Goal: Task Accomplishment & Management: Use online tool/utility

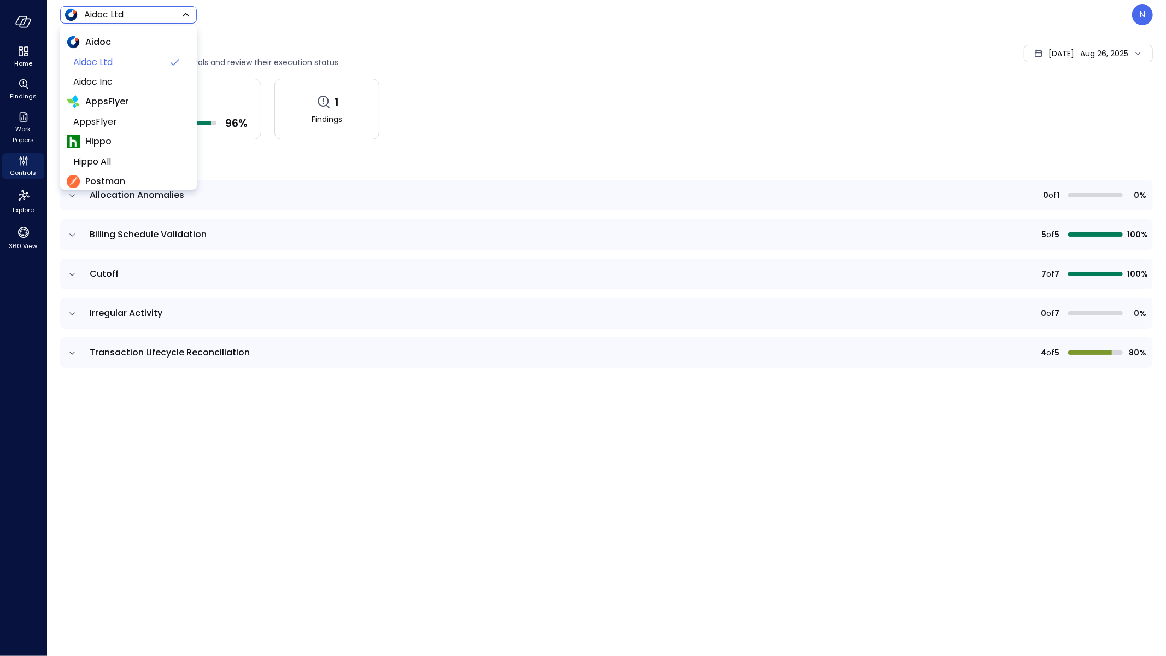
click at [119, 11] on body "Home Findings Work Papers Controls Explore 360 View Aidoc Ltd ****** ​ N Contro…" at bounding box center [583, 328] width 1166 height 656
click at [127, 99] on span "Wiz US" at bounding box center [127, 95] width 108 height 13
type input "******"
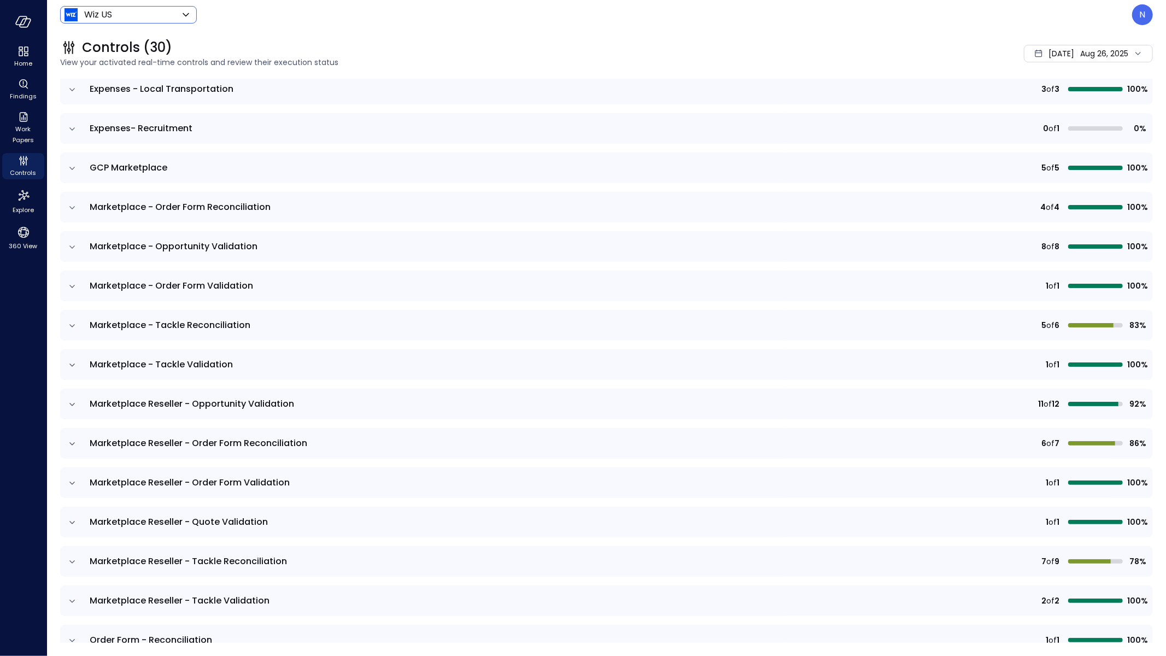
scroll to position [446, 0]
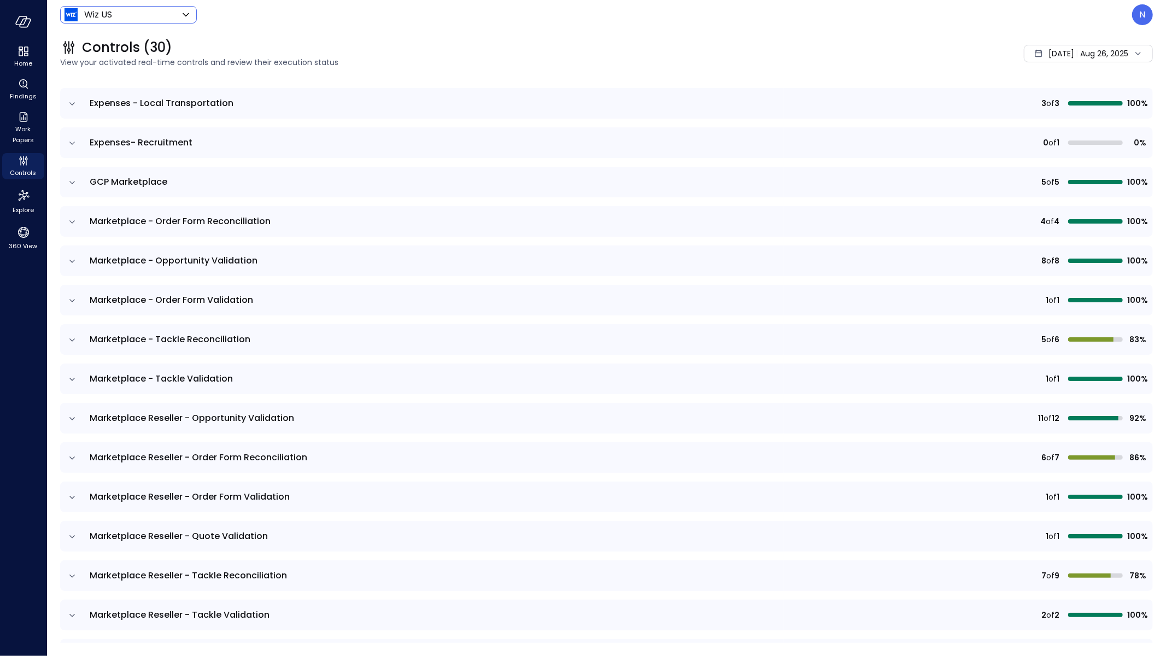
click at [77, 337] on icon "expand row" at bounding box center [72, 340] width 11 height 11
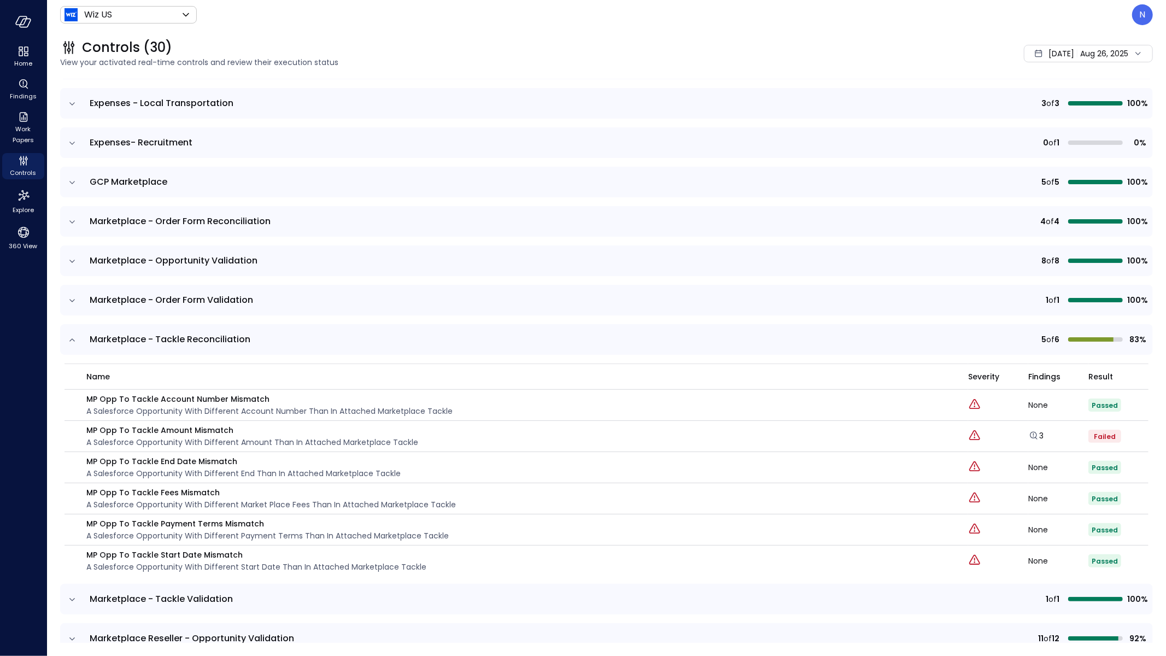
click at [77, 337] on icon "expand row" at bounding box center [72, 340] width 11 height 11
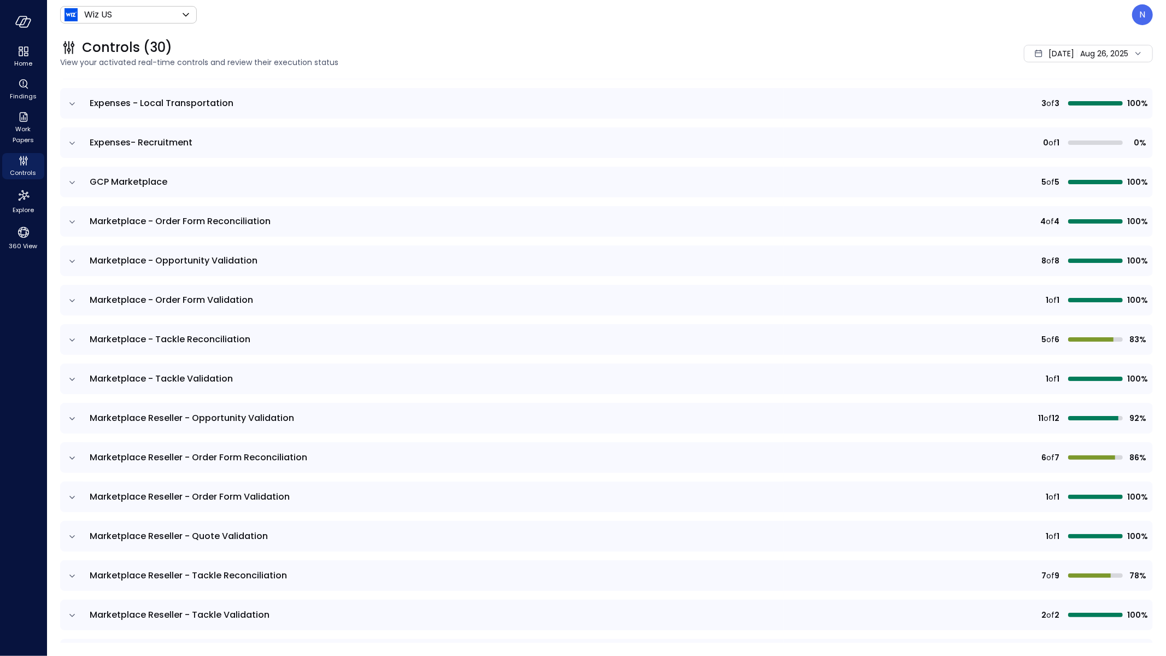
click at [74, 258] on icon "expand row" at bounding box center [72, 261] width 11 height 11
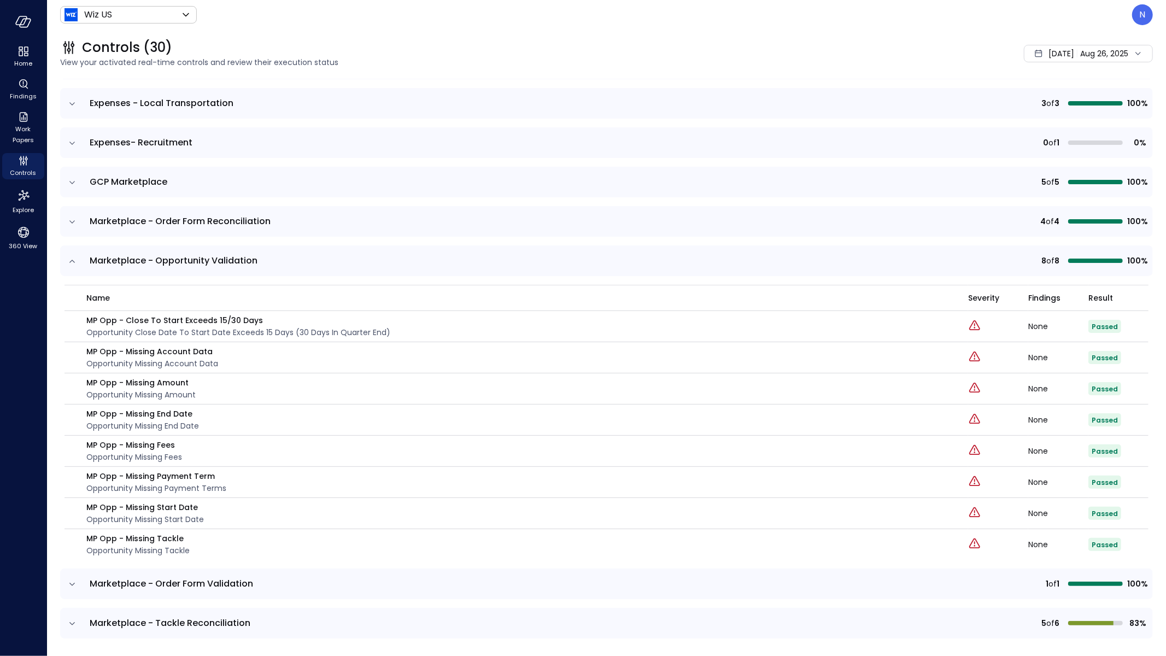
click at [74, 258] on icon "expand row" at bounding box center [72, 261] width 11 height 11
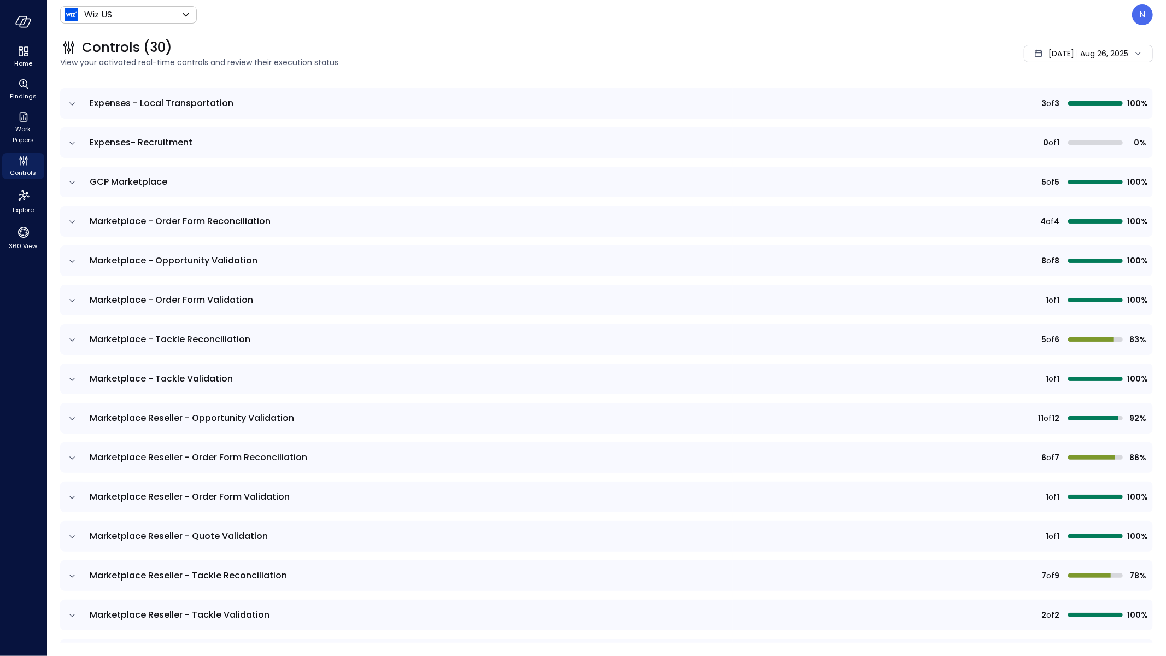
click at [69, 220] on icon "expand row" at bounding box center [72, 222] width 11 height 11
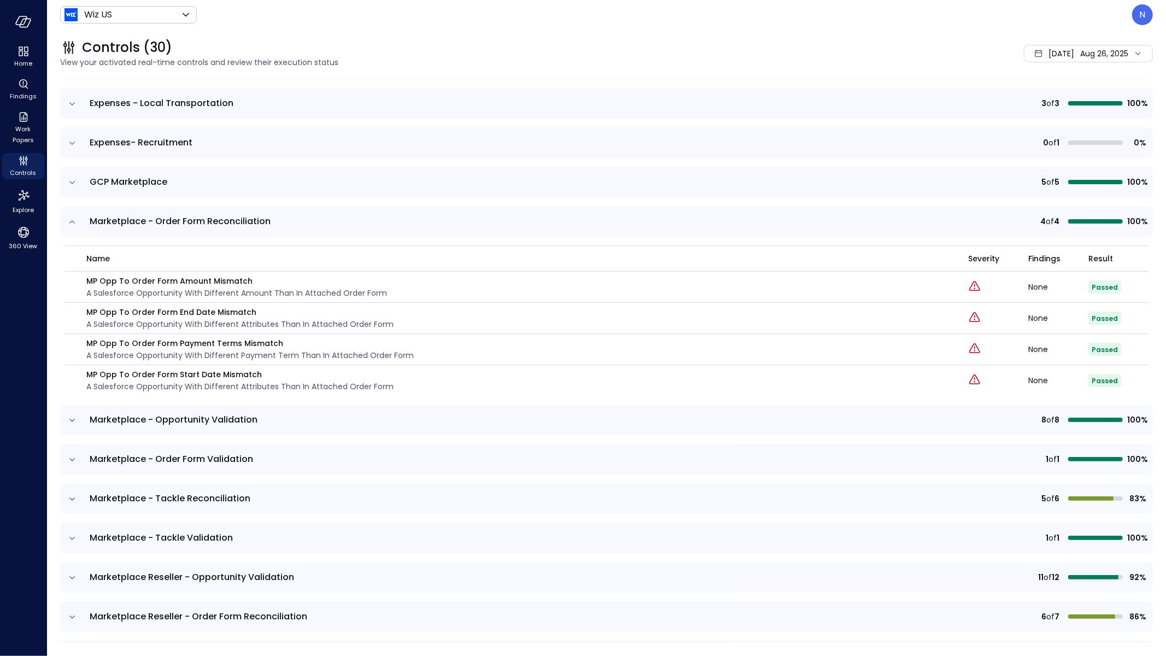
click at [69, 220] on icon "expand row" at bounding box center [72, 222] width 11 height 11
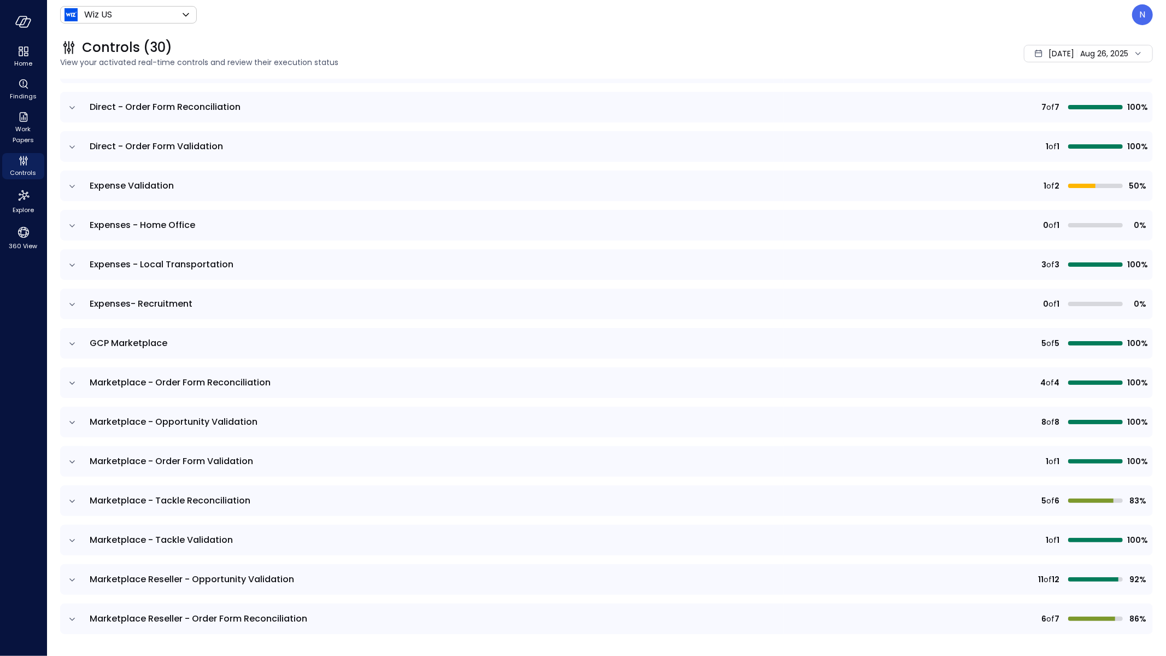
scroll to position [0, 0]
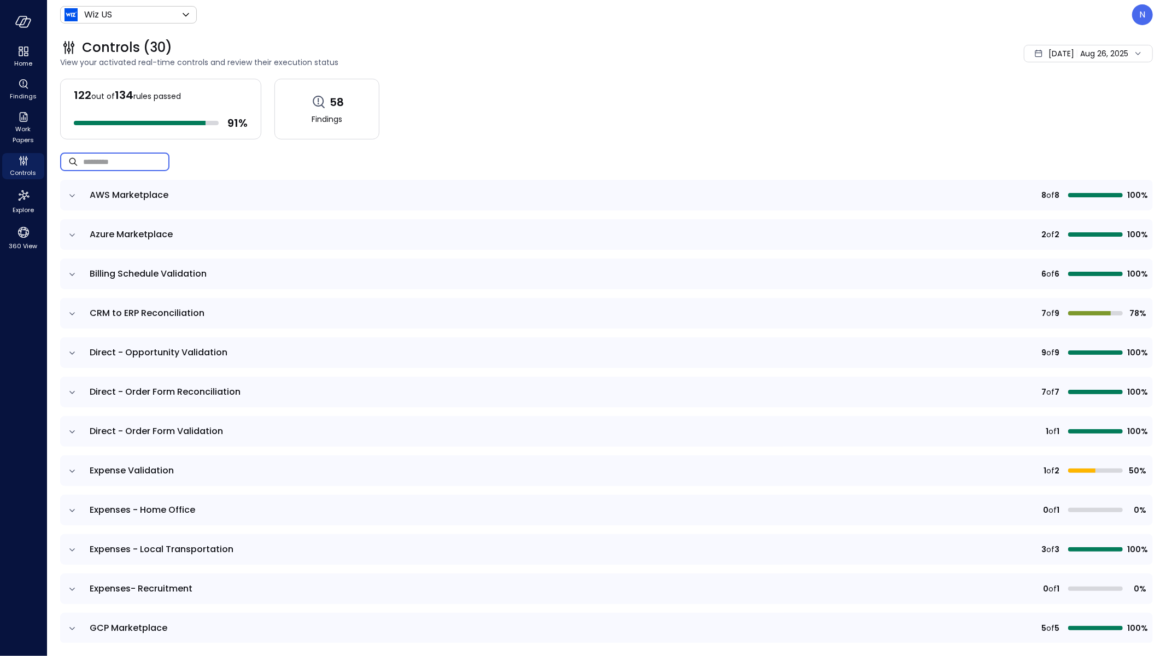
click at [144, 156] on input "text" at bounding box center [126, 161] width 86 height 29
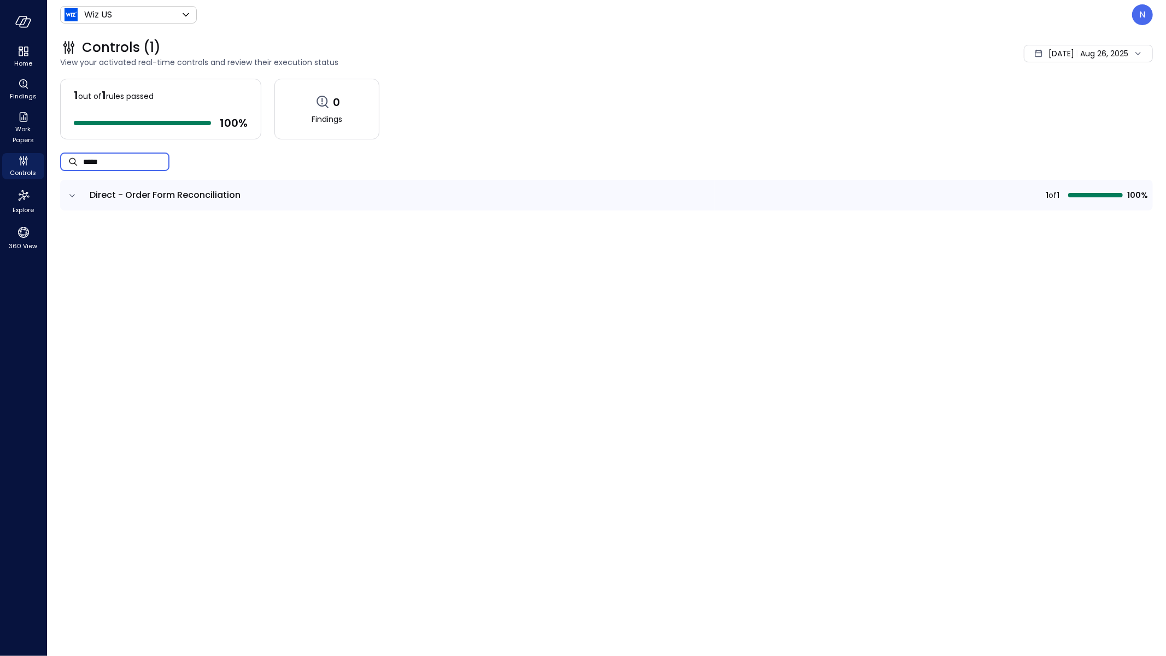
type input "*****"
click at [73, 192] on icon "expand row" at bounding box center [72, 195] width 11 height 11
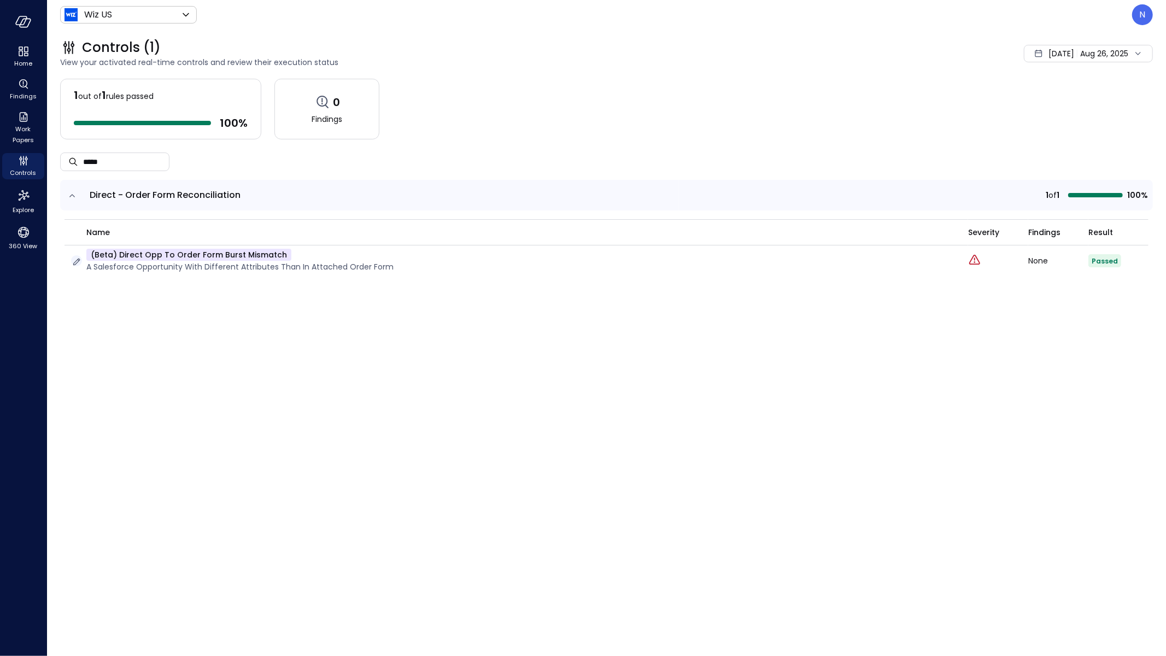
click at [77, 257] on icon "button" at bounding box center [76, 261] width 11 height 11
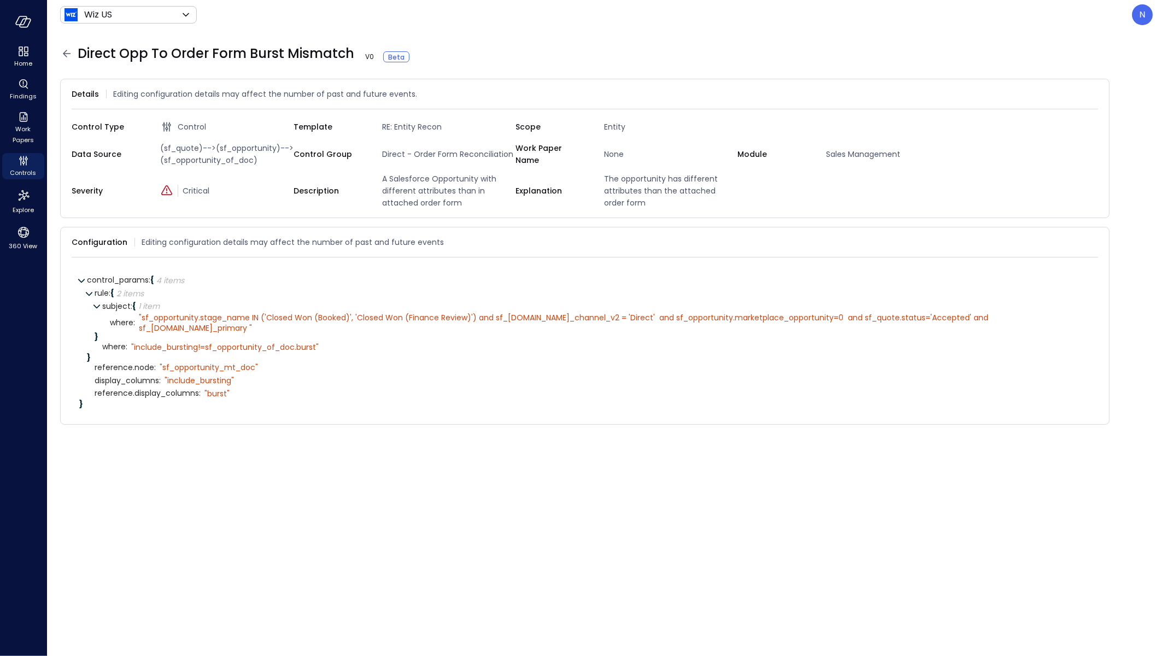
click at [629, 161] on div "Work Paper Name None" at bounding box center [627, 154] width 222 height 24
drag, startPoint x: 629, startPoint y: 127, endPoint x: 518, endPoint y: 120, distance: 110.7
click at [518, 120] on div "Scope Entity" at bounding box center [627, 126] width 222 height 17
copy div "Scope Entity"
click at [62, 50] on icon at bounding box center [66, 53] width 13 height 13
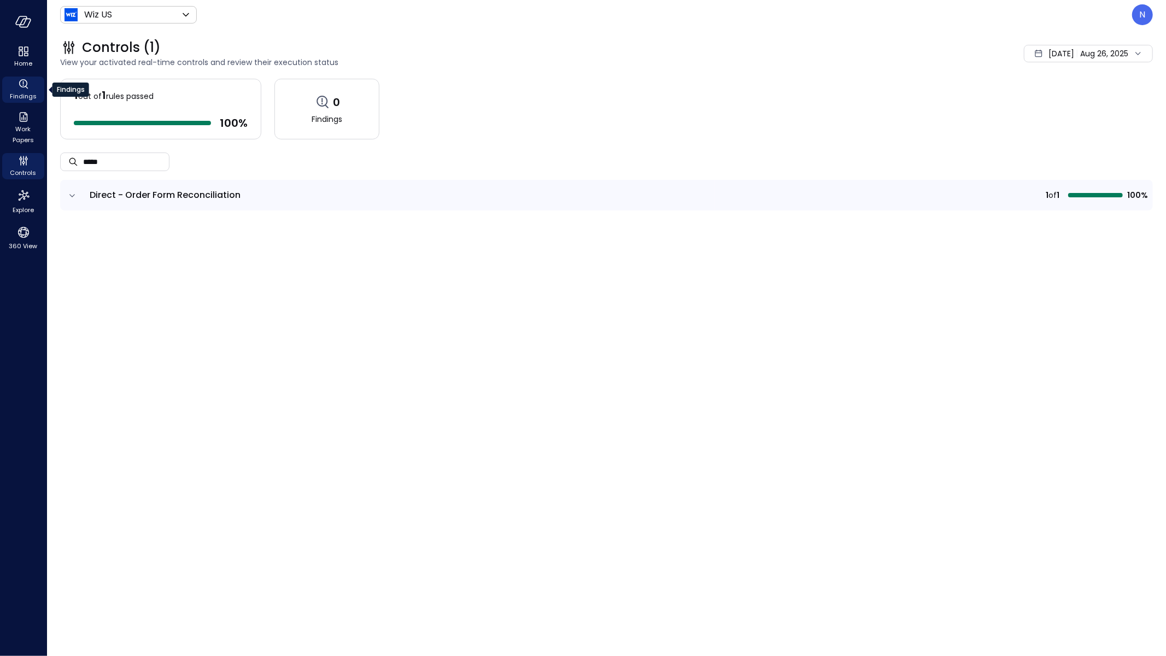
click at [26, 89] on icon "Findings" at bounding box center [23, 84] width 13 height 13
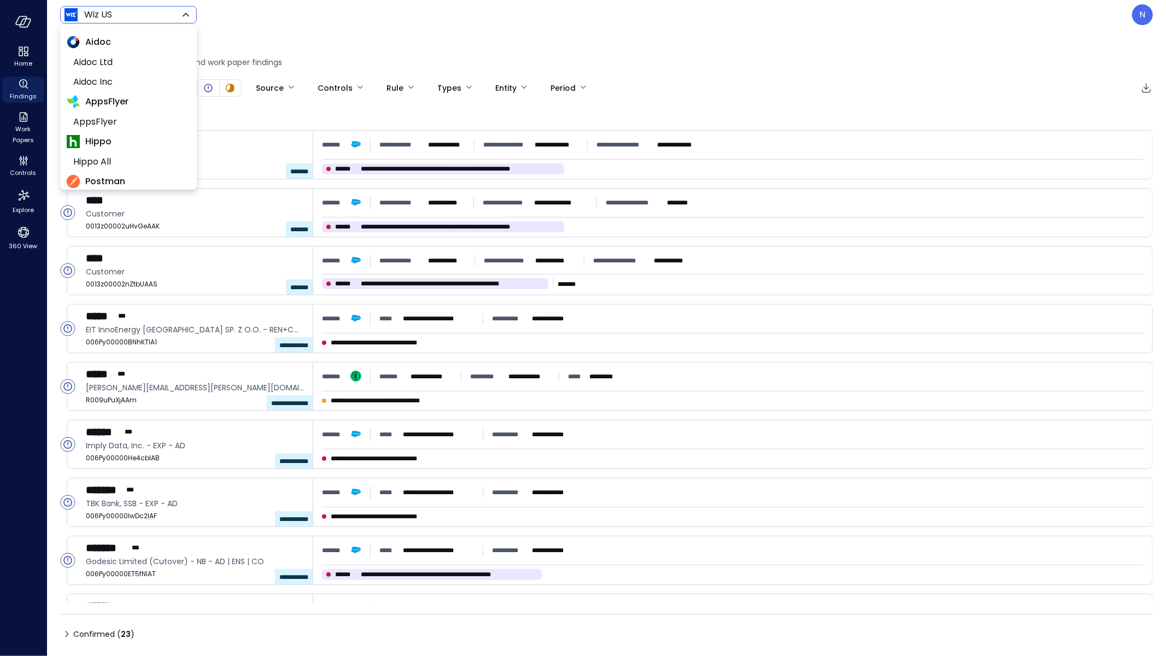
click at [118, 13] on body "**********" at bounding box center [583, 328] width 1166 height 656
drag, startPoint x: 328, startPoint y: 10, endPoint x: 328, endPoint y: 586, distance: 576.3
click at [328, 10] on div at bounding box center [583, 328] width 1166 height 656
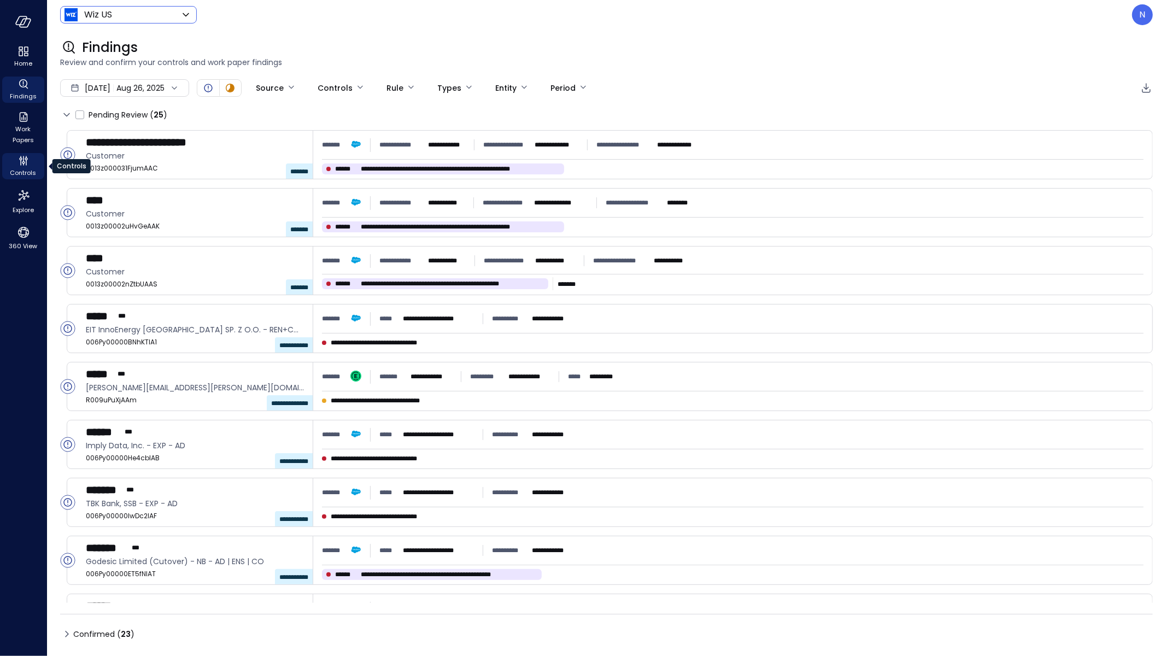
click at [19, 171] on span "Controls" at bounding box center [23, 172] width 26 height 11
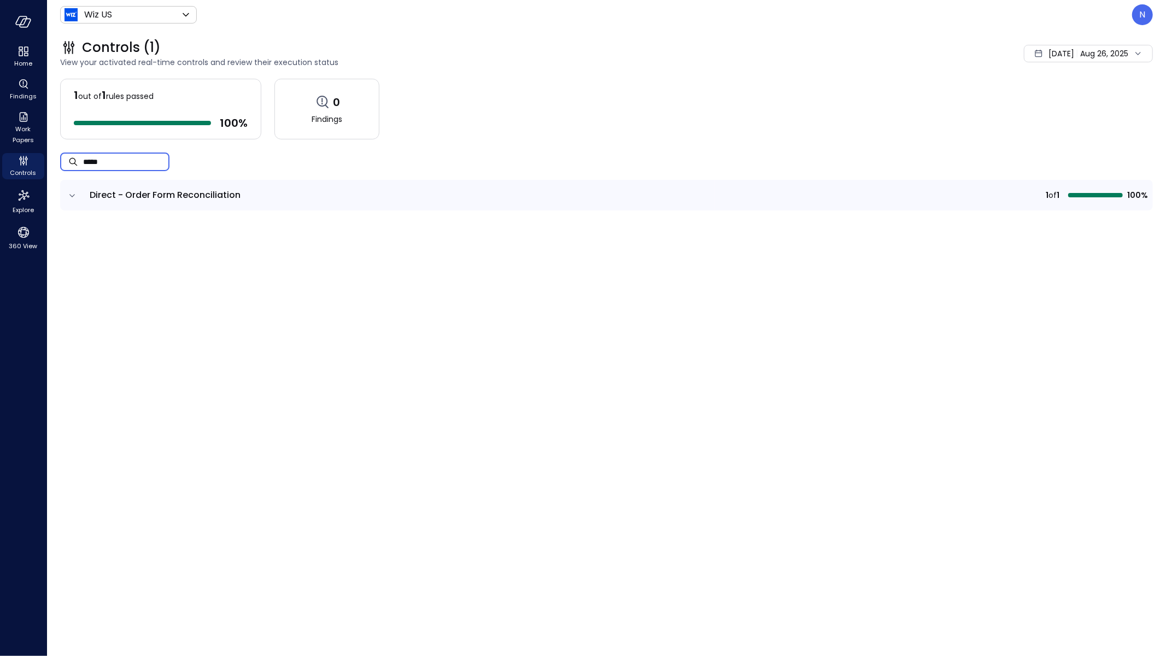
drag, startPoint x: 111, startPoint y: 158, endPoint x: 43, endPoint y: 154, distance: 67.9
click at [50, 160] on div "Controls (1) View your activated real-time controls and review their execution …" at bounding box center [606, 343] width 1119 height 627
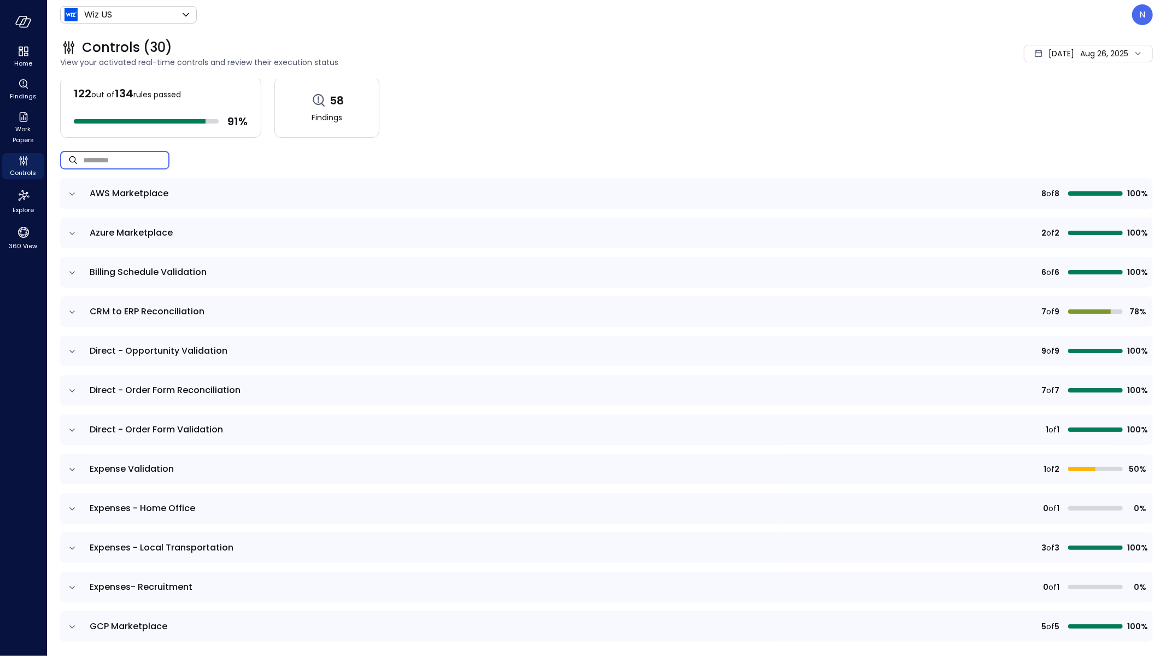
scroll to position [2, 0]
click at [1054, 59] on span "[DATE]" at bounding box center [1062, 54] width 26 height 12
click at [1059, 104] on li "July 2025" at bounding box center [1067, 101] width 87 height 18
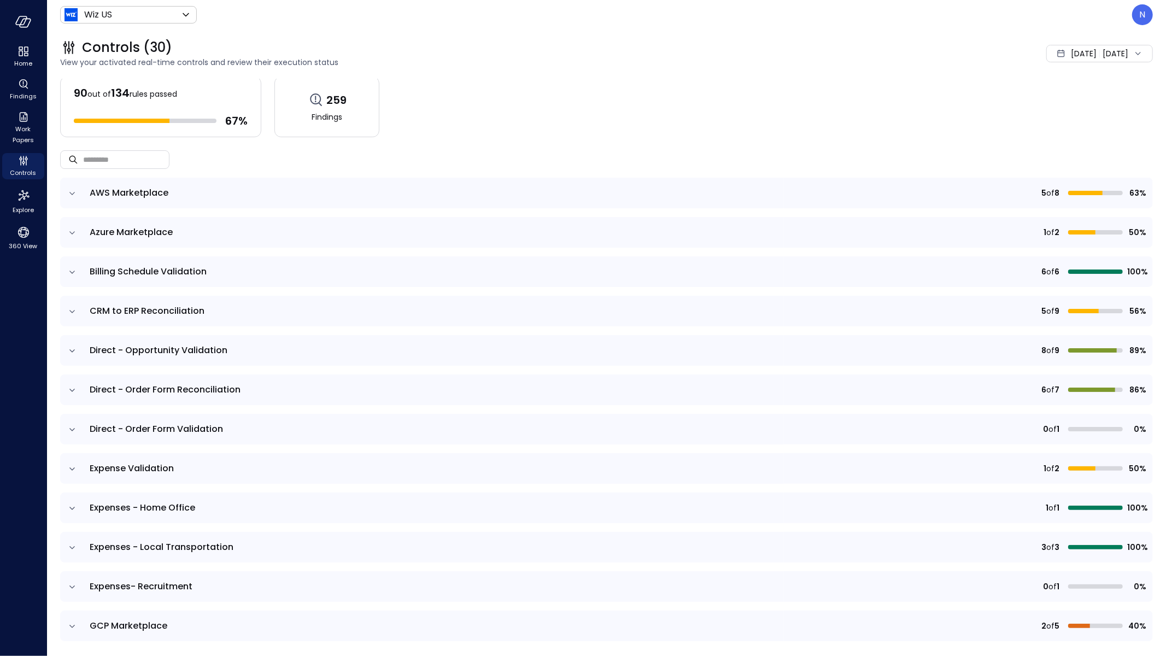
click at [1133, 50] on icon at bounding box center [1138, 53] width 11 height 11
click at [1071, 139] on li "Custom" at bounding box center [1078, 137] width 87 height 19
click at [933, 156] on div "1" at bounding box center [929, 154] width 26 height 17
click at [1120, 49] on span "Jul 31, 2025" at bounding box center [1116, 54] width 26 height 12
click at [999, 91] on span at bounding box center [1003, 90] width 8 height 8
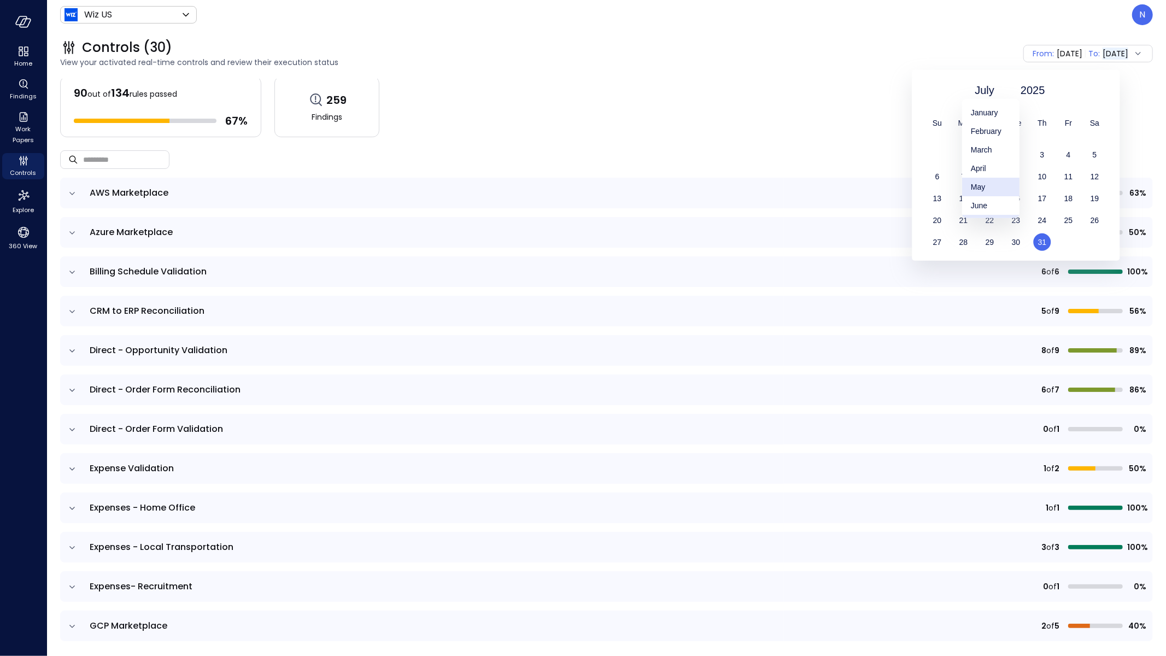
scroll to position [113, 0]
click at [995, 134] on div "August" at bounding box center [990, 130] width 57 height 19
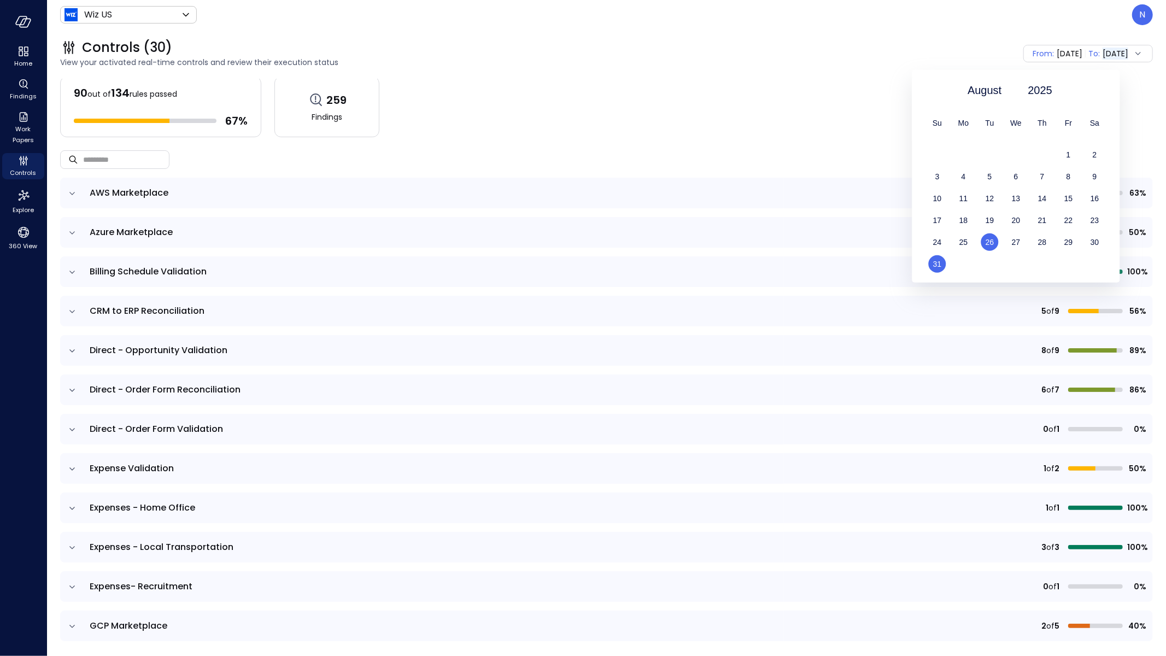
click at [991, 243] on span "26" at bounding box center [990, 242] width 9 height 9
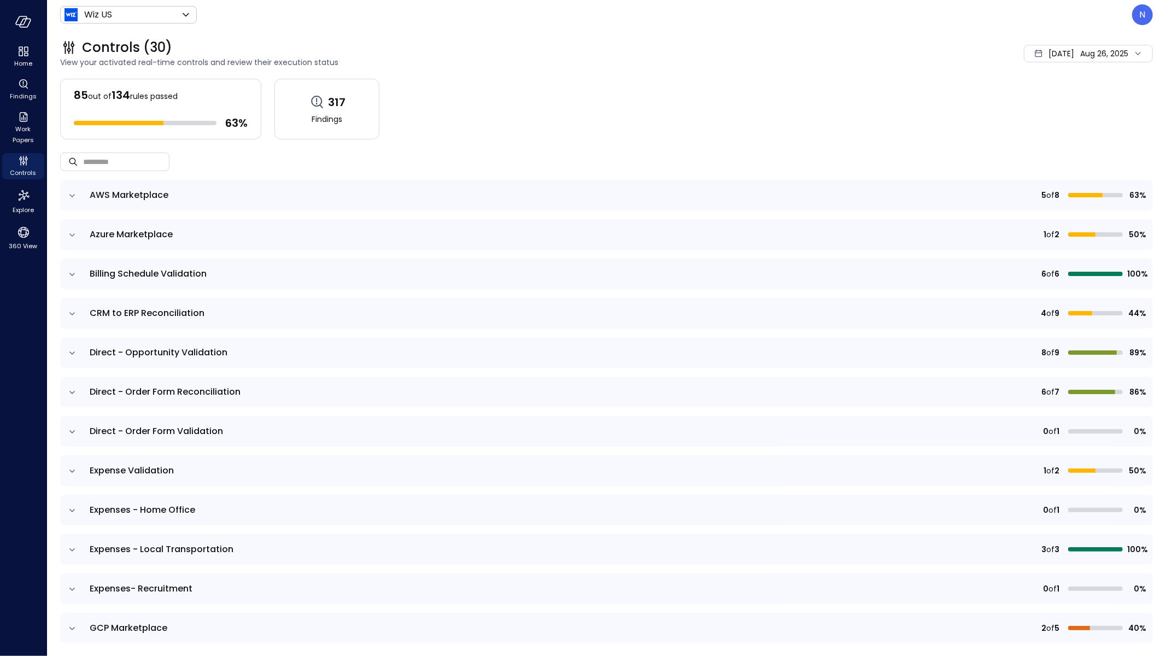
click at [75, 270] on icon "expand row" at bounding box center [72, 274] width 11 height 11
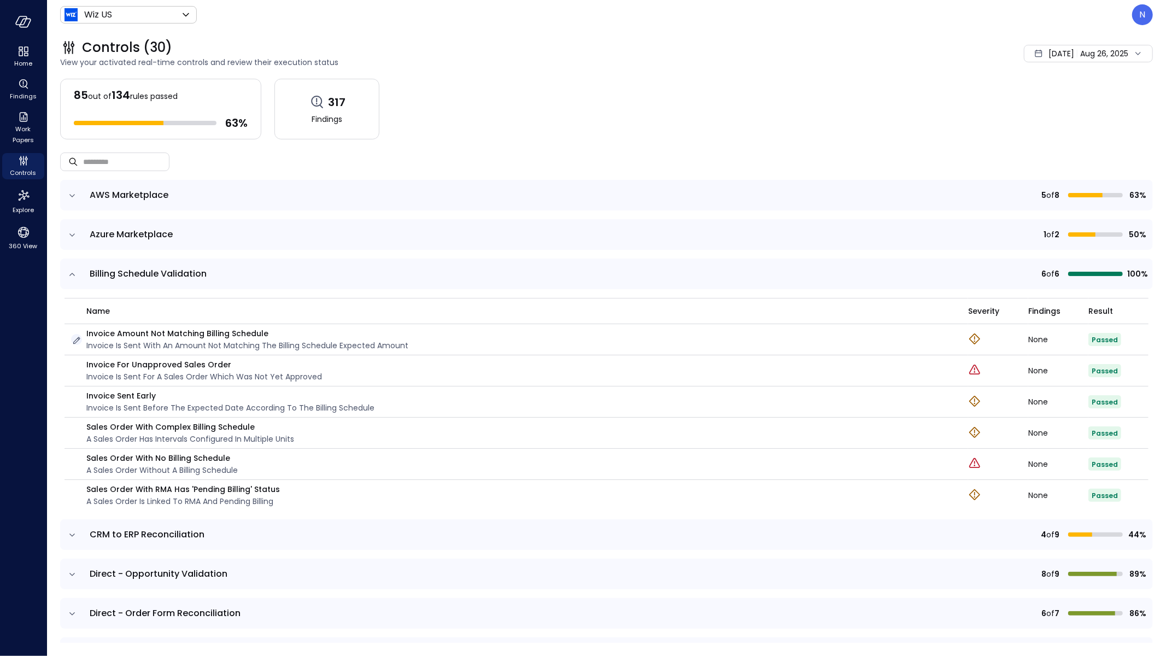
click at [77, 337] on icon "button" at bounding box center [76, 340] width 11 height 11
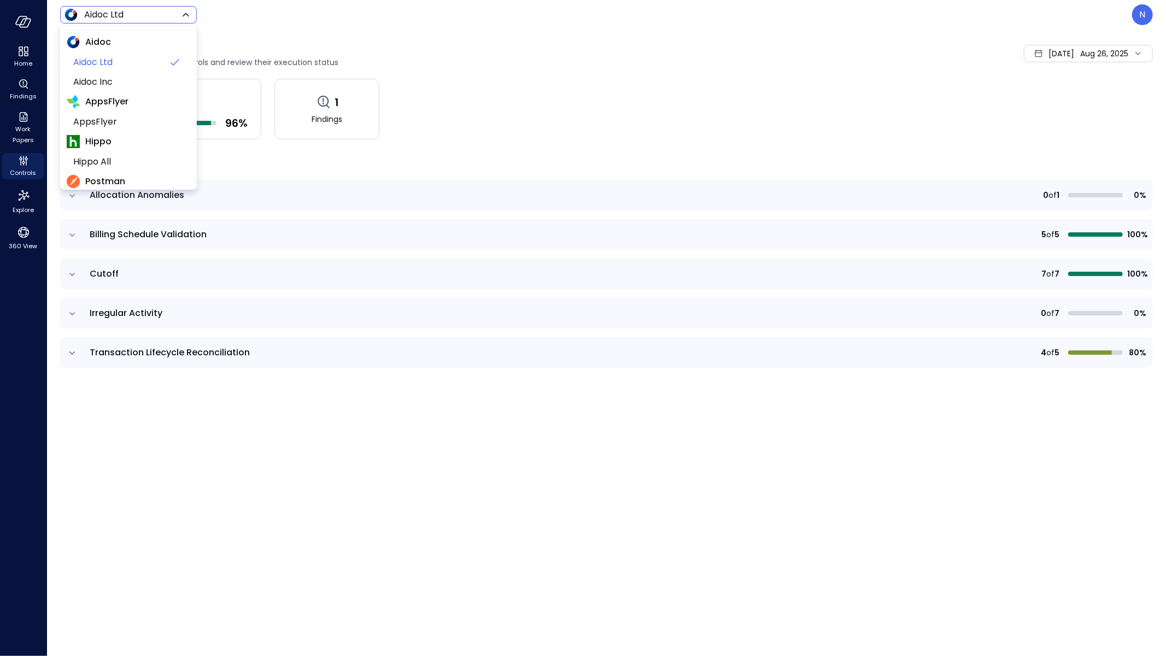
click at [151, 16] on body "Home Findings Work Papers Controls Explore 360 View Aidoc Ltd ****** ​ N Contro…" at bounding box center [583, 328] width 1166 height 656
click at [113, 110] on span "Wiz US" at bounding box center [127, 114] width 108 height 13
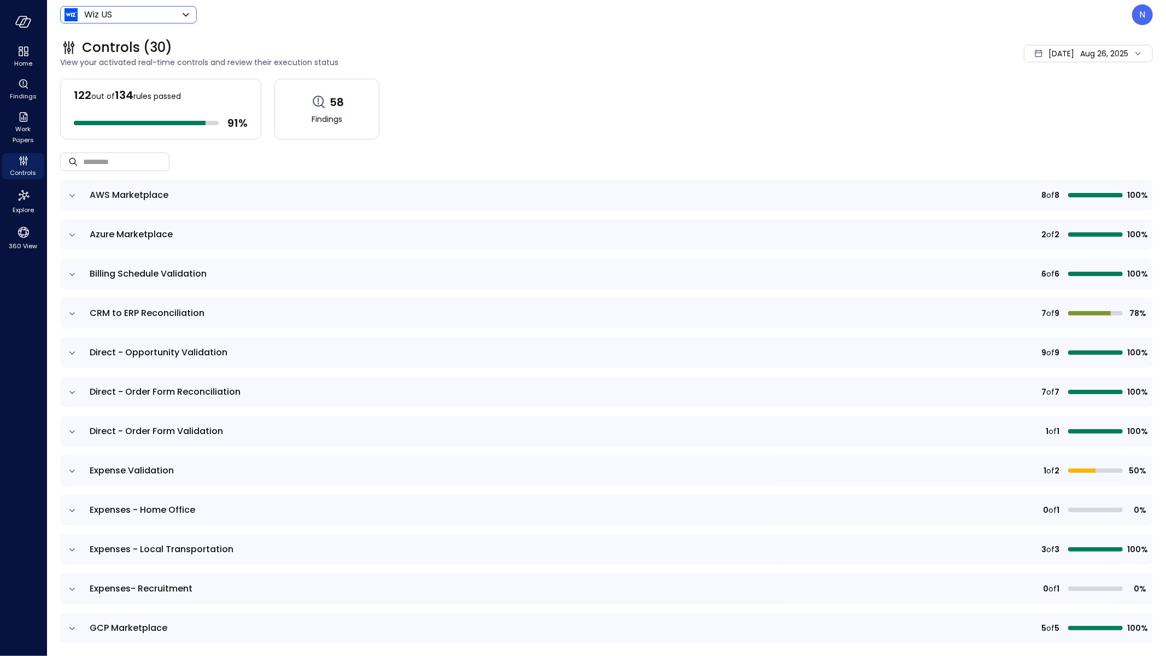
click at [71, 199] on icon "expand row" at bounding box center [72, 195] width 11 height 11
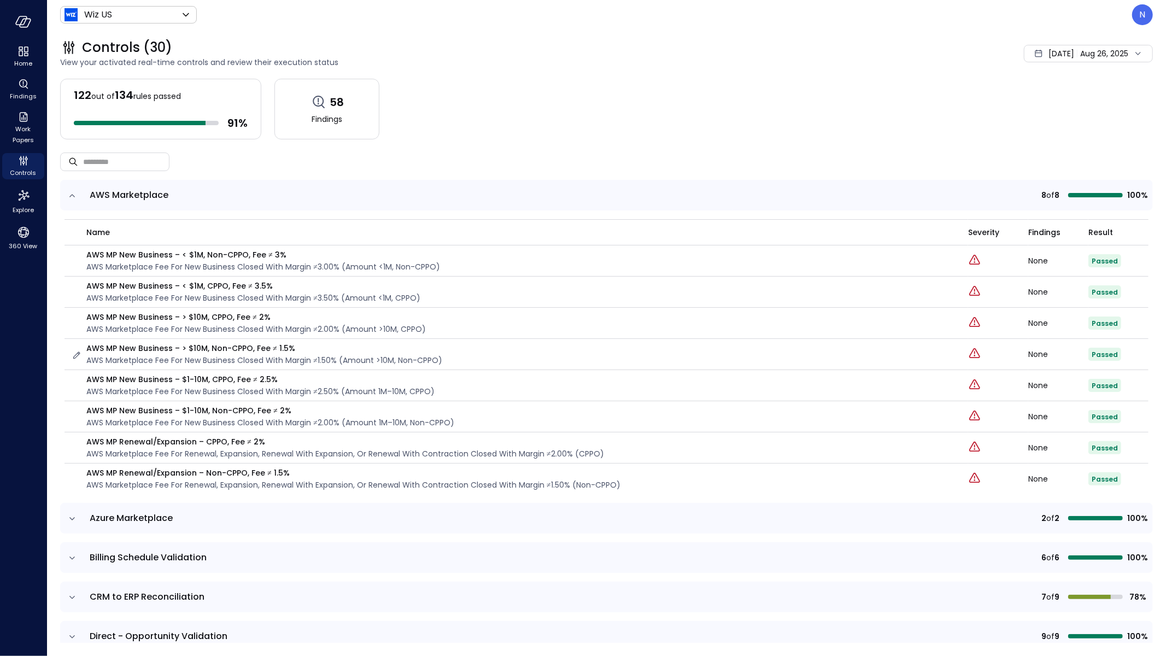
scroll to position [143, 0]
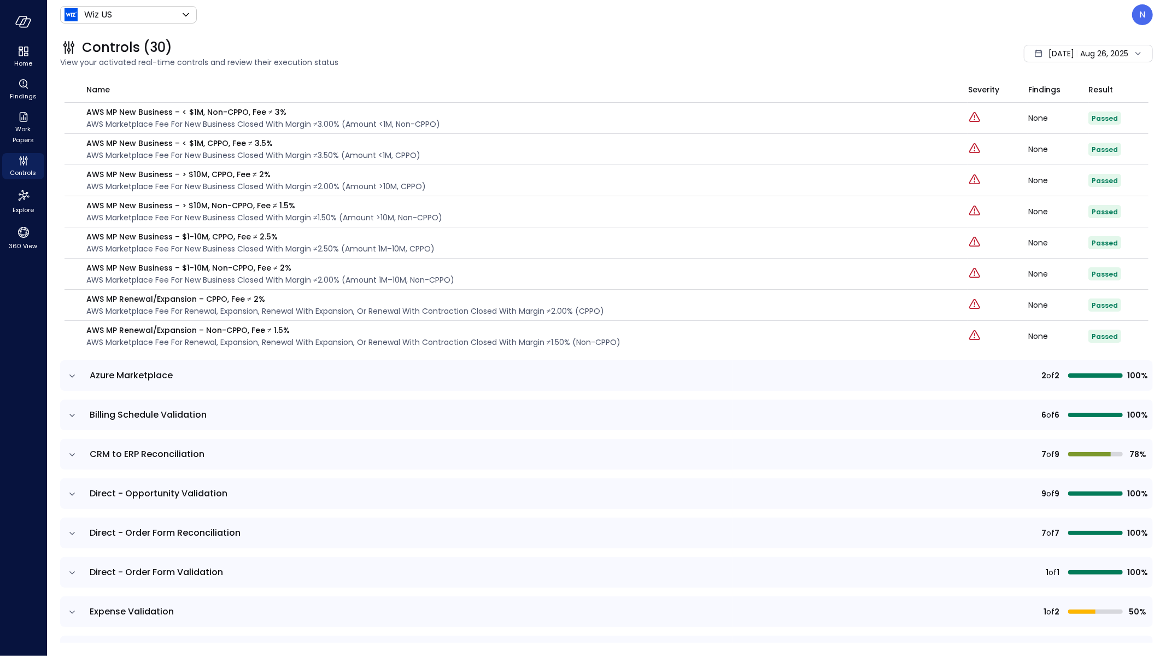
click at [72, 377] on icon "expand row" at bounding box center [72, 376] width 11 height 11
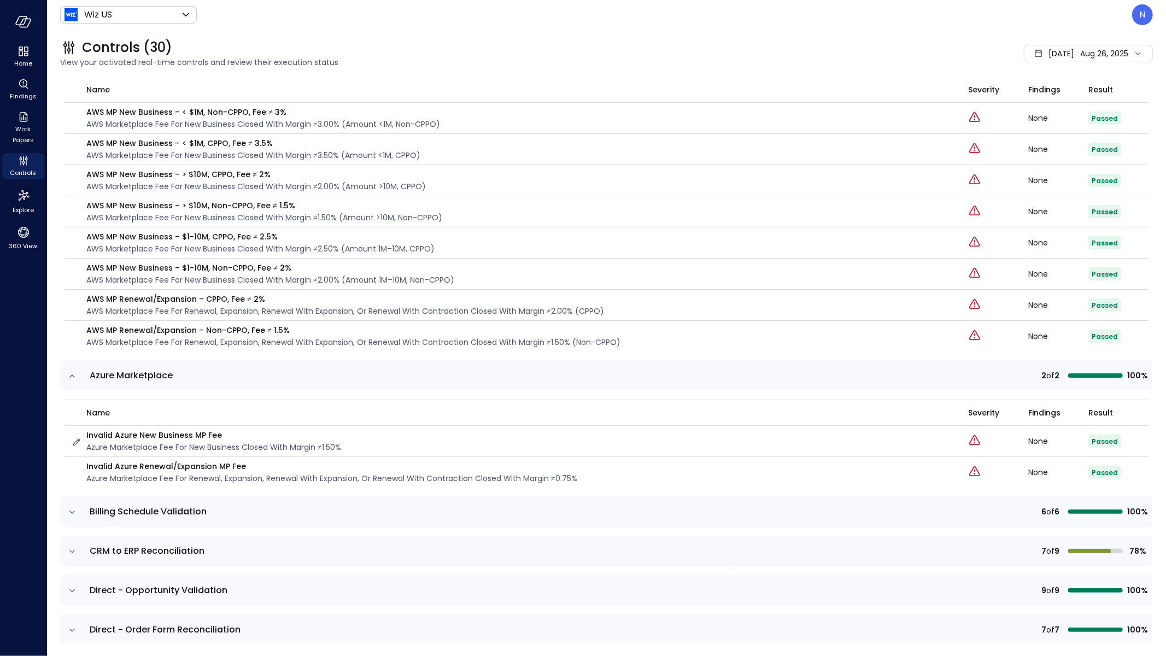
scroll to position [334, 0]
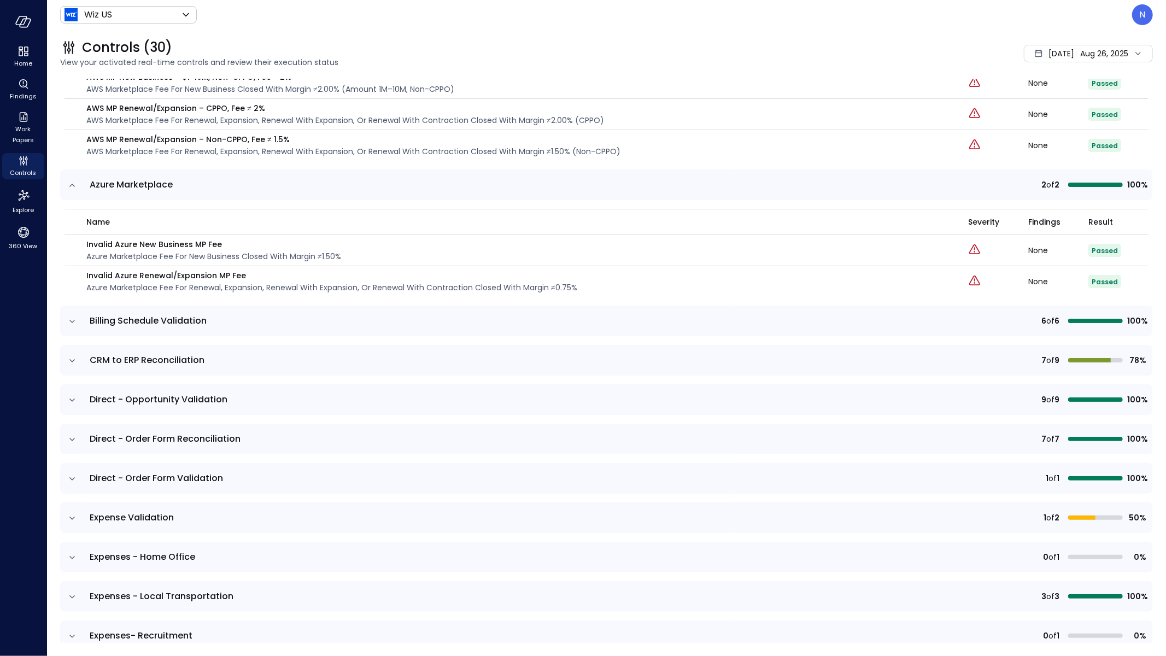
click at [68, 318] on icon "expand row" at bounding box center [72, 321] width 11 height 11
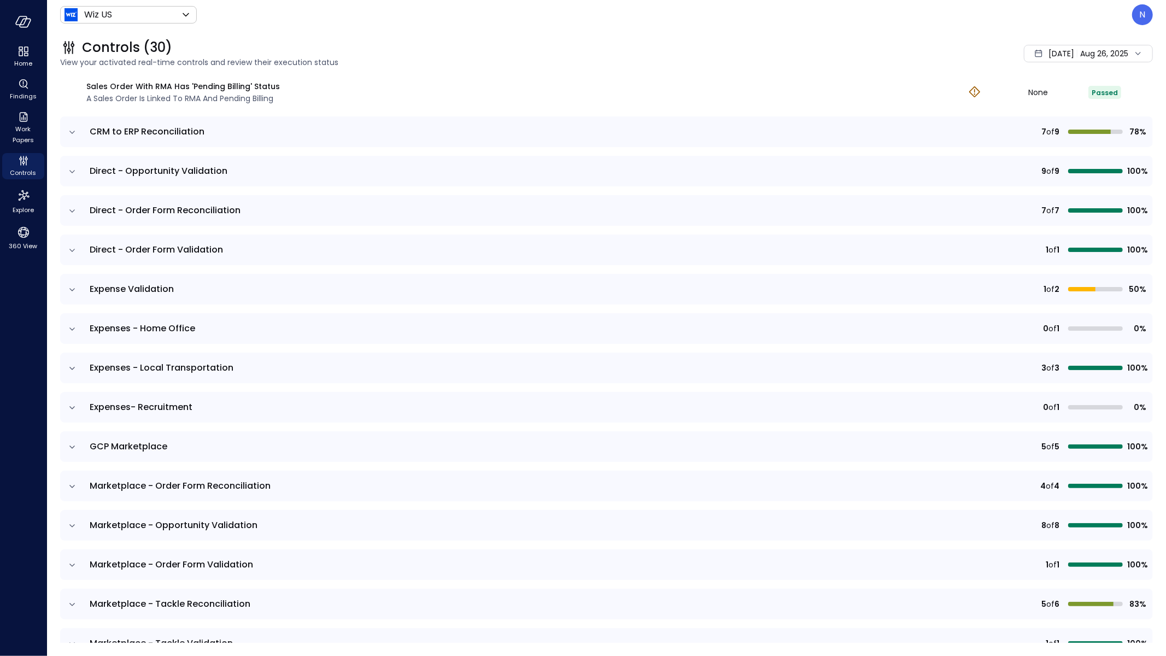
scroll to position [745, 0]
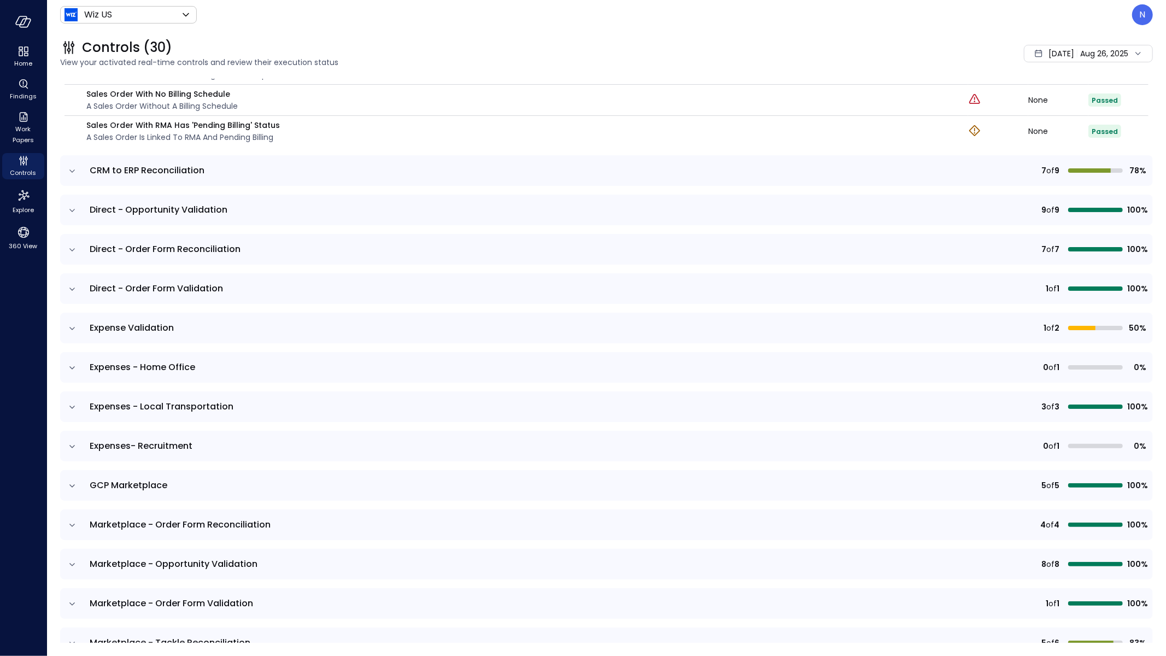
click at [72, 166] on icon "expand row" at bounding box center [72, 171] width 11 height 11
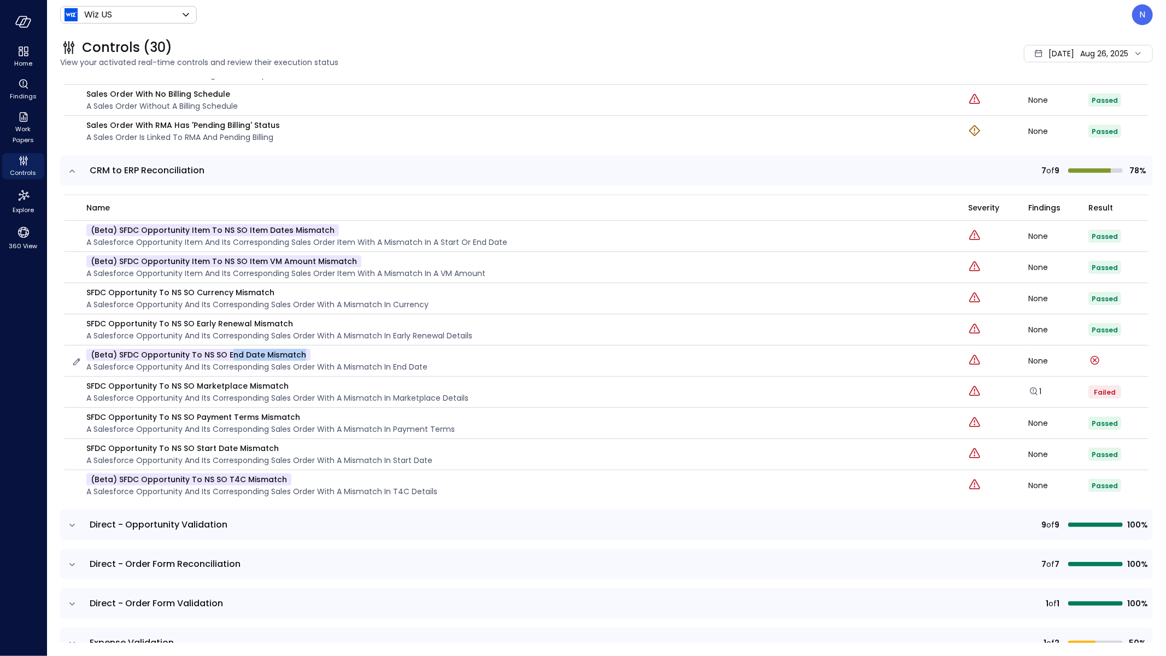
drag, startPoint x: 350, startPoint y: 349, endPoint x: 226, endPoint y: 349, distance: 124.1
click at [226, 349] on div "(beta) SFDC Opportunity to NS SO End Date Mismatch A Salesforce Opportunity and…" at bounding box center [256, 361] width 341 height 24
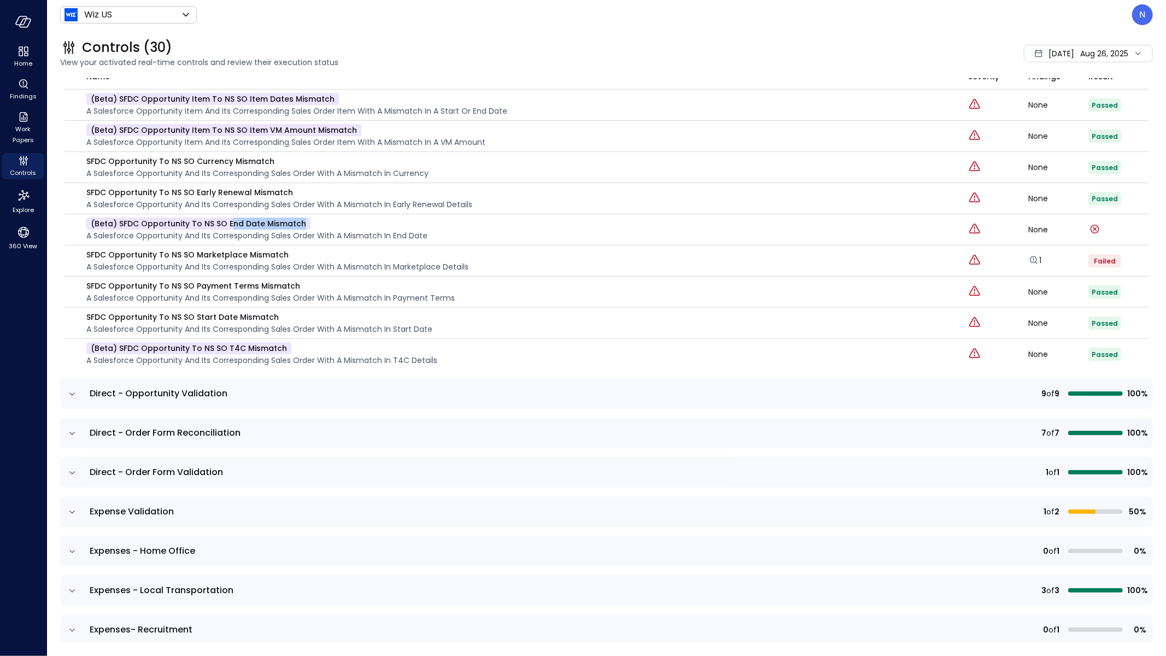
scroll to position [884, 0]
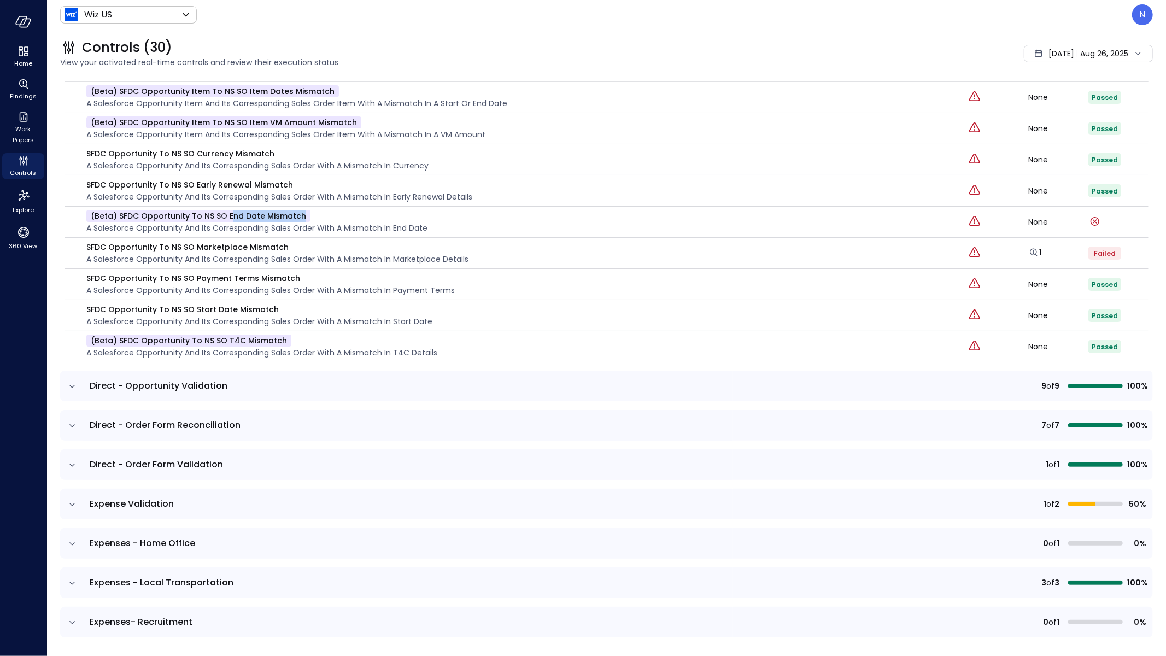
click at [74, 383] on icon "expand row" at bounding box center [72, 386] width 11 height 11
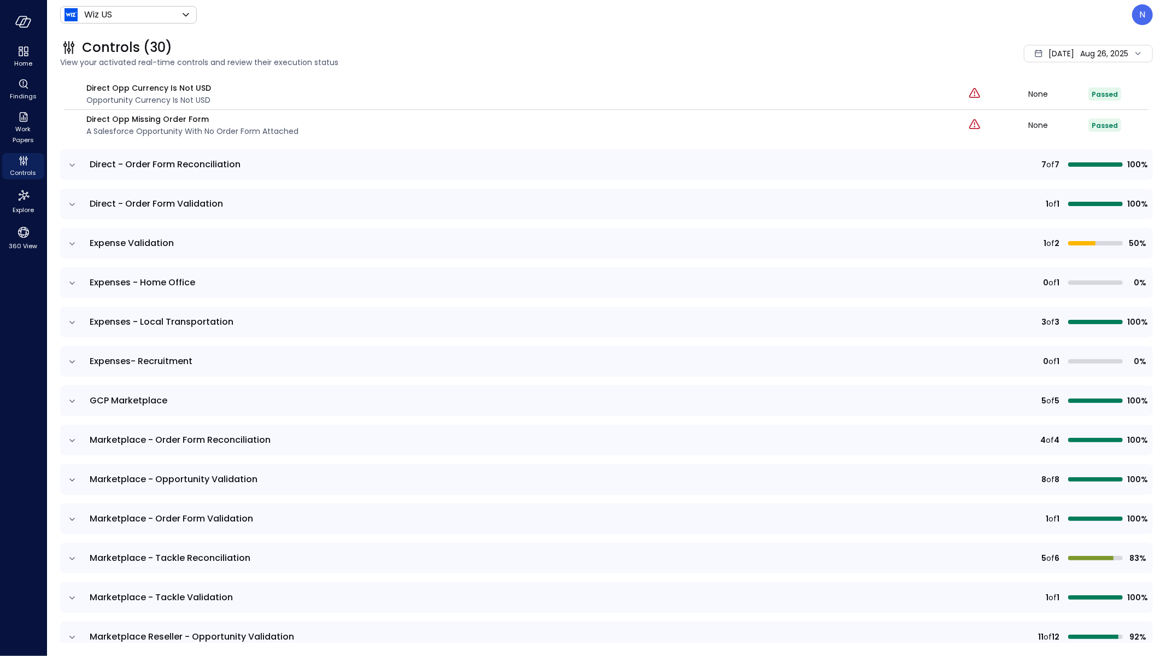
scroll to position [1394, 0]
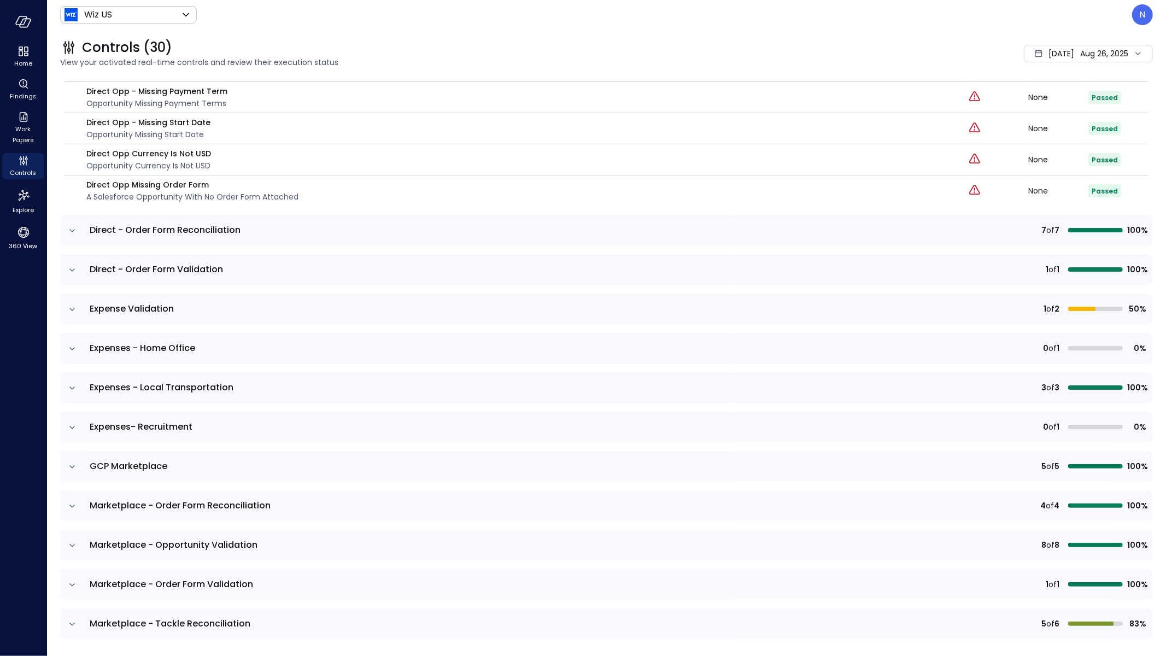
click at [75, 215] on td at bounding box center [71, 230] width 23 height 31
click at [72, 225] on icon "expand row" at bounding box center [72, 230] width 11 height 11
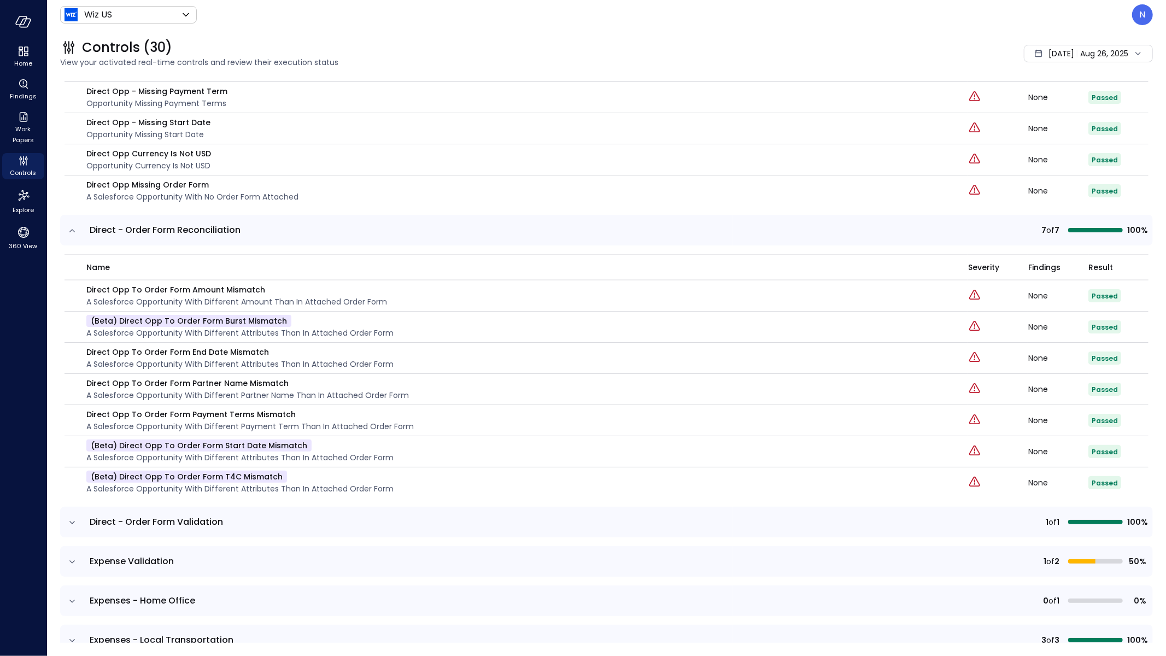
click at [71, 517] on icon "expand row" at bounding box center [72, 522] width 11 height 11
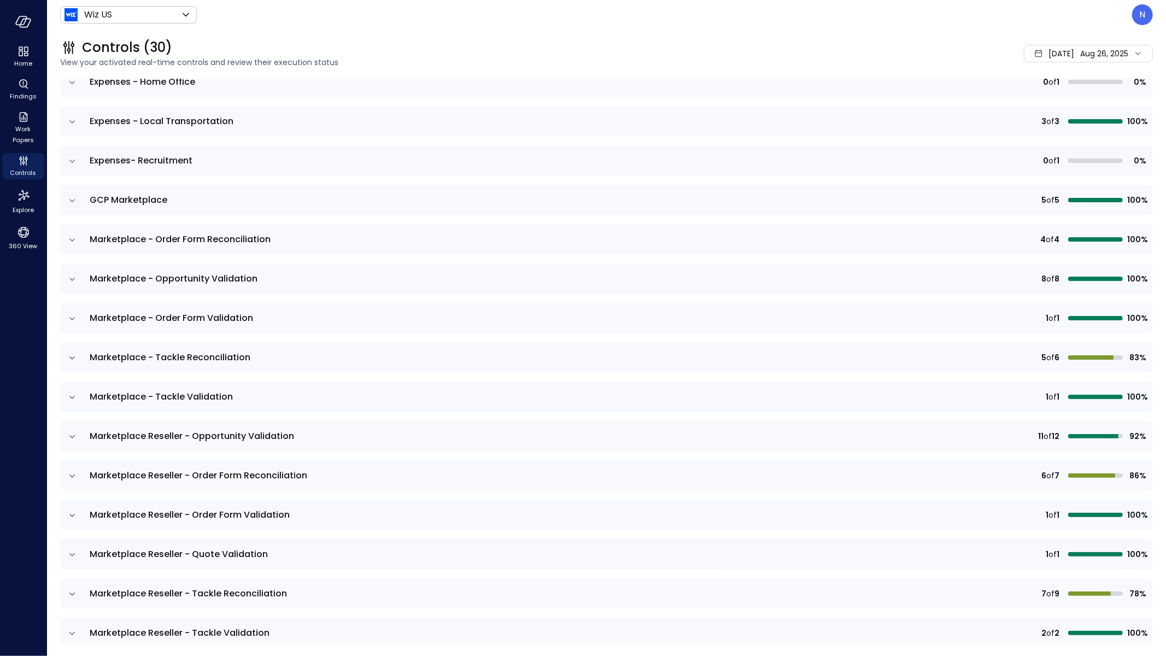
scroll to position [1835, 0]
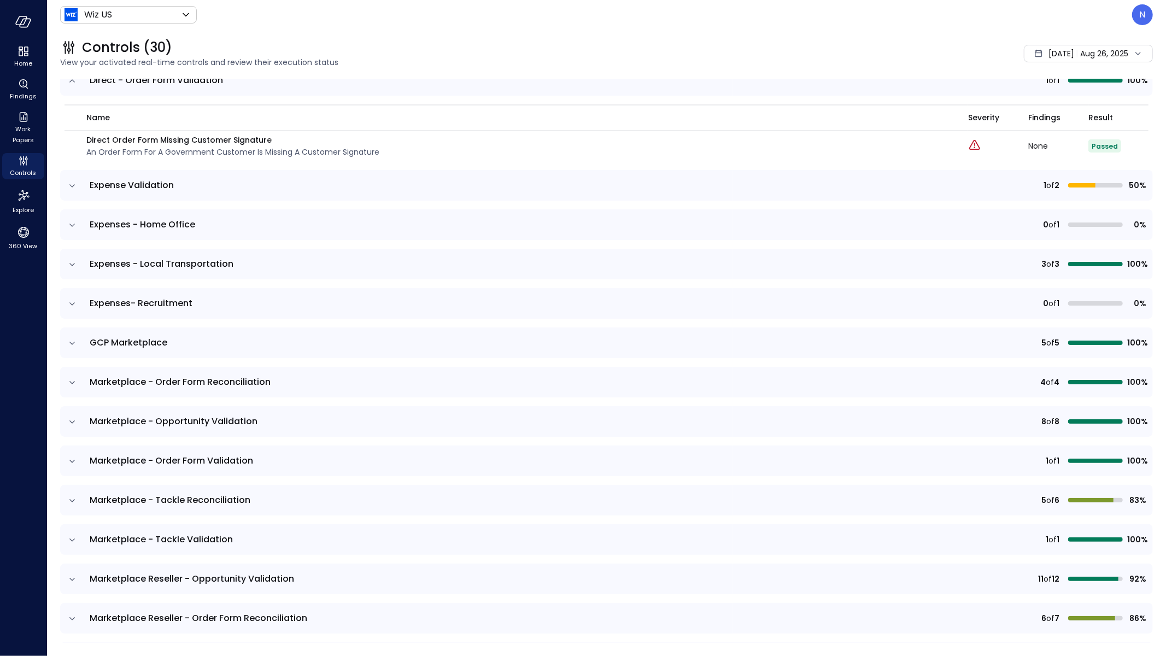
click at [75, 180] on icon "expand row" at bounding box center [72, 185] width 11 height 11
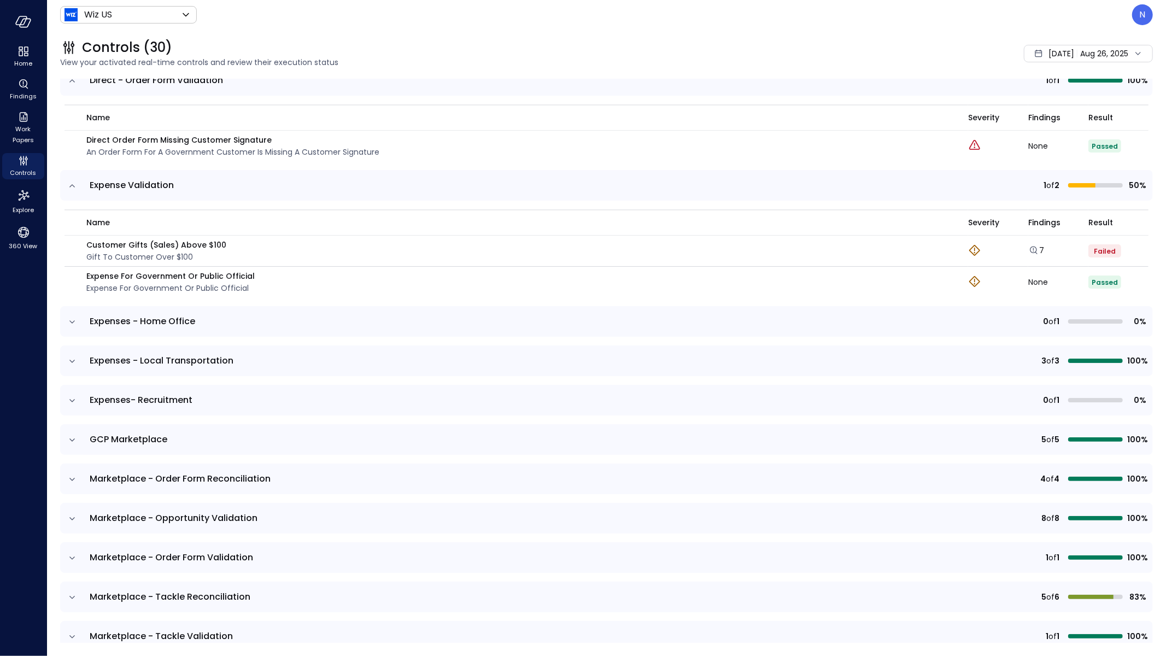
click at [71, 317] on icon "expand row" at bounding box center [72, 322] width 11 height 11
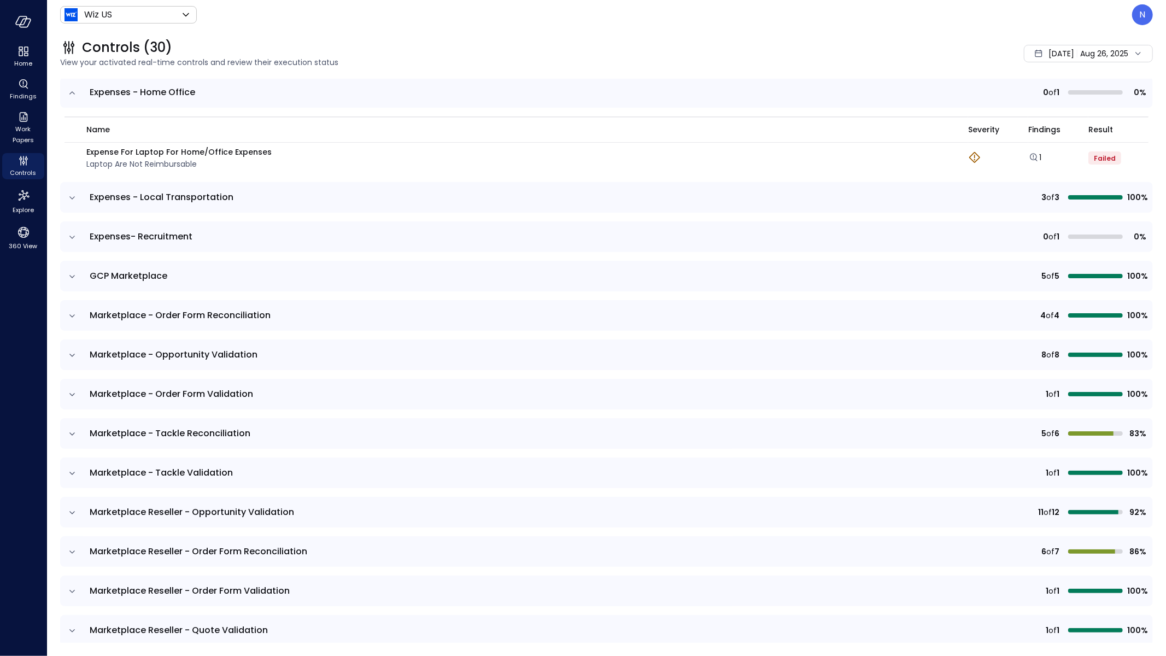
scroll to position [2191, 0]
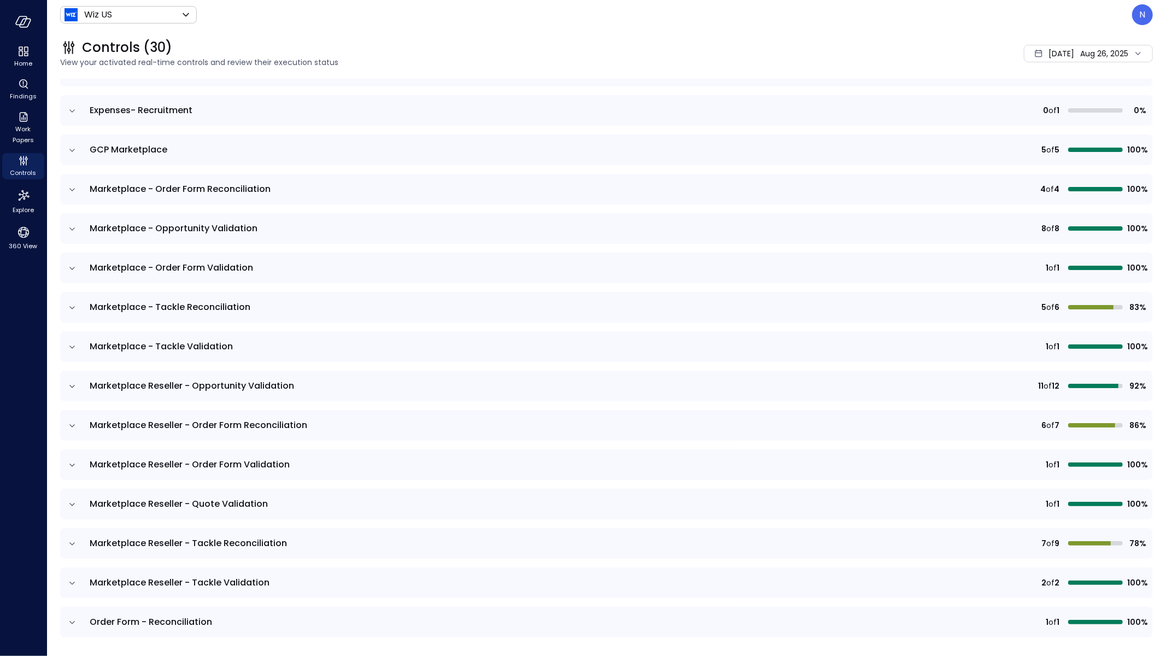
click at [76, 106] on icon "expand row" at bounding box center [72, 111] width 11 height 11
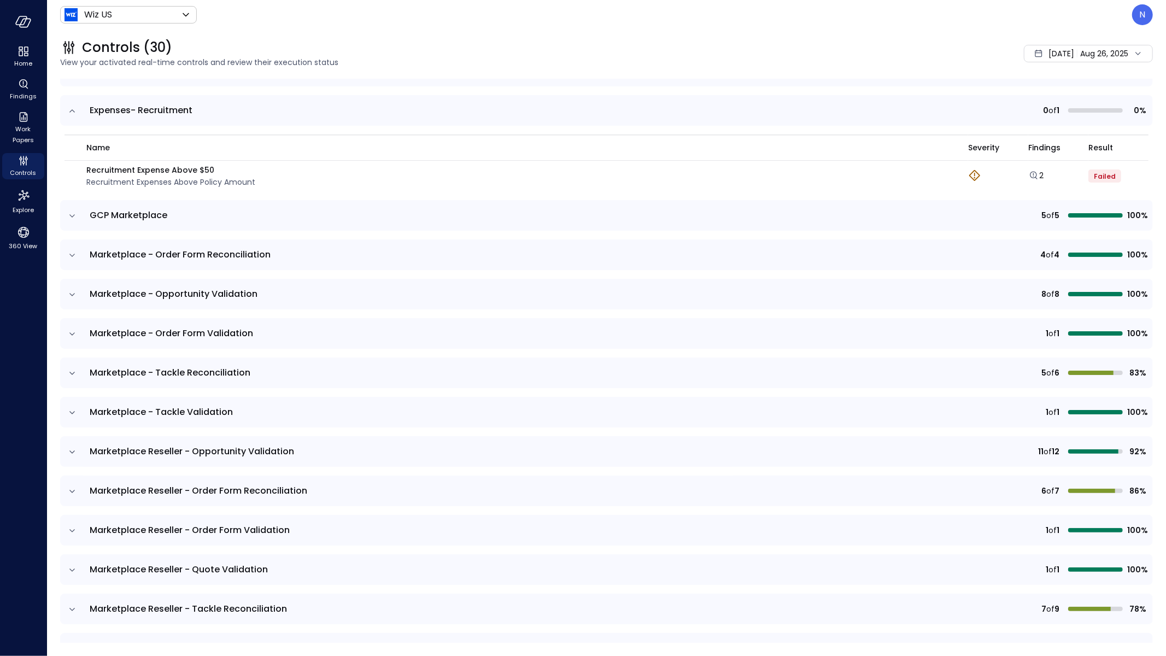
click at [67, 211] on icon "expand row" at bounding box center [72, 216] width 11 height 11
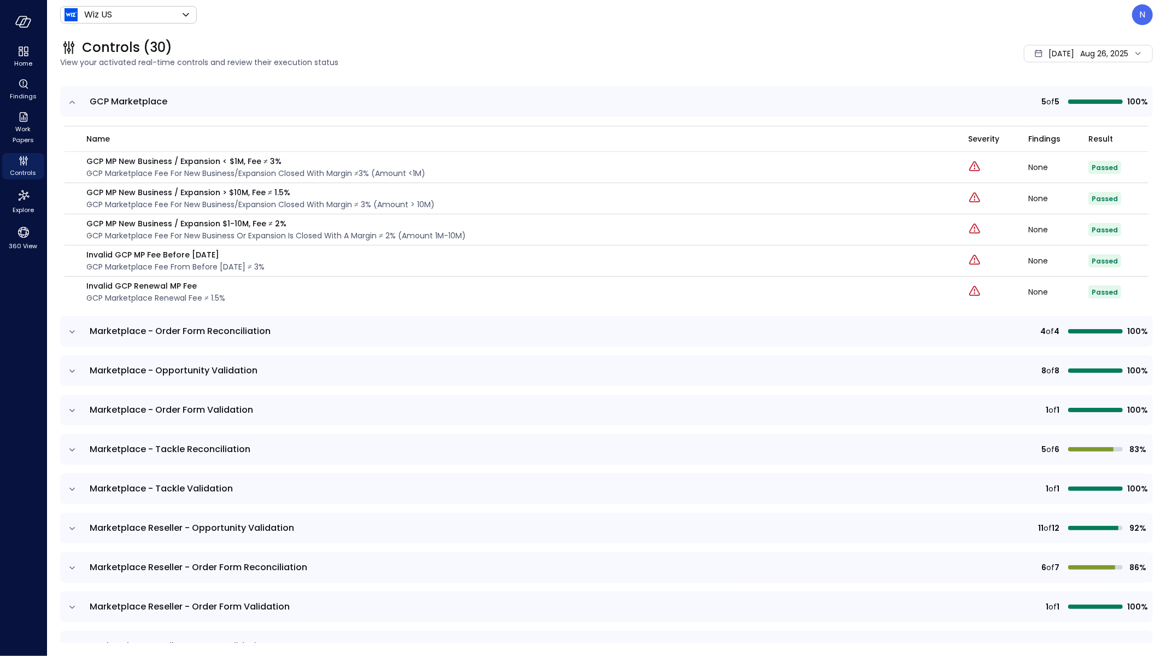
scroll to position [2307, 0]
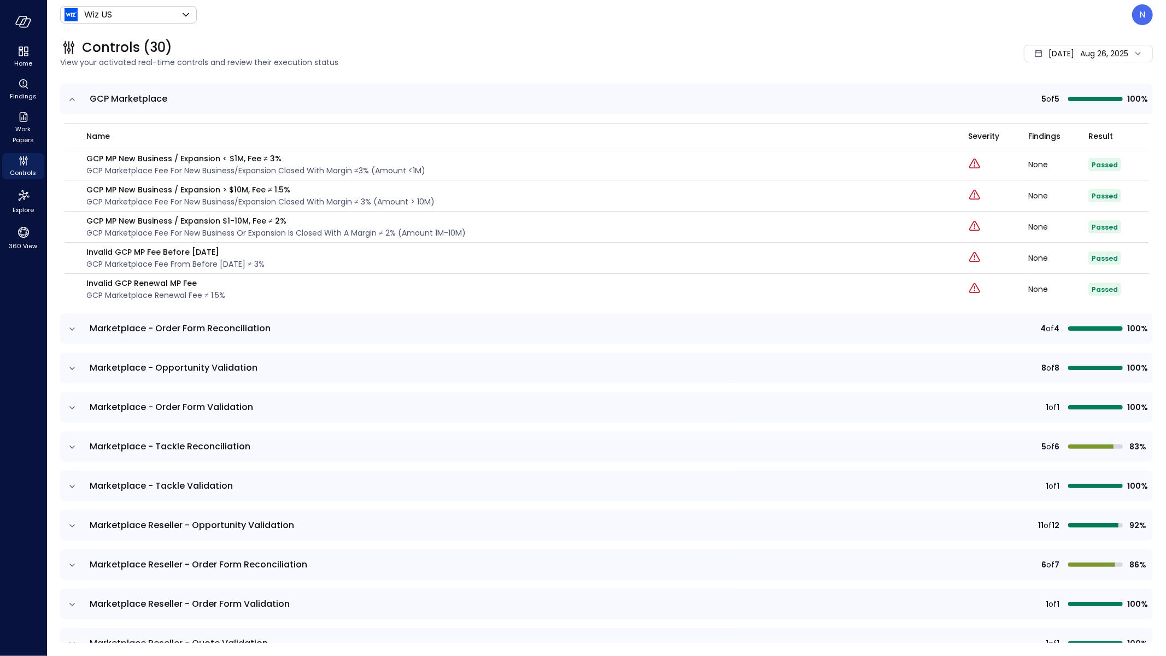
click at [68, 481] on icon "expand row" at bounding box center [72, 486] width 11 height 11
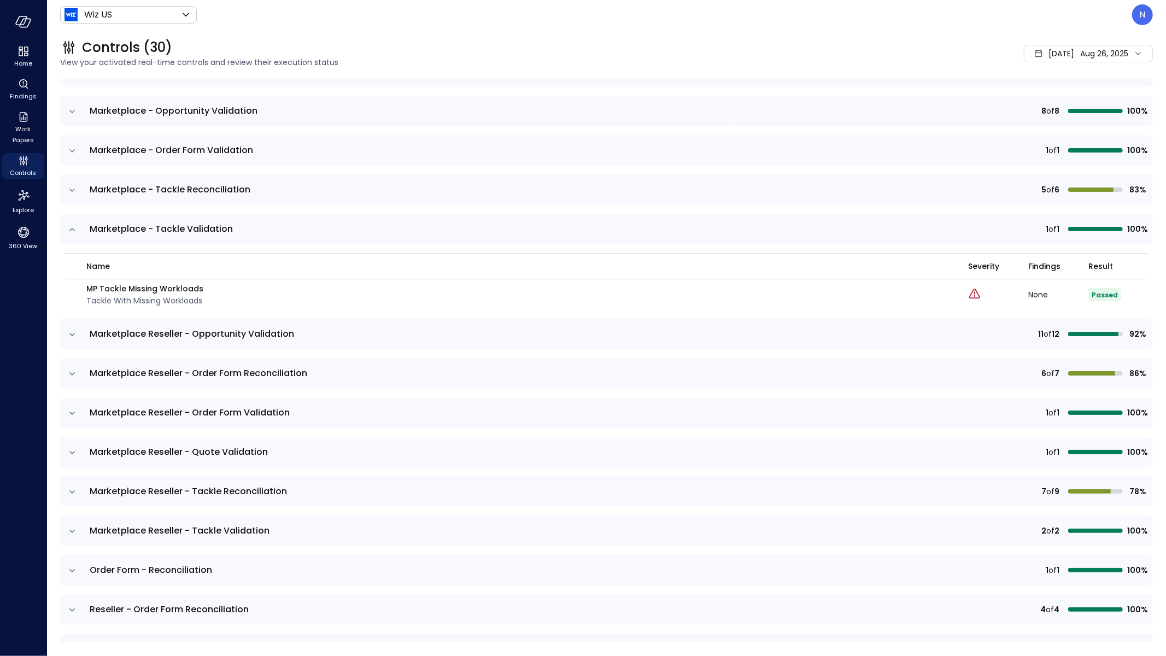
scroll to position [2670, 0]
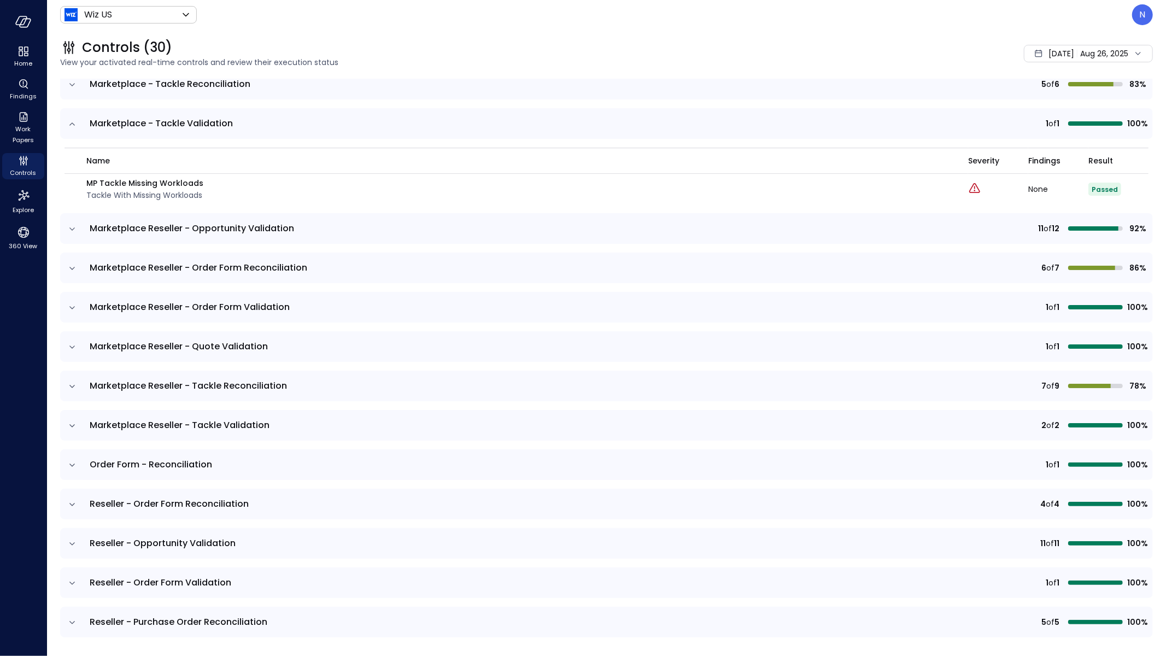
click at [71, 224] on icon "expand row" at bounding box center [72, 229] width 11 height 11
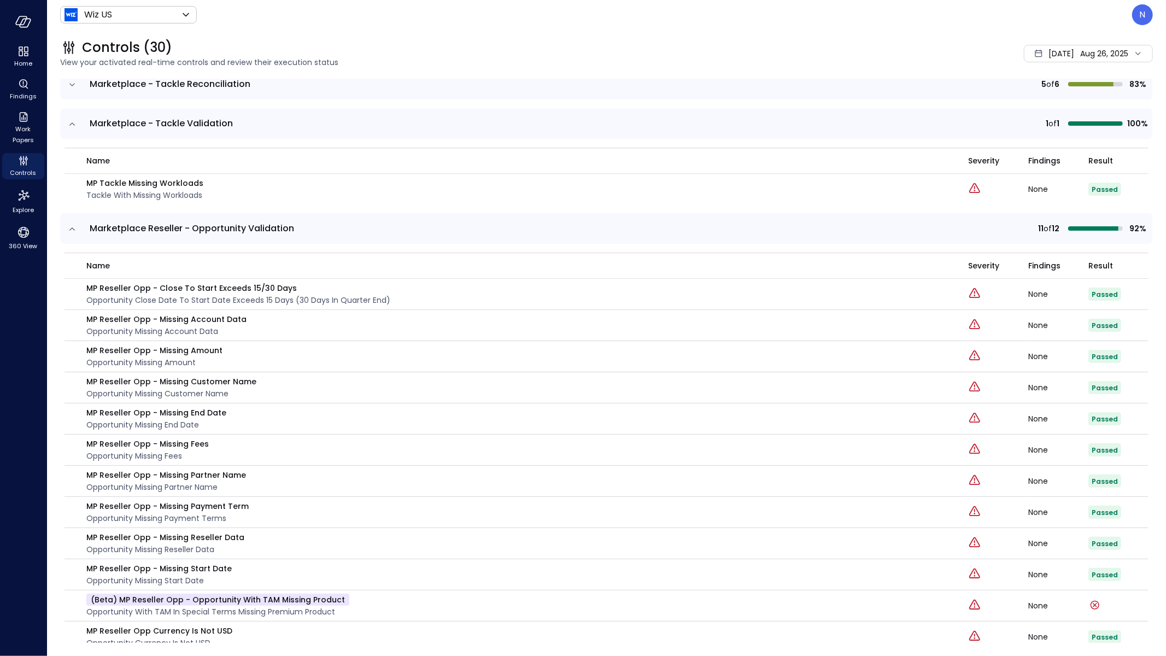
click at [71, 224] on icon "expand row" at bounding box center [72, 229] width 11 height 11
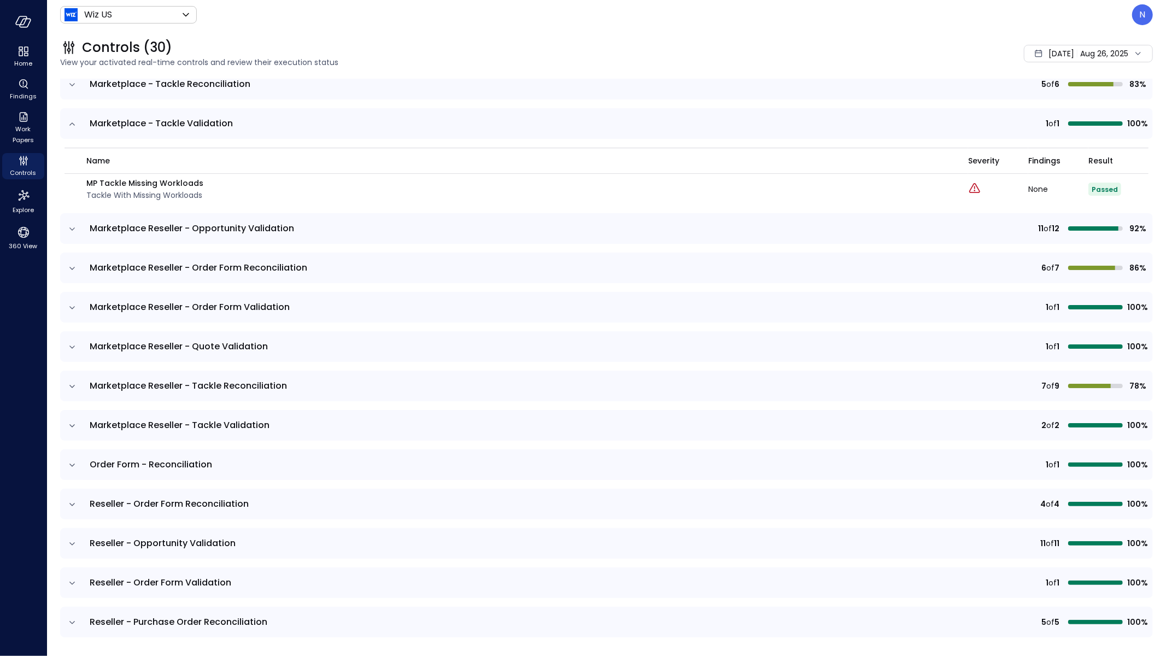
click at [71, 224] on icon "expand row" at bounding box center [72, 229] width 11 height 11
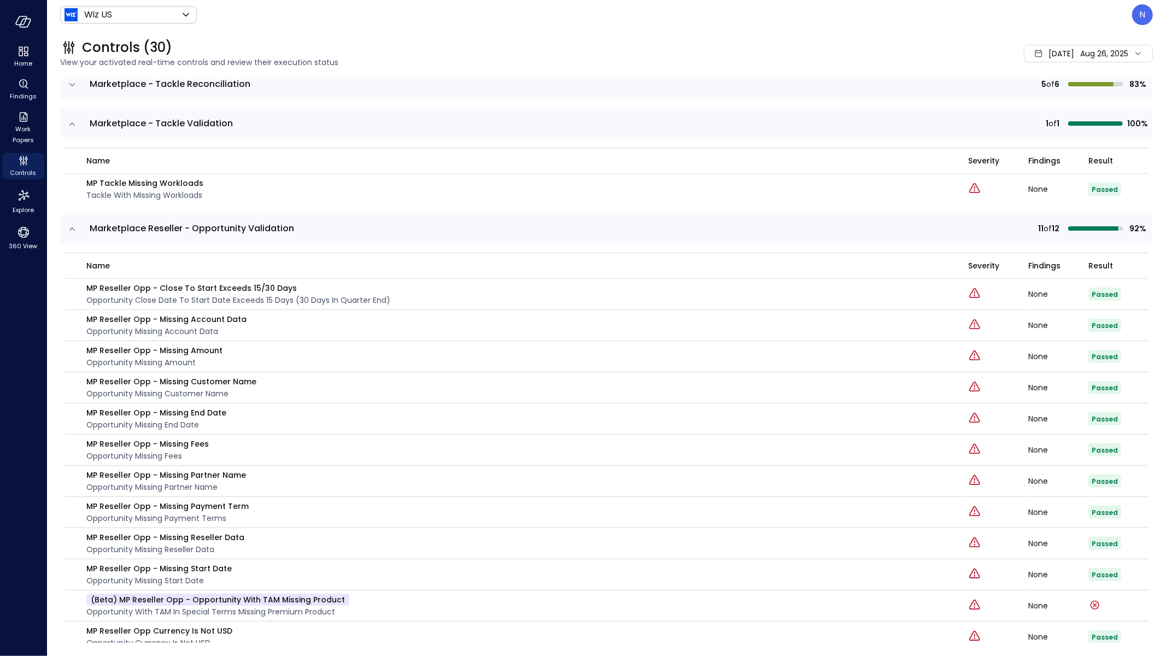
click at [71, 224] on icon "expand row" at bounding box center [72, 229] width 11 height 11
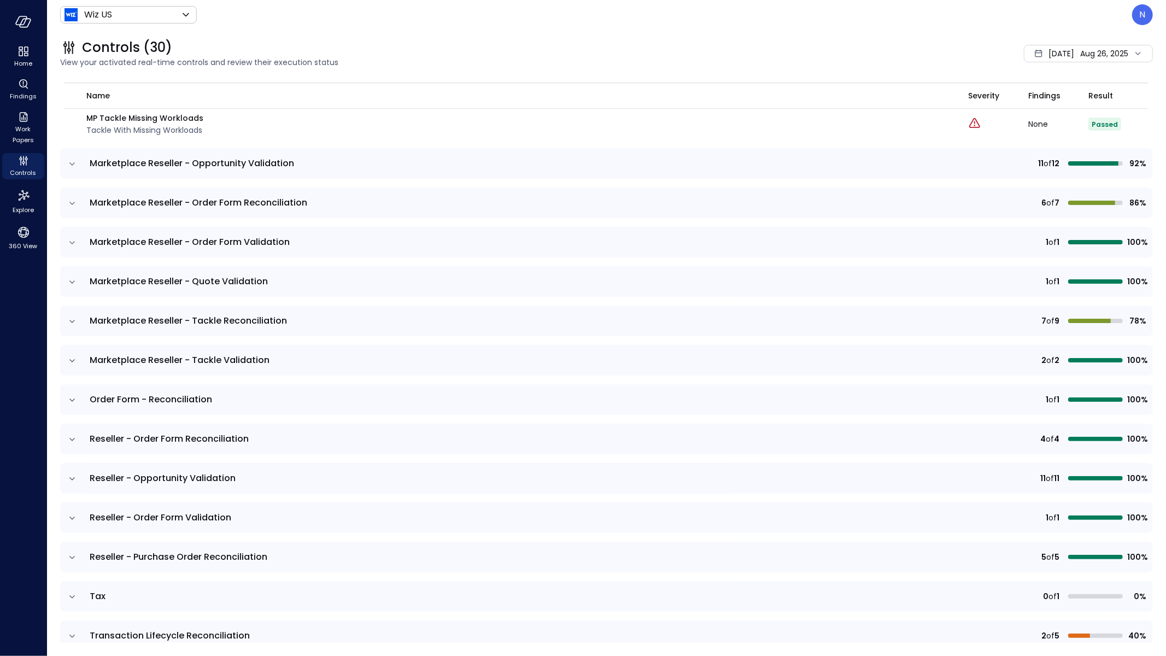
scroll to position [2740, 0]
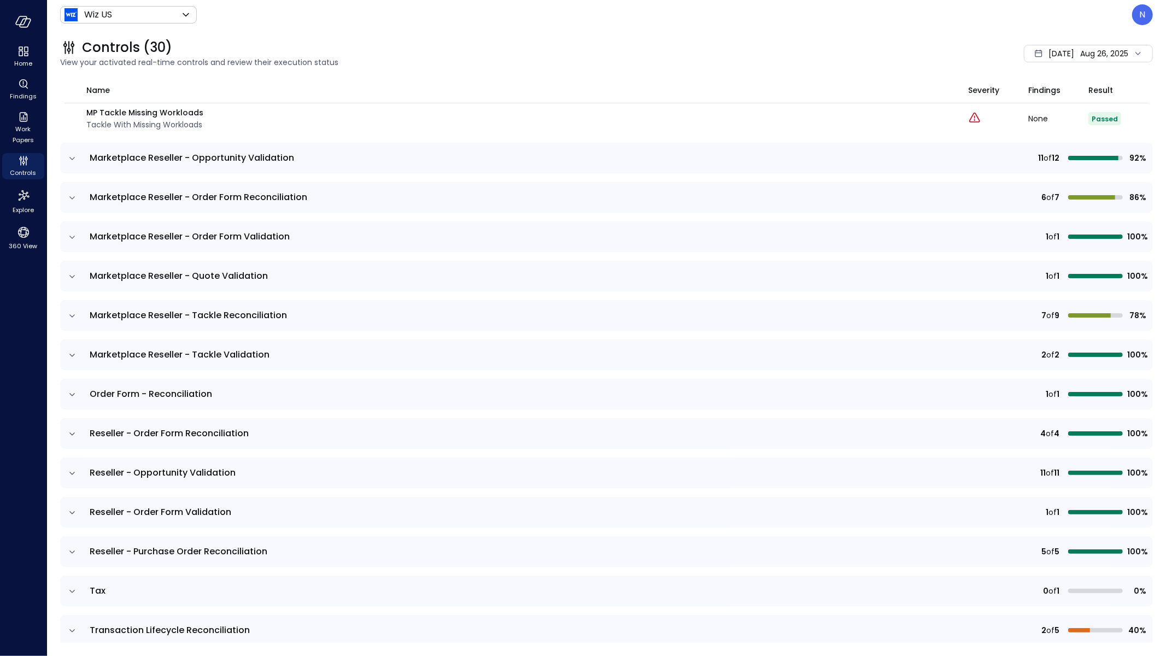
click at [72, 153] on icon "expand row" at bounding box center [72, 158] width 11 height 11
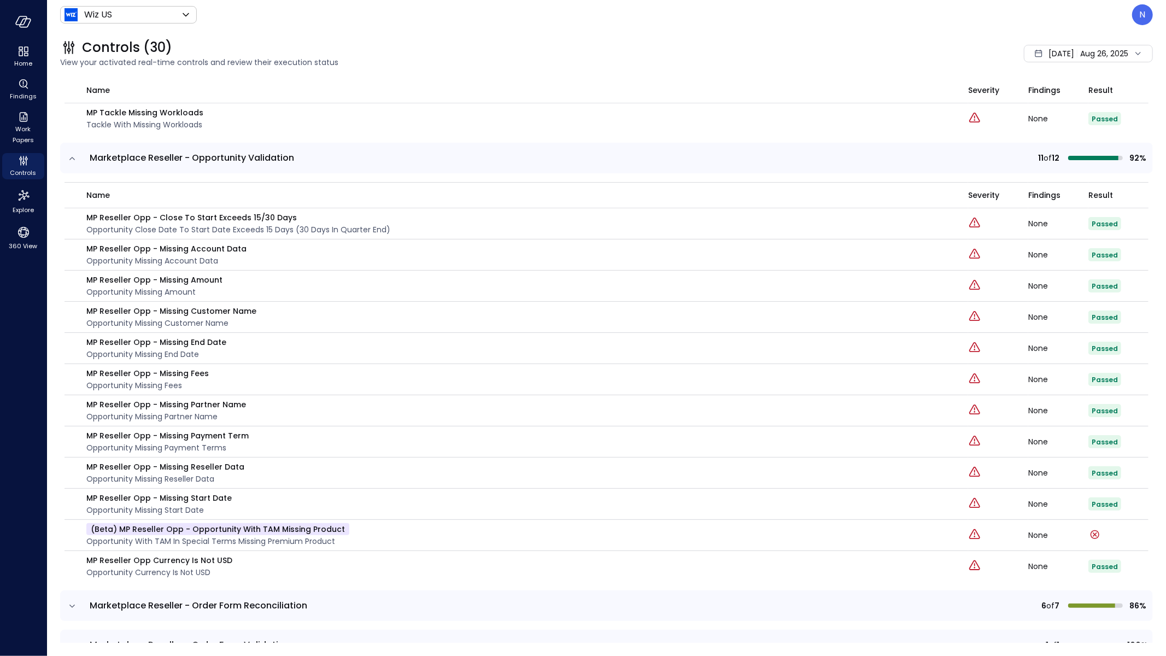
click at [72, 153] on icon "expand row" at bounding box center [72, 158] width 11 height 11
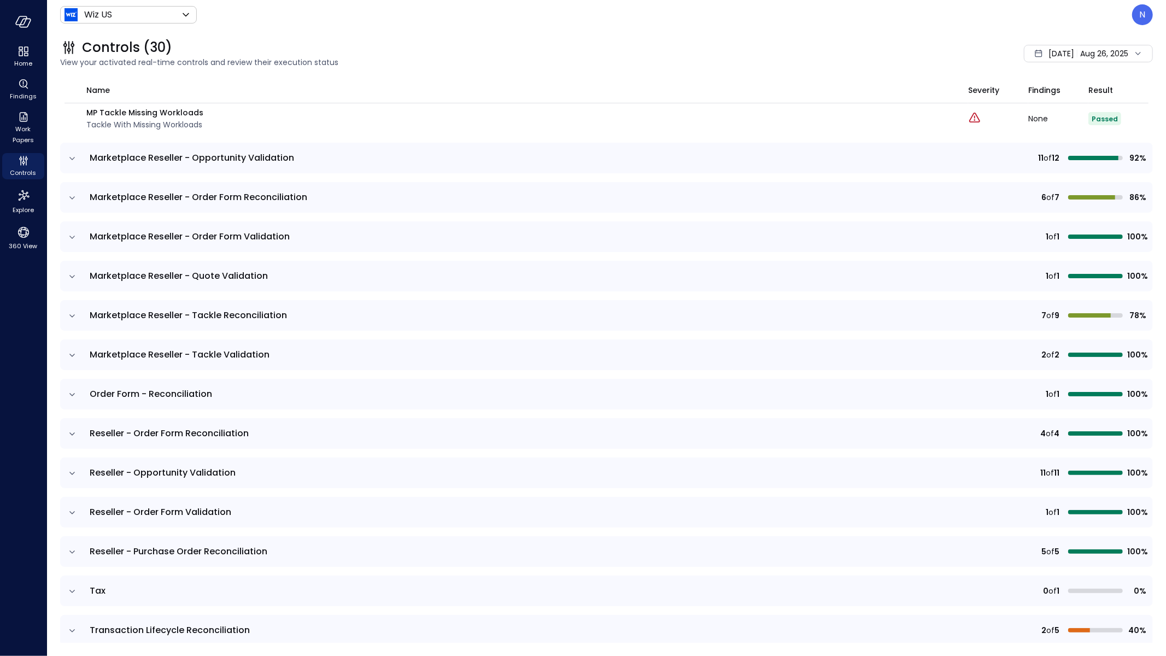
click at [70, 551] on icon "expand row" at bounding box center [71, 552] width 5 height 3
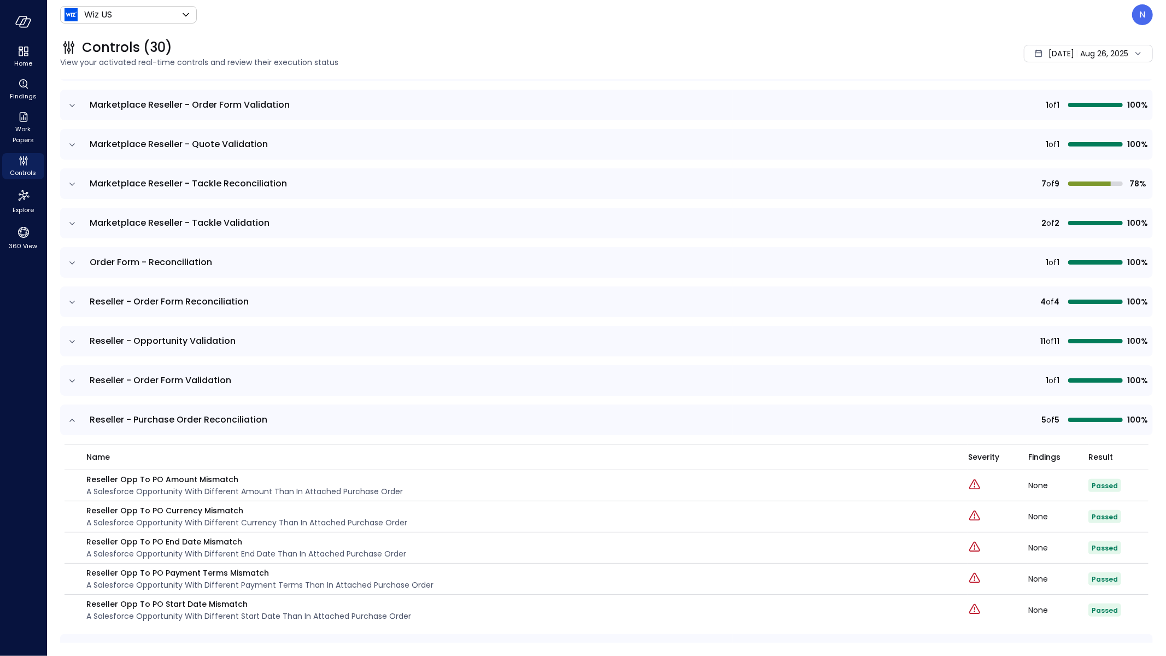
scroll to position [2907, 0]
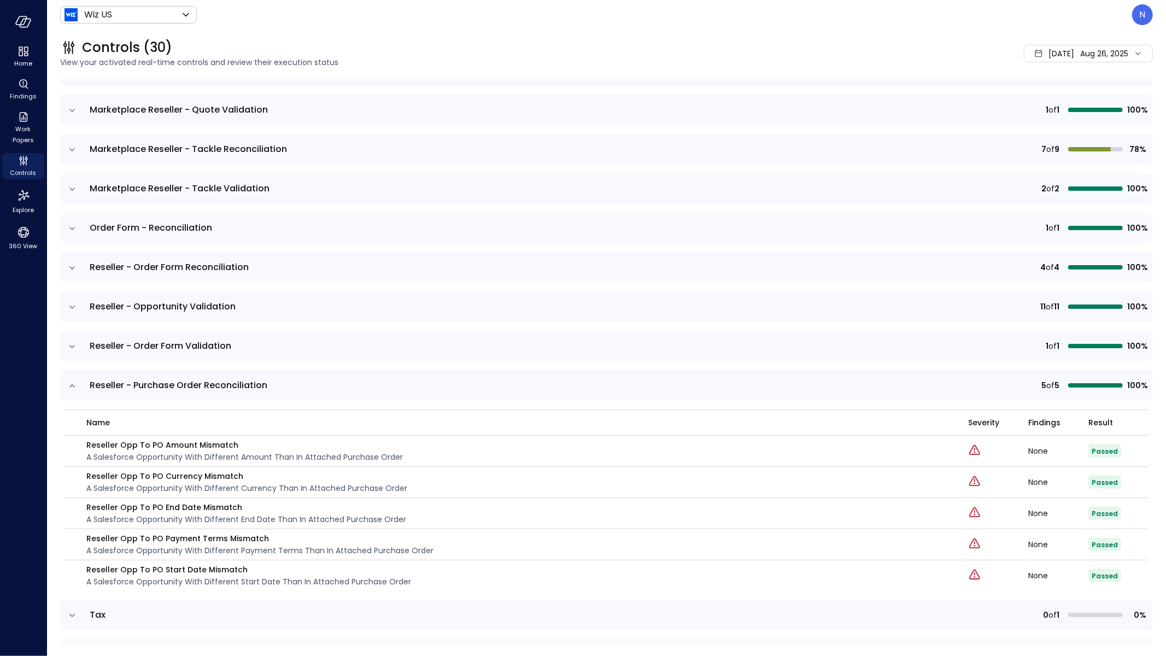
click at [66, 605] on td at bounding box center [71, 615] width 23 height 31
click at [69, 610] on icon "expand row" at bounding box center [72, 615] width 11 height 11
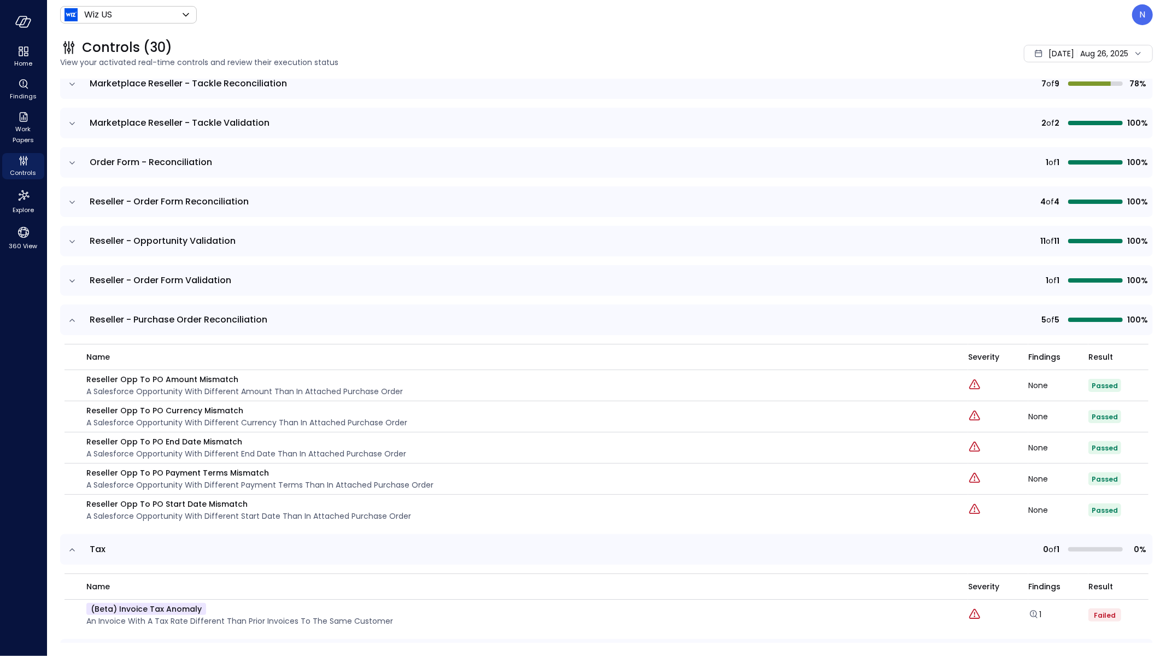
scroll to position [2995, 0]
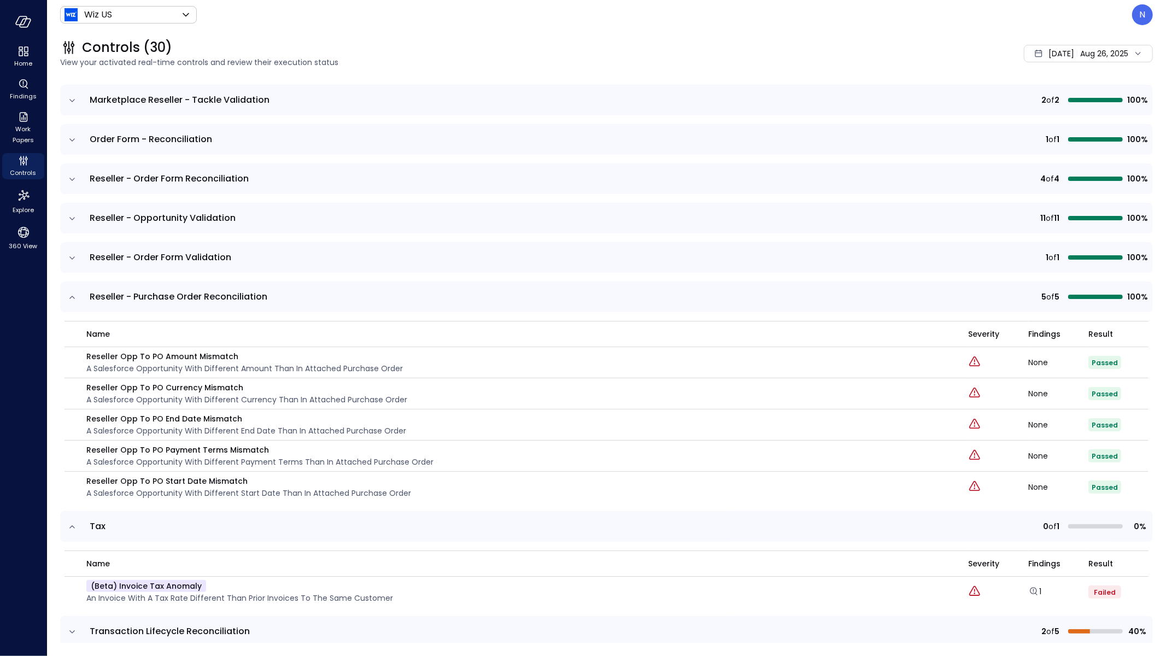
click at [80, 511] on td at bounding box center [71, 526] width 23 height 31
click at [77, 522] on icon "expand row" at bounding box center [72, 527] width 11 height 11
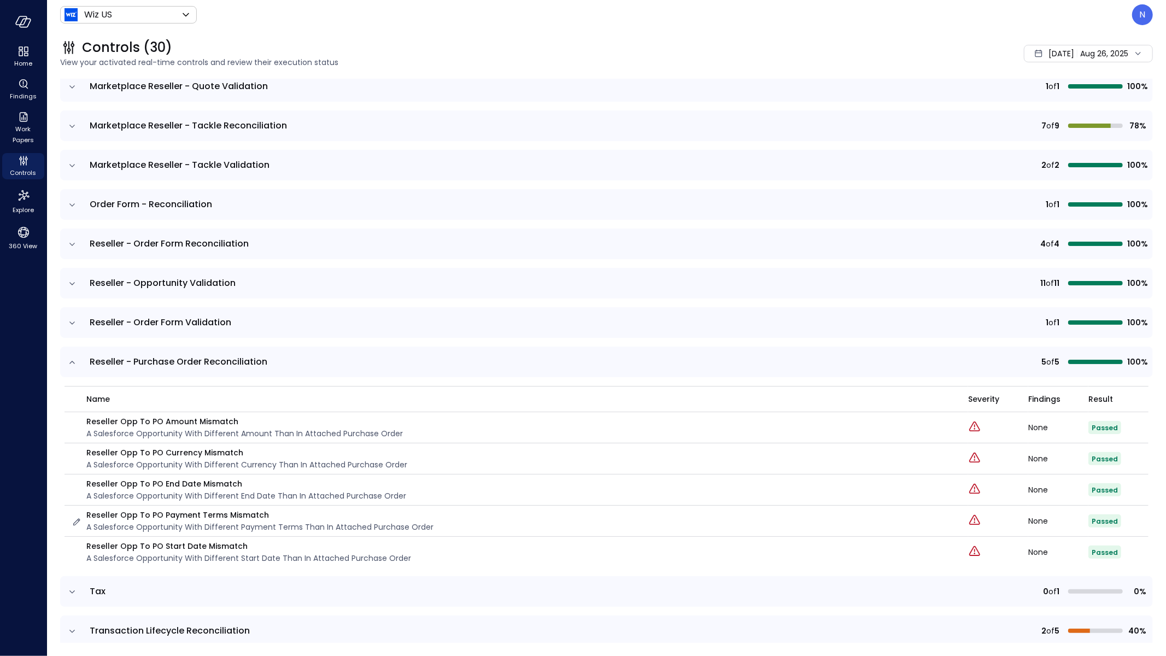
scroll to position [2930, 0]
click at [73, 625] on td at bounding box center [71, 631] width 23 height 31
click at [75, 627] on icon "expand row" at bounding box center [72, 632] width 11 height 11
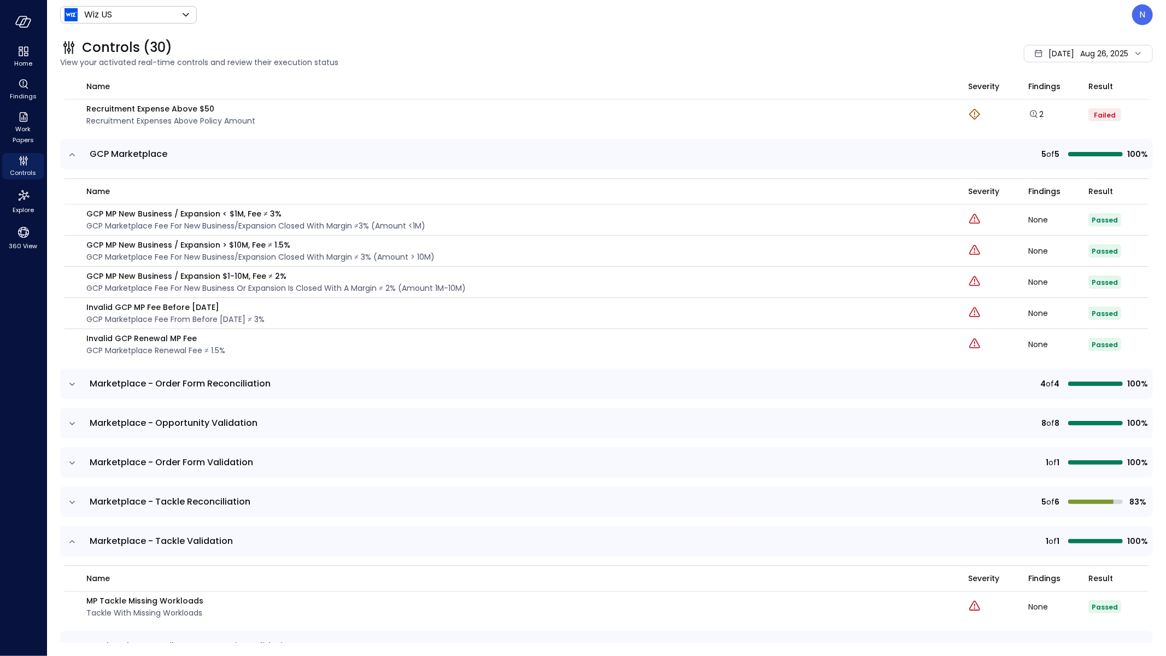
scroll to position [0, 0]
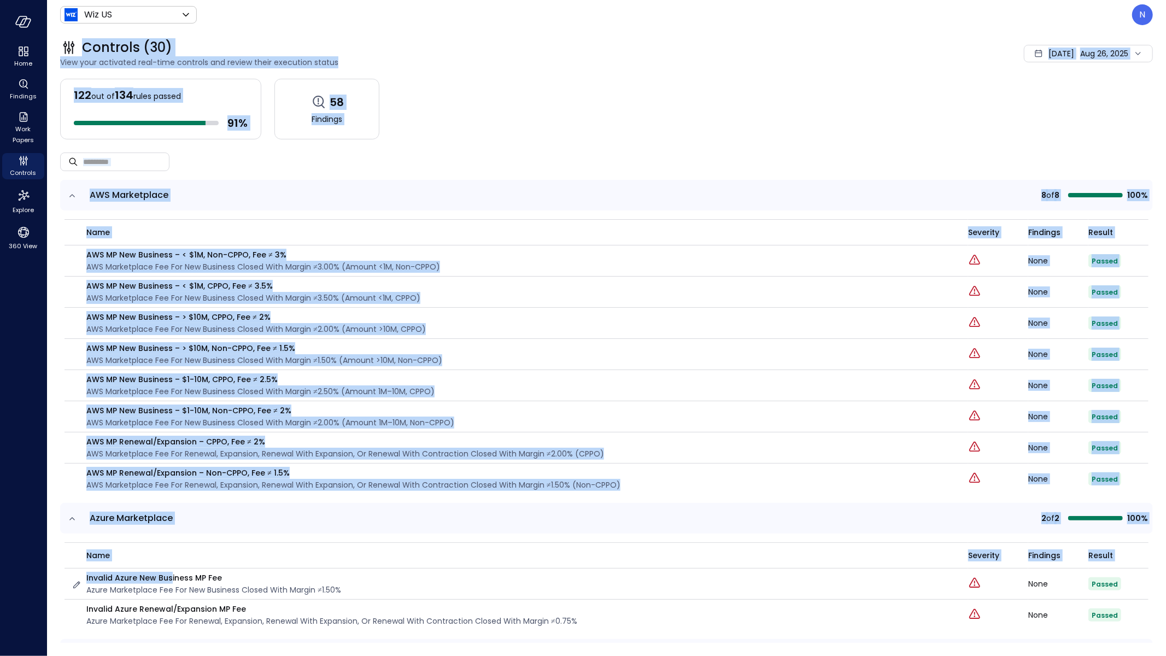
drag, startPoint x: 169, startPoint y: 2, endPoint x: 169, endPoint y: 578, distance: 576.3
click at [169, 2] on header "Wiz US ****** ​ N" at bounding box center [606, 15] width 1119 height 30
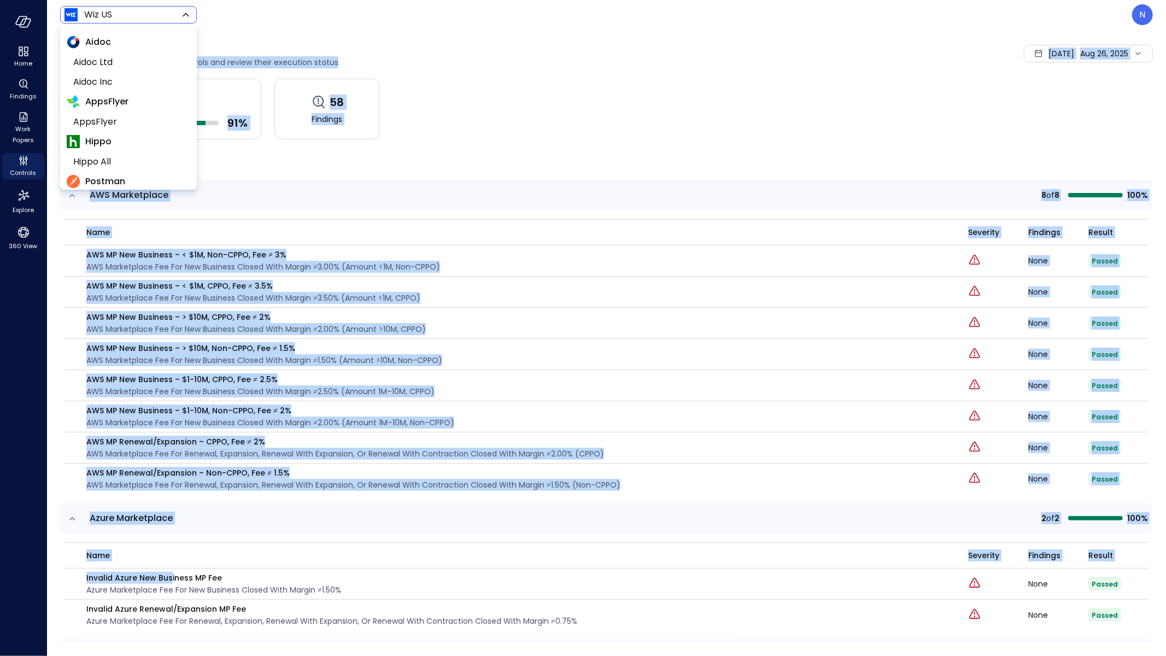
click at [163, 10] on body "Home Findings Work Papers Controls Explore 360 View Wiz US ****** ​ N Controls …" at bounding box center [583, 328] width 1166 height 656
click at [110, 168] on span "Yotpo Inc" at bounding box center [127, 174] width 108 height 13
type input "******"
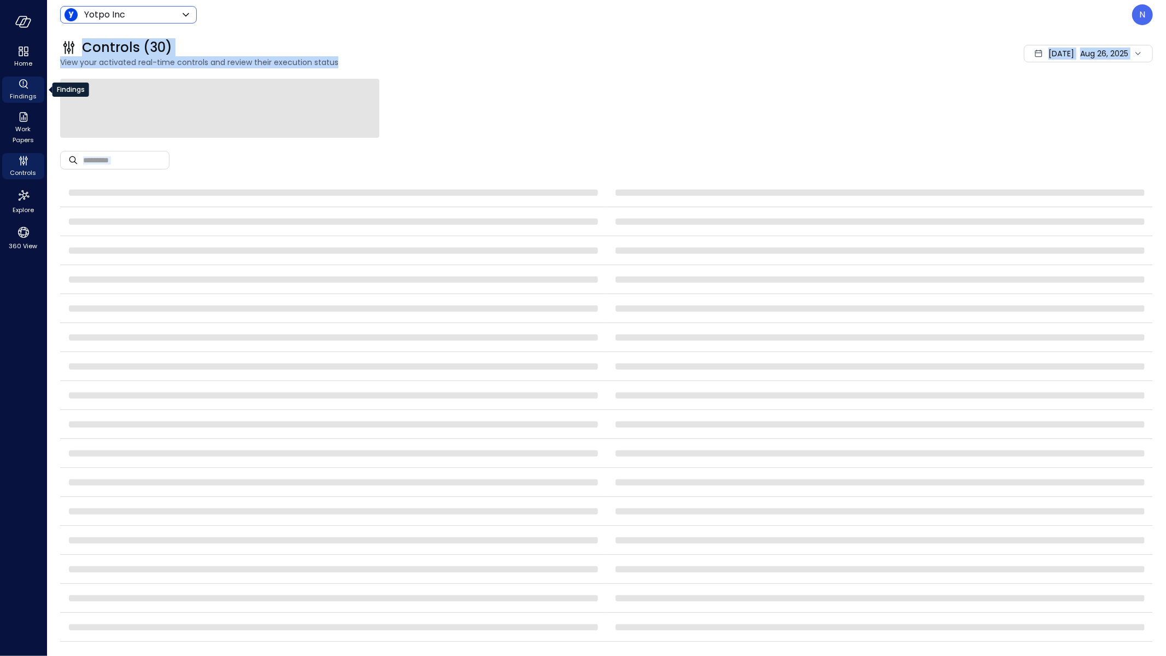
click at [24, 91] on span "Findings" at bounding box center [23, 96] width 27 height 11
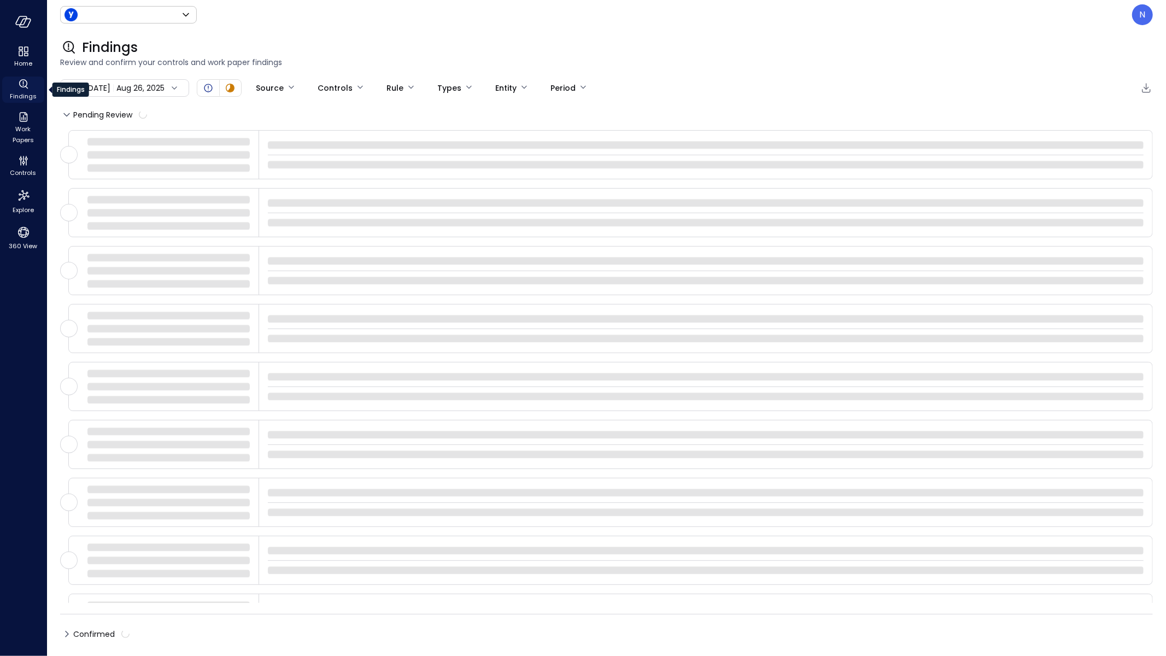
type input "******"
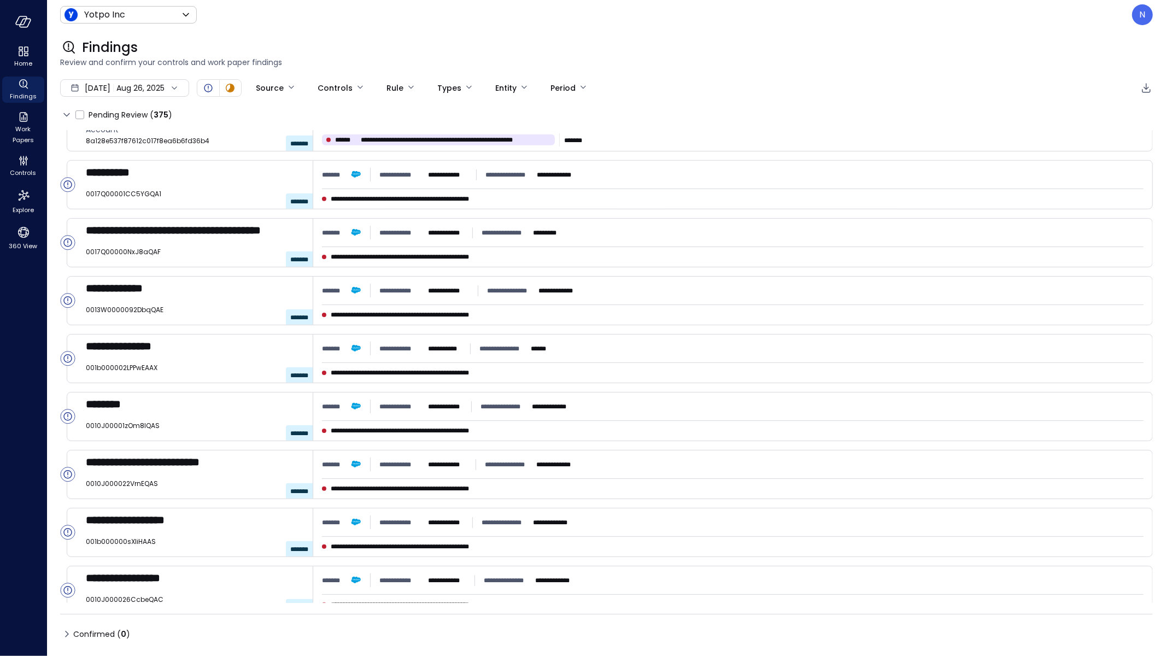
scroll to position [915, 0]
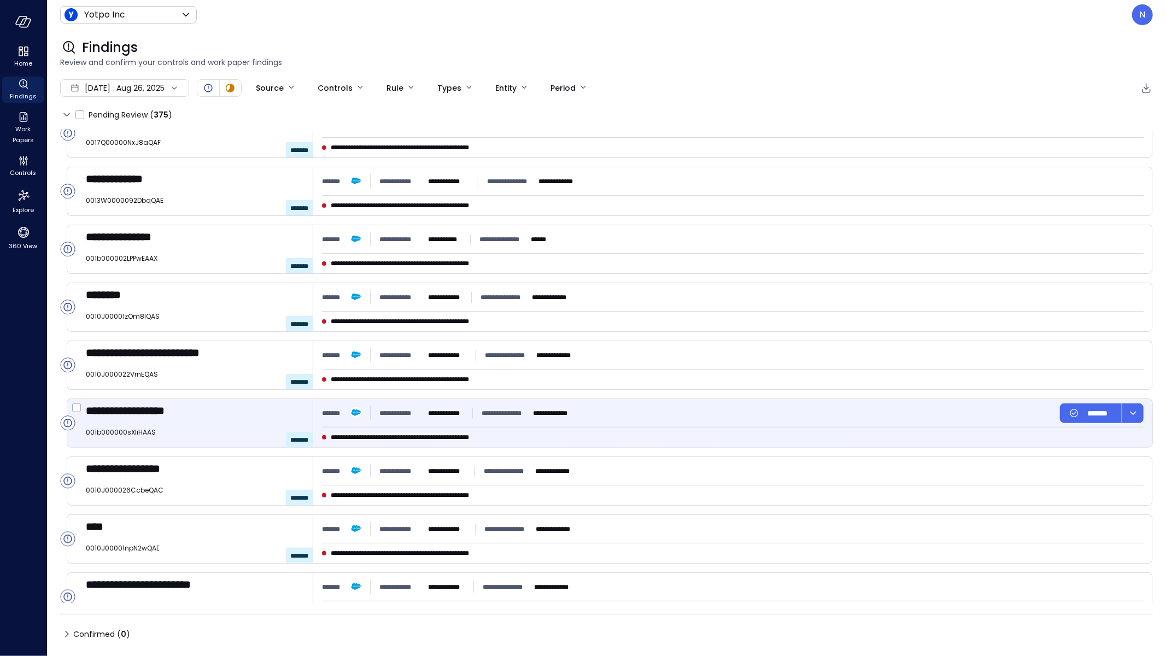
click at [442, 408] on p "**********" at bounding box center [446, 413] width 36 height 11
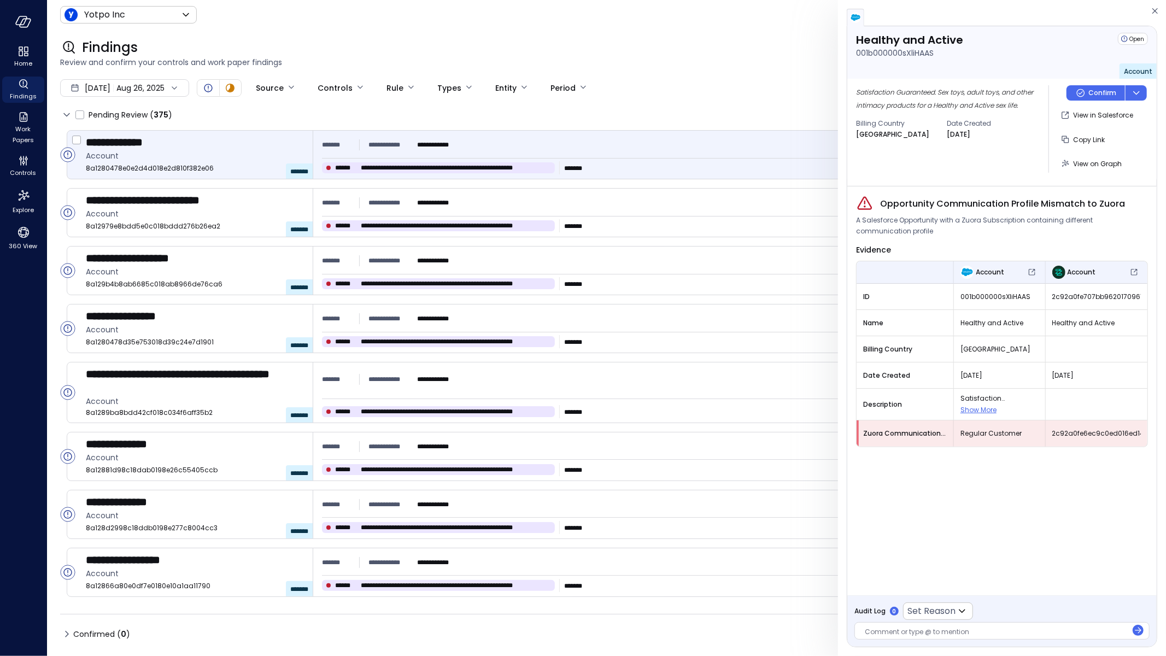
click at [572, 175] on div "**********" at bounding box center [732, 155] width 839 height 48
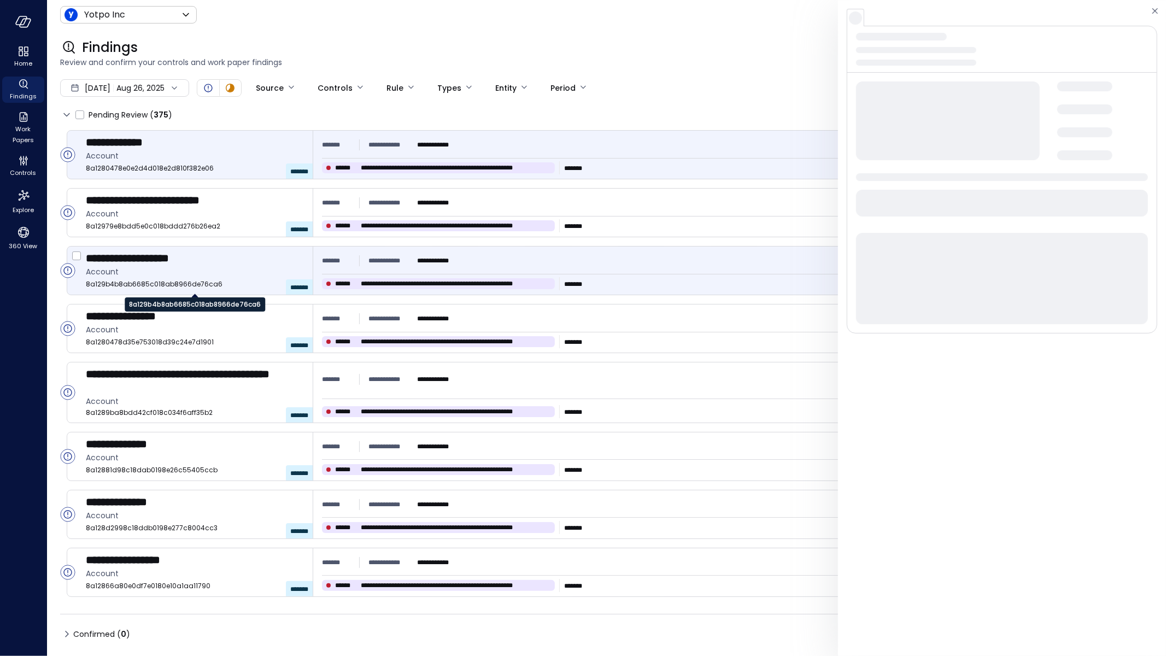
click at [200, 279] on span "8a129b4b8ab6685c018ab8966de76ca6" at bounding box center [195, 284] width 218 height 11
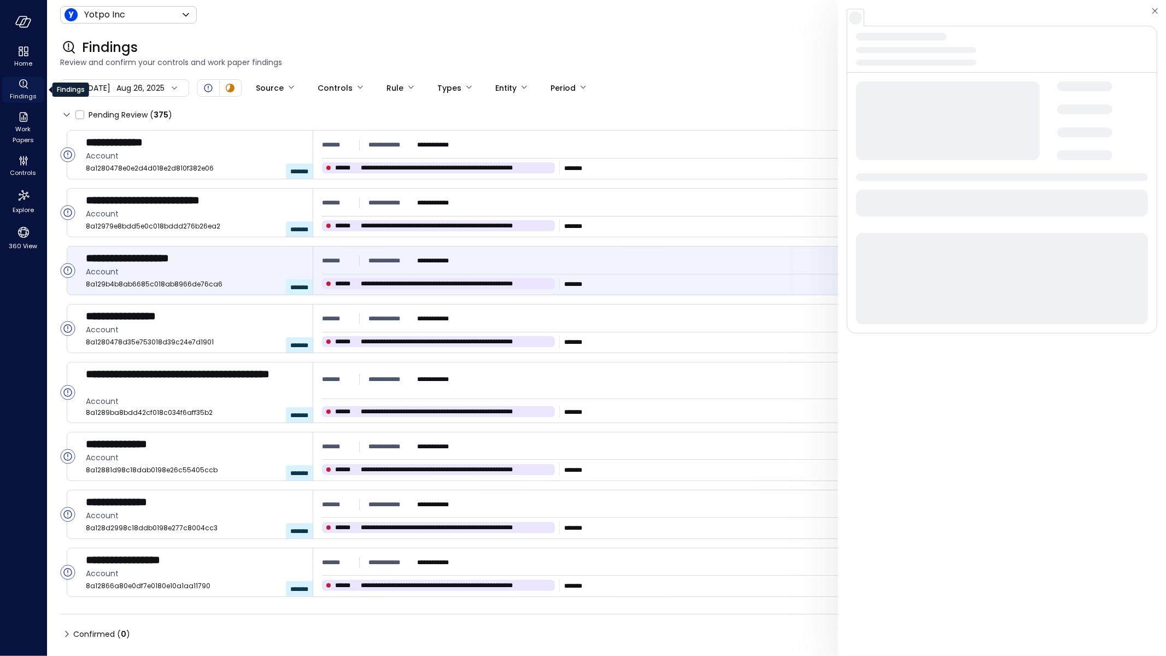
click at [28, 92] on span "Findings" at bounding box center [23, 96] width 27 height 11
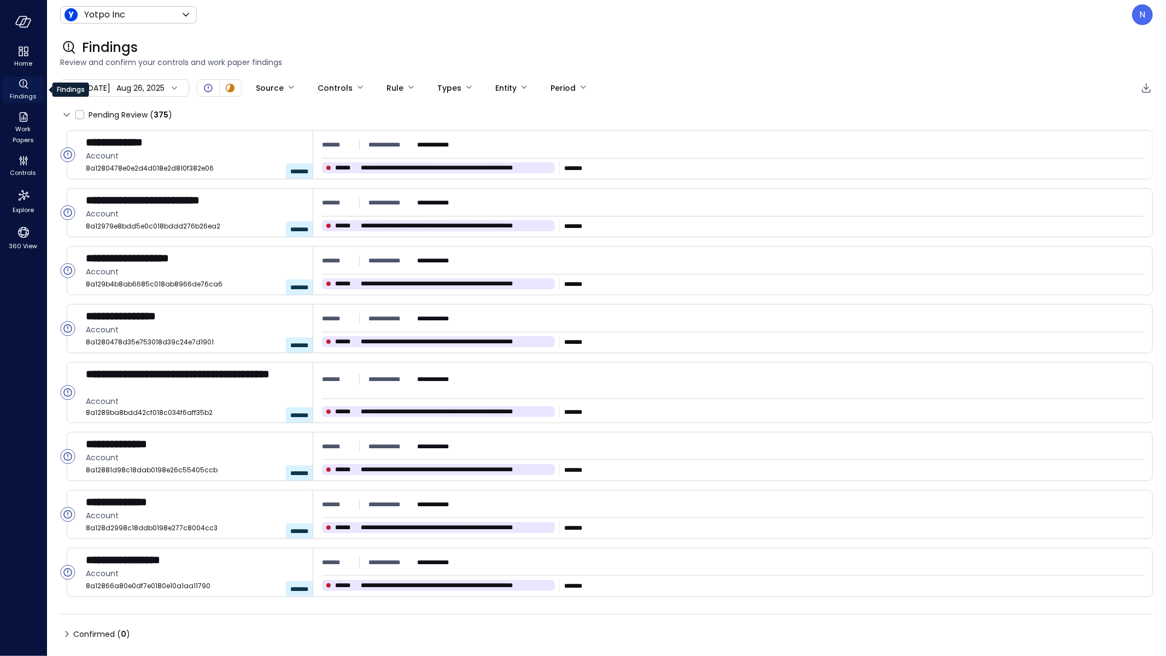
click at [30, 92] on span "Findings" at bounding box center [23, 96] width 27 height 11
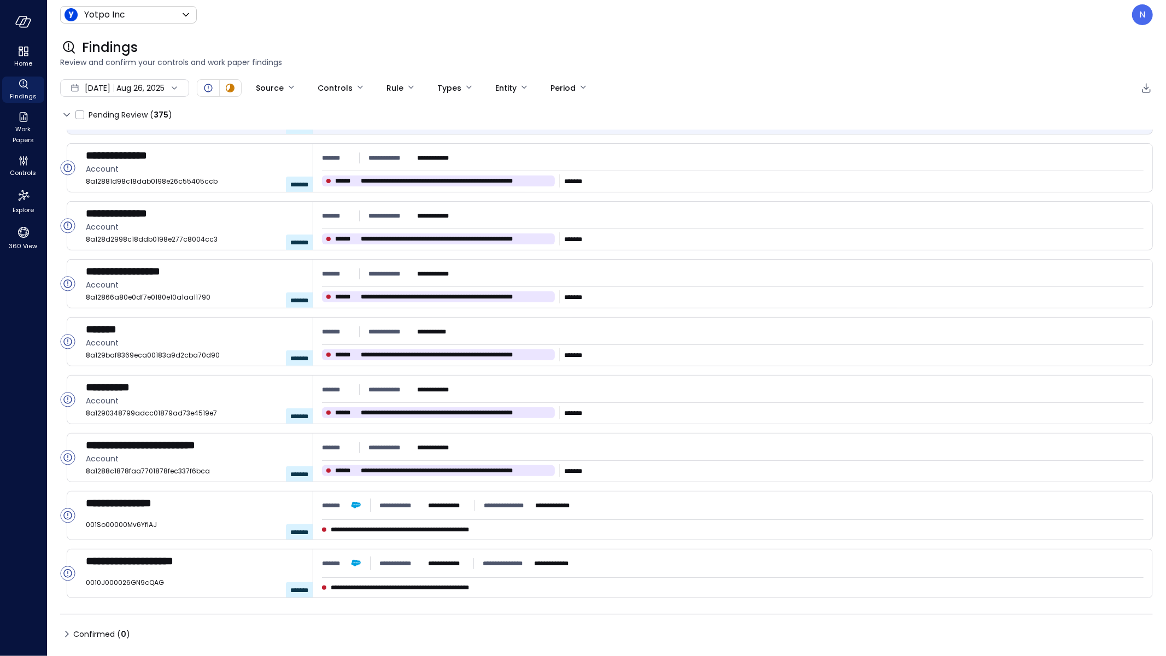
scroll to position [130, 0]
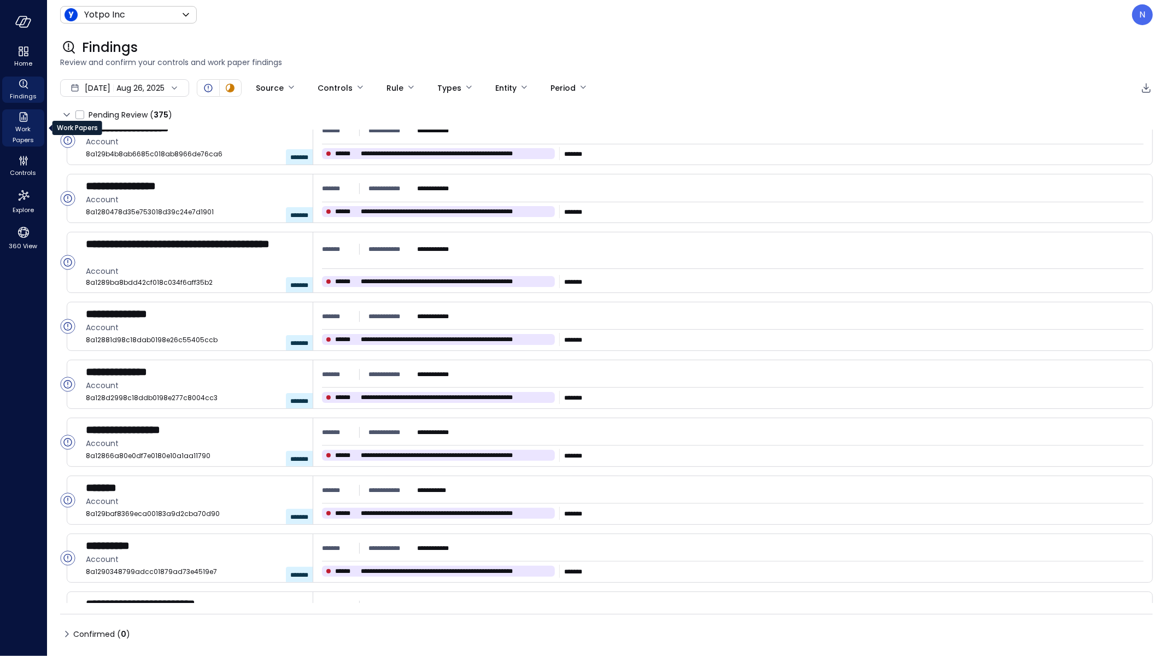
click at [24, 120] on icon "Work Papers" at bounding box center [23, 116] width 13 height 13
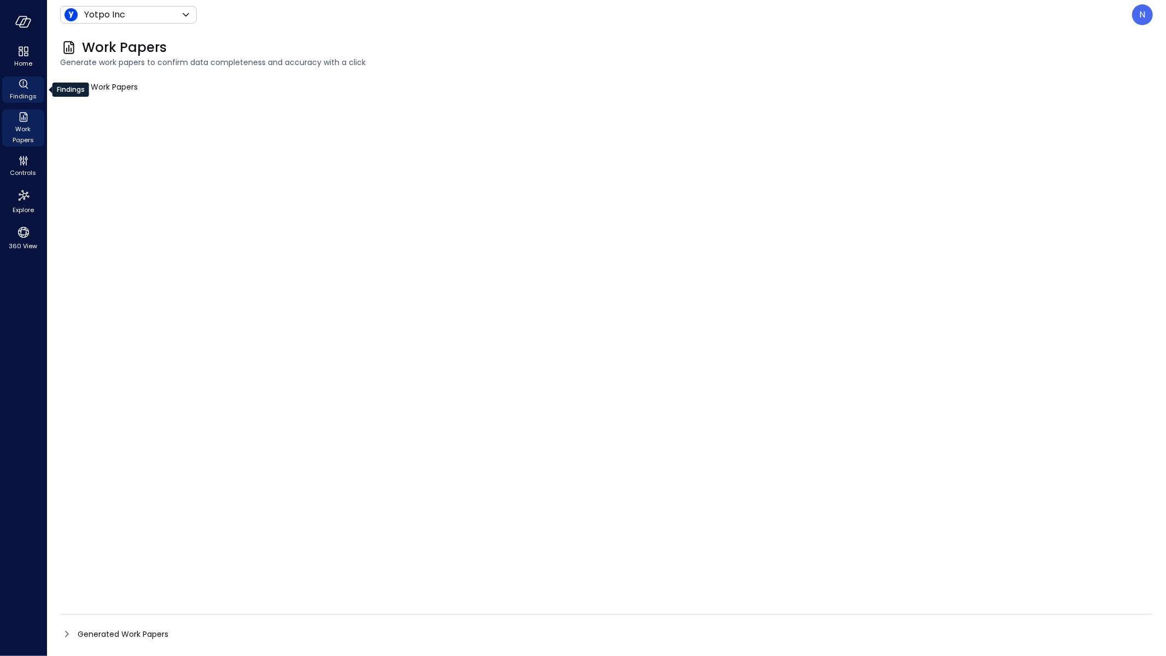
click at [22, 77] on div "Findings" at bounding box center [23, 90] width 42 height 26
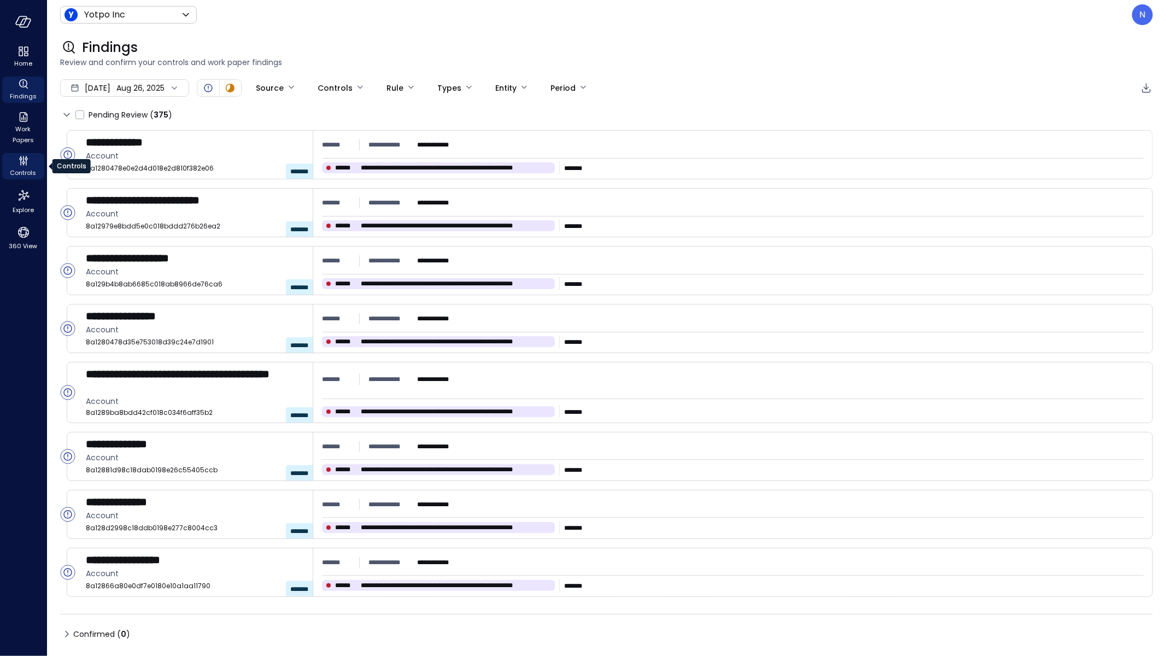
click at [27, 162] on icon "Controls" at bounding box center [23, 160] width 13 height 13
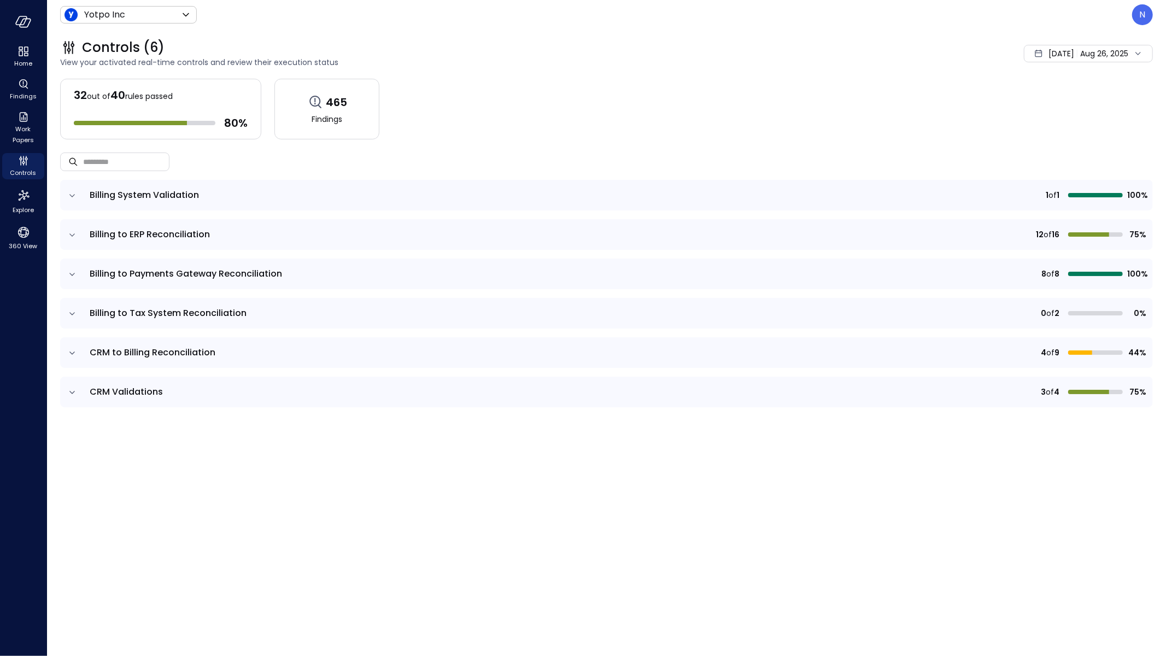
click at [71, 230] on icon "expand row" at bounding box center [72, 235] width 11 height 11
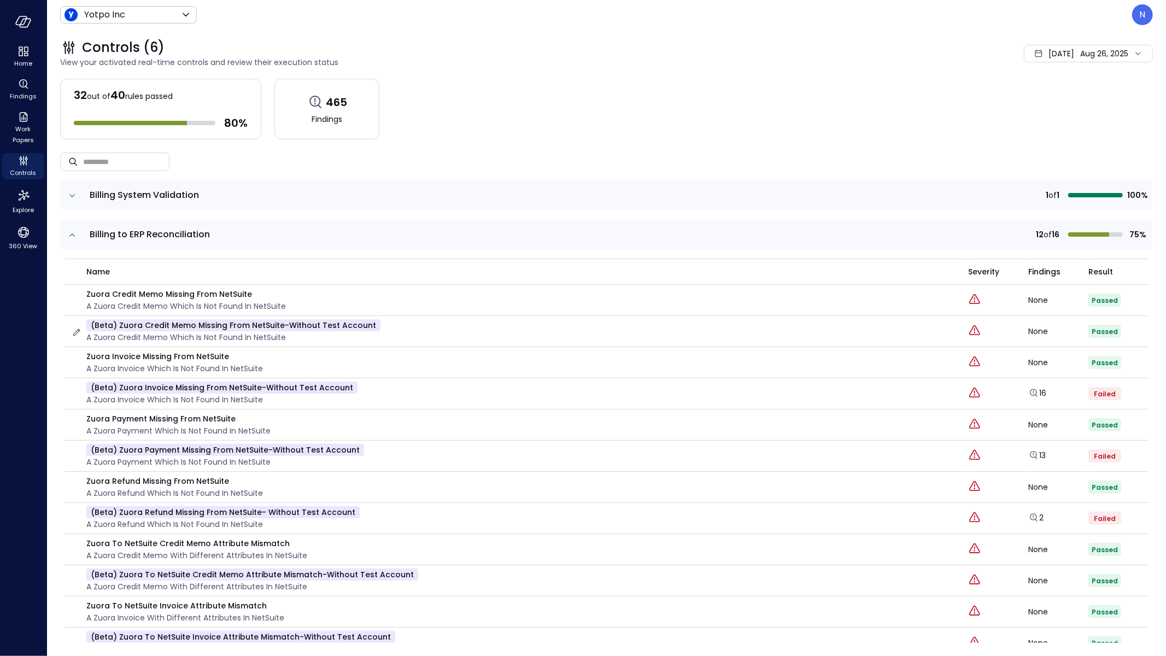
scroll to position [301, 0]
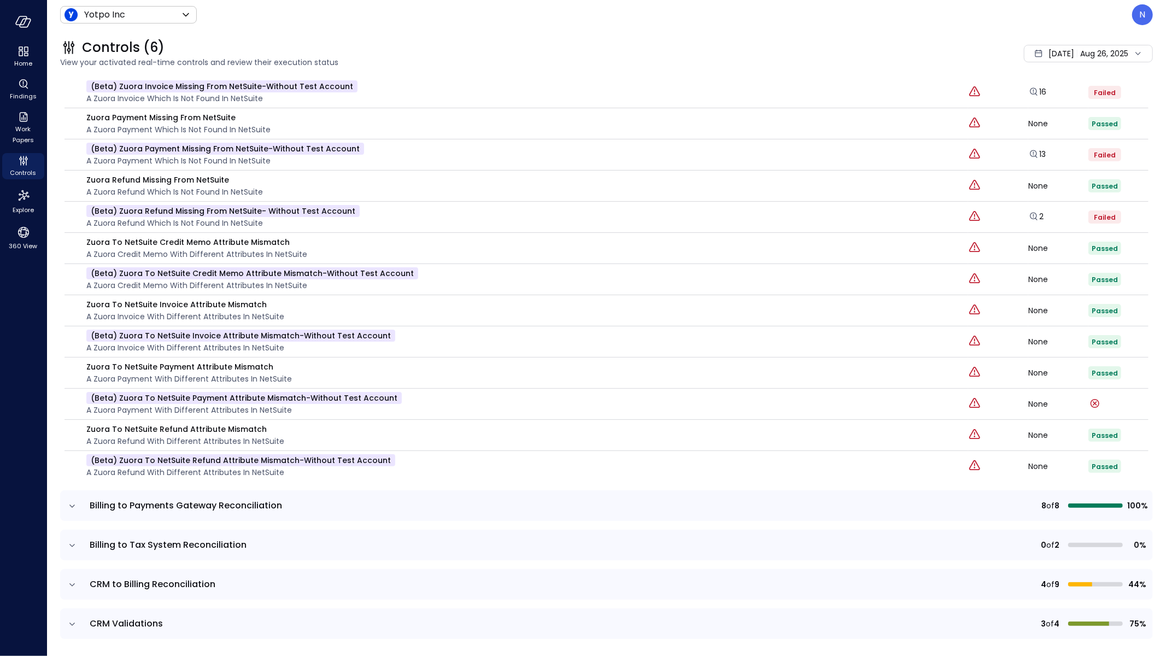
click at [77, 507] on td at bounding box center [71, 505] width 23 height 31
click at [78, 505] on td at bounding box center [71, 505] width 23 height 31
drag, startPoint x: 918, startPoint y: 210, endPoint x: 448, endPoint y: 206, distance: 470.2
click at [448, 206] on tr "(beta) Zuora Refund Missing from NetSuite- without test account A Zuora Refund …" at bounding box center [607, 217] width 1084 height 31
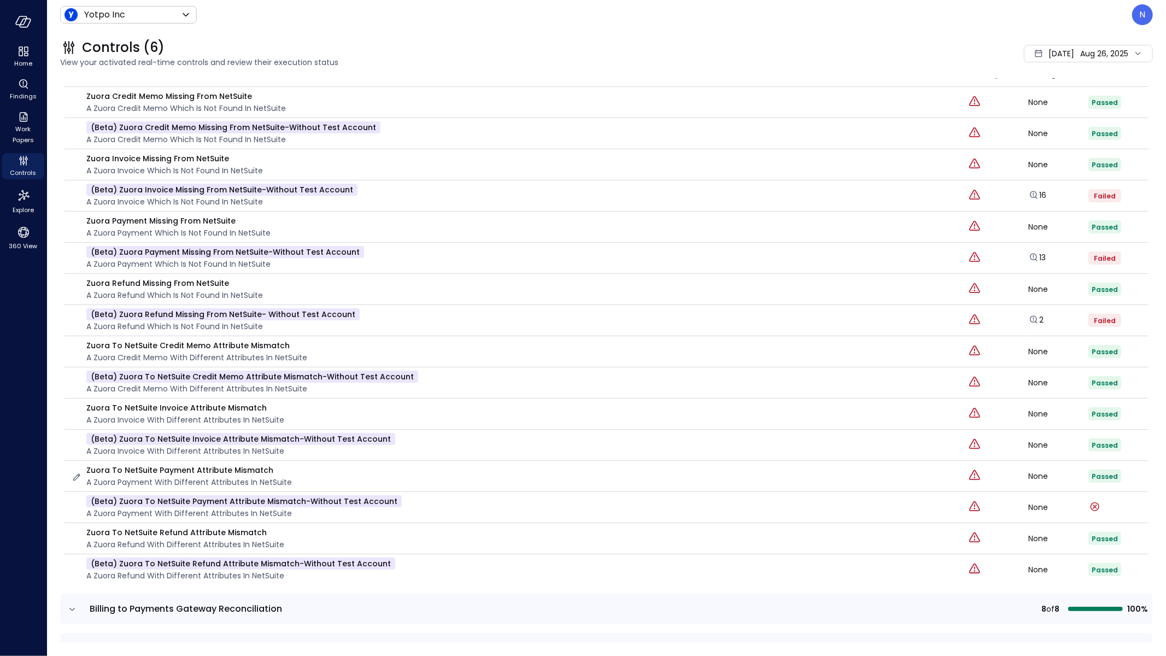
scroll to position [0, 0]
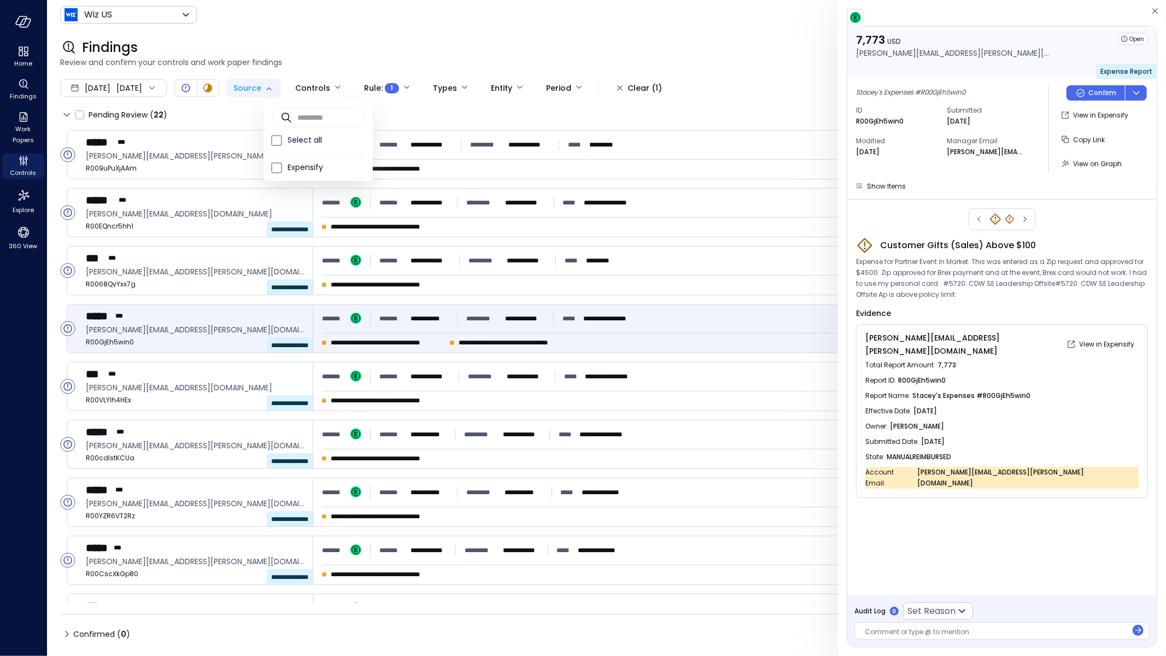
click at [282, 91] on body "**********" at bounding box center [583, 328] width 1166 height 656
click at [301, 174] on li "Expensify" at bounding box center [318, 168] width 109 height 18
type input "*********"
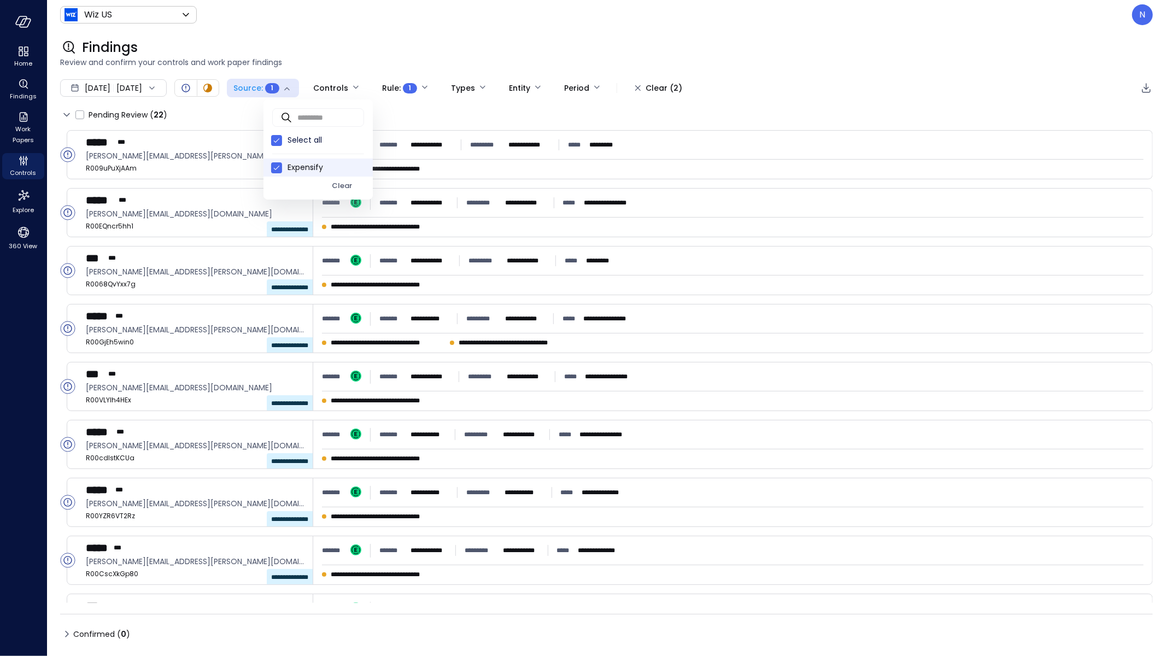
click at [337, 59] on div at bounding box center [583, 328] width 1166 height 656
click at [16, 167] on span "Controls" at bounding box center [23, 172] width 26 height 11
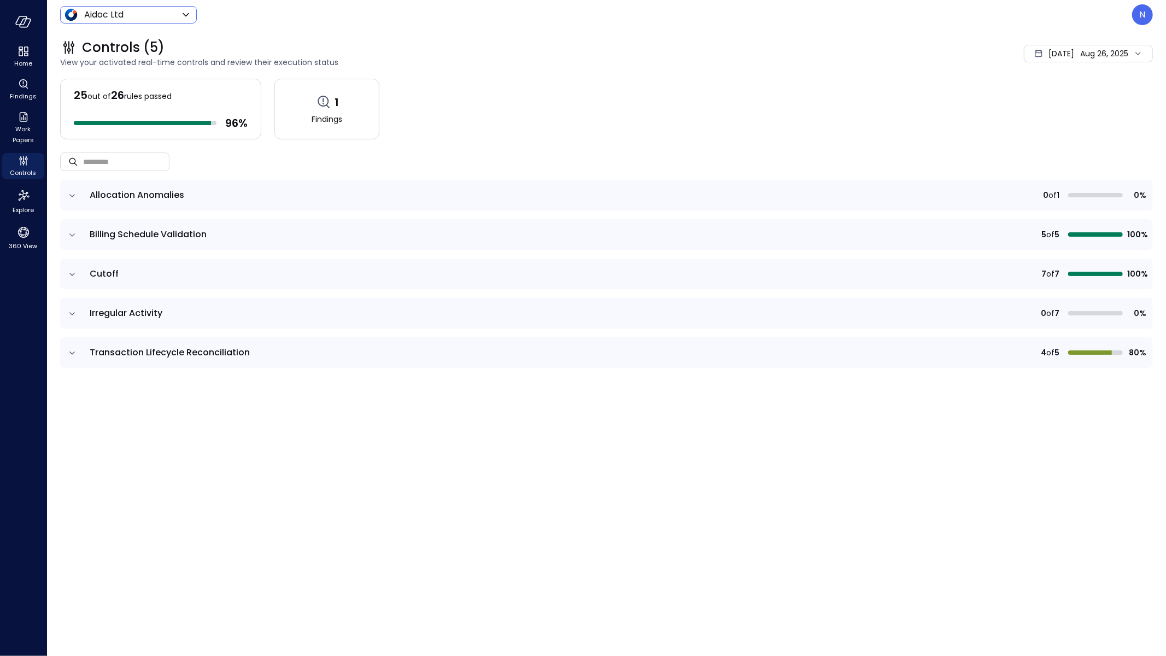
click at [116, 11] on body "Home Findings Work Papers Controls Explore 360 View Aidoc Ltd ****** ​ N Contro…" at bounding box center [583, 328] width 1166 height 656
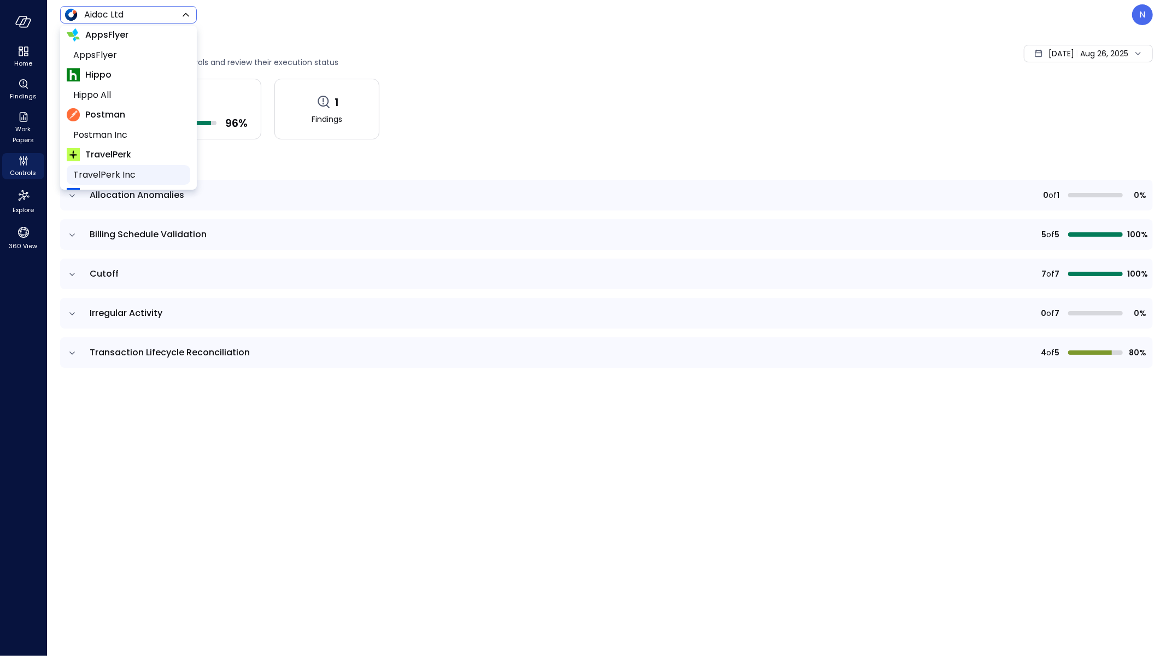
scroll to position [114, 0]
click at [116, 167] on span "Wiz US" at bounding box center [127, 167] width 108 height 13
type input "******"
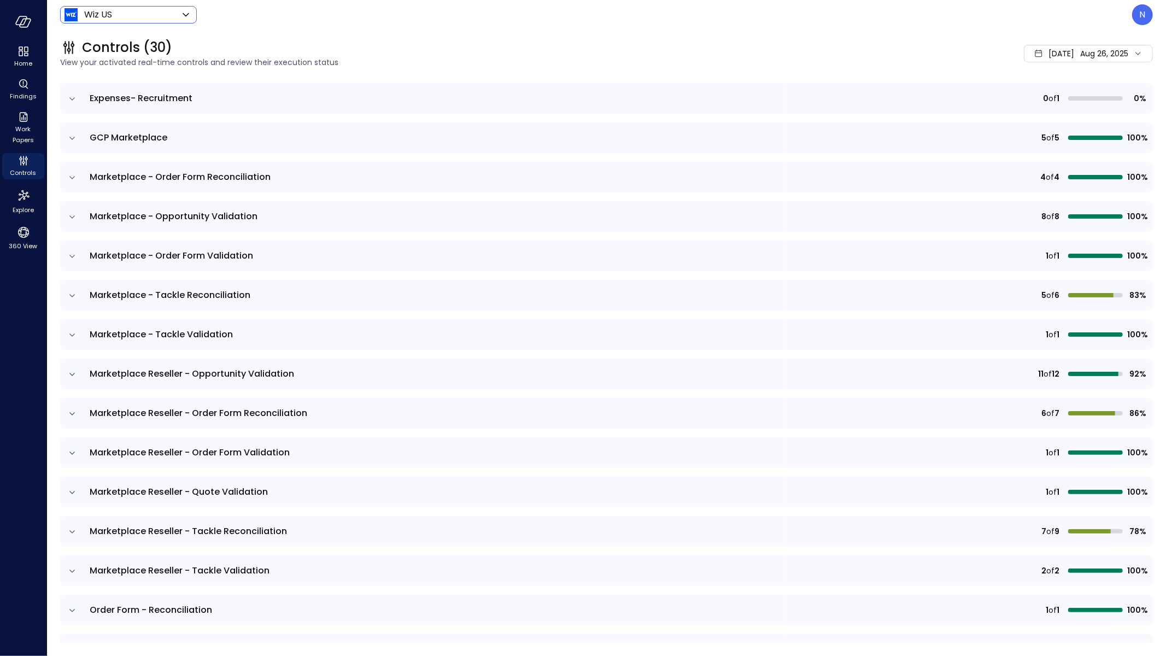
scroll to position [143, 0]
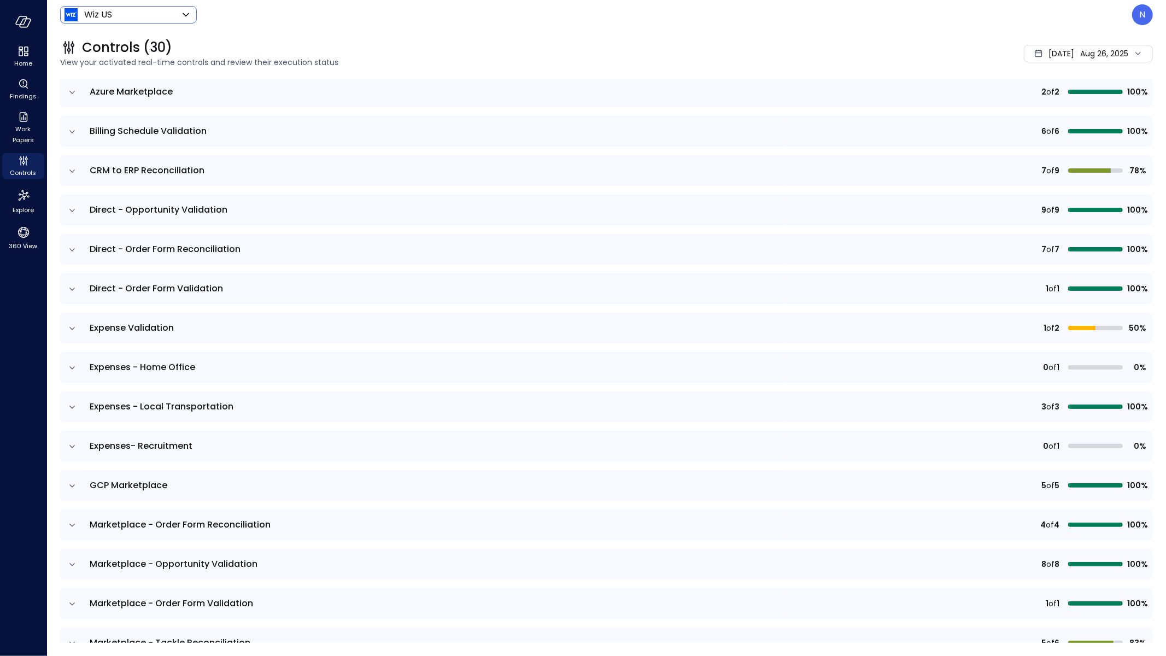
click at [79, 331] on td at bounding box center [71, 328] width 23 height 31
click at [75, 329] on icon "expand row" at bounding box center [72, 328] width 11 height 11
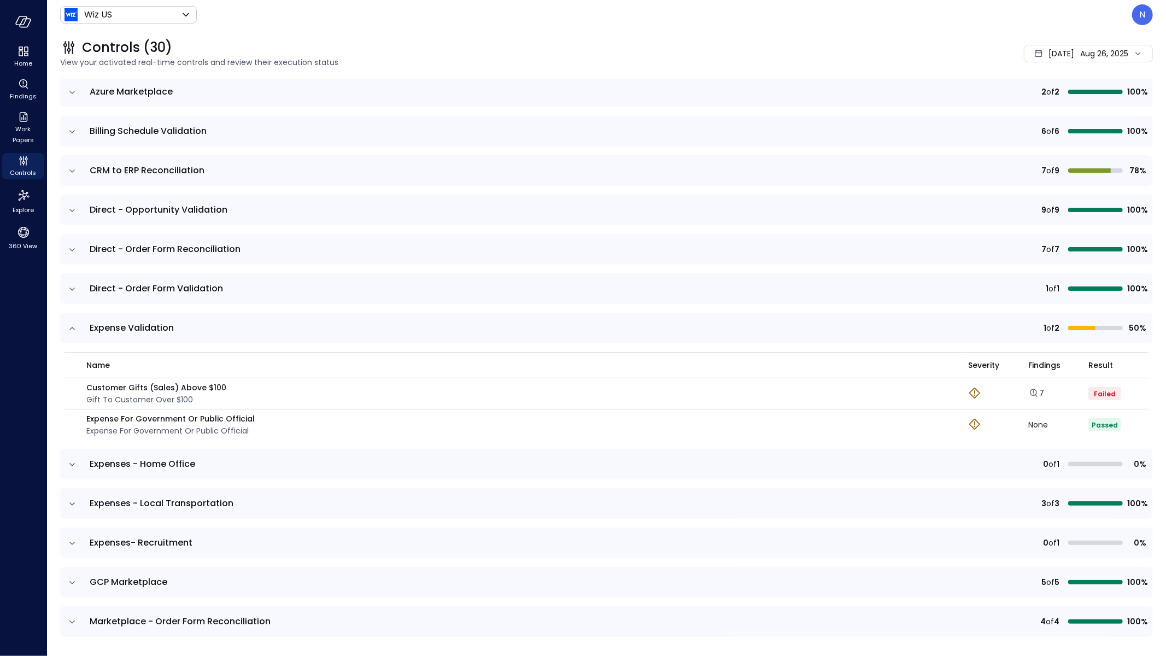
click at [79, 463] on td at bounding box center [71, 464] width 23 height 31
click at [73, 464] on icon "expand row" at bounding box center [72, 464] width 11 height 11
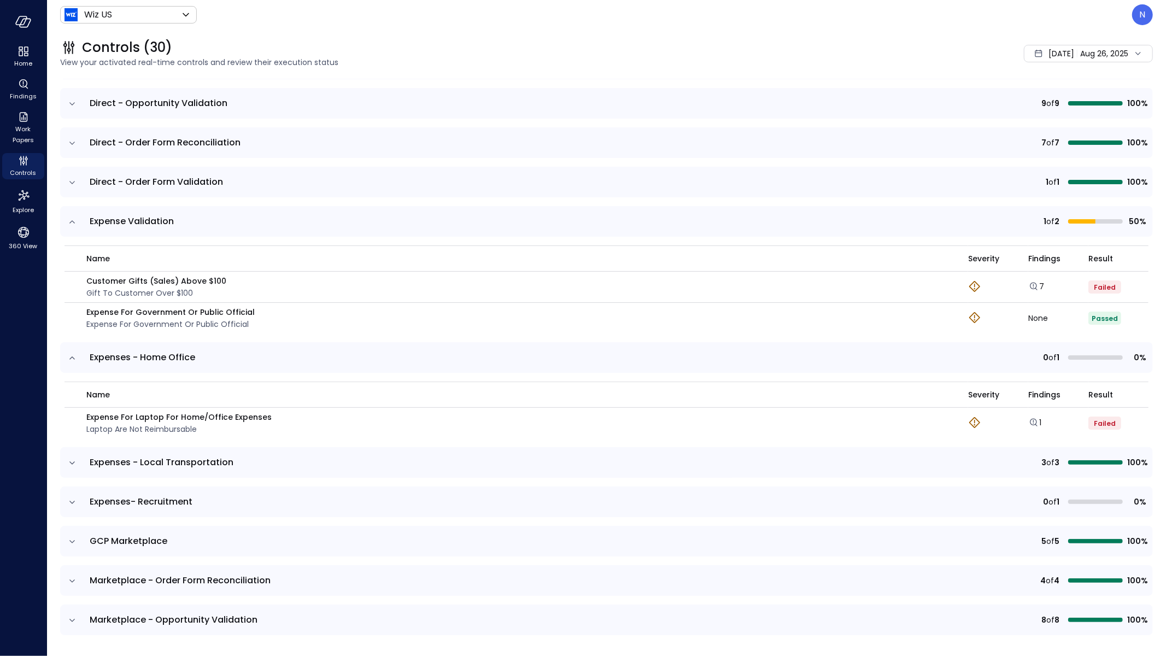
scroll to position [378, 0]
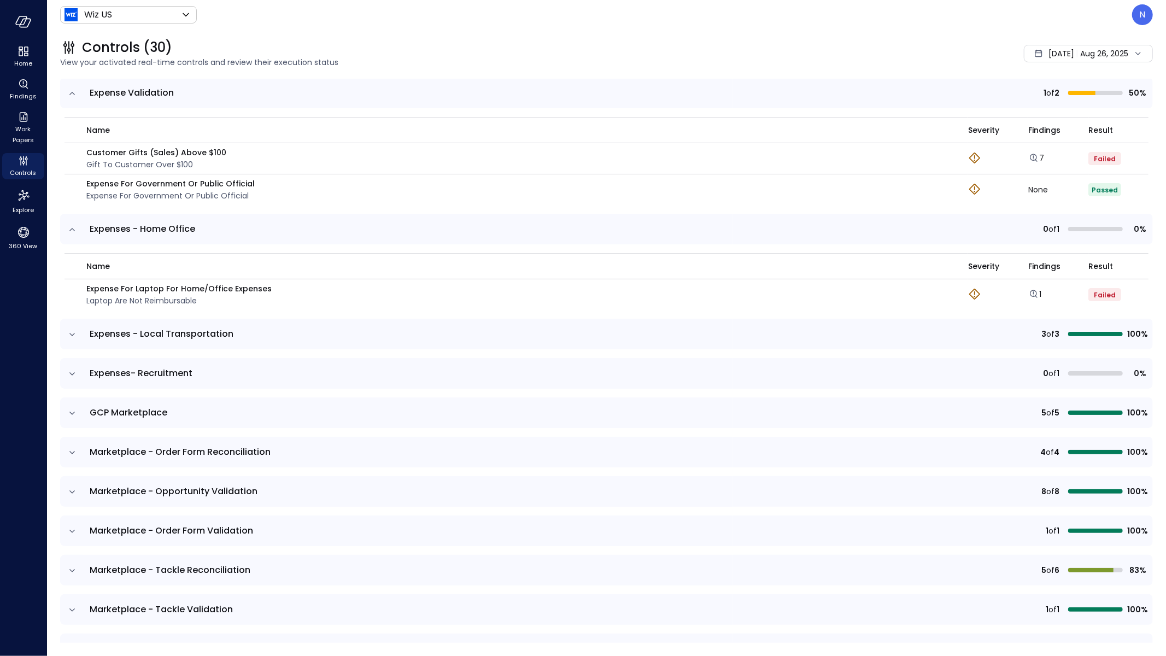
click at [72, 330] on icon "expand row" at bounding box center [72, 334] width 11 height 11
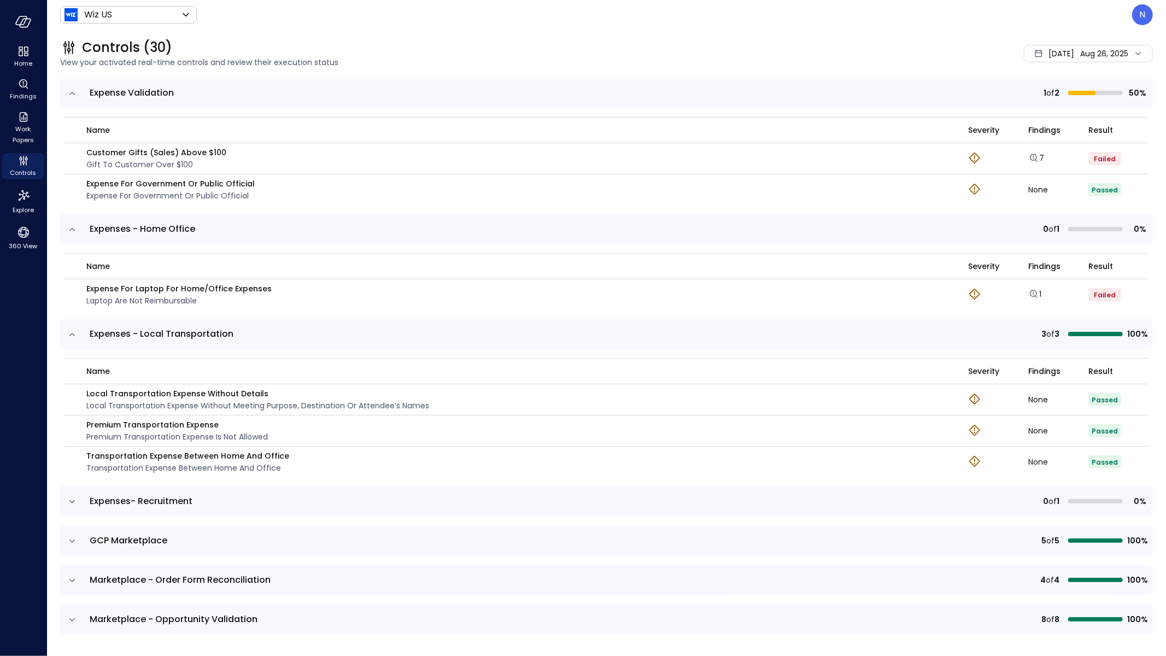
click at [76, 499] on icon "expand row" at bounding box center [72, 501] width 11 height 11
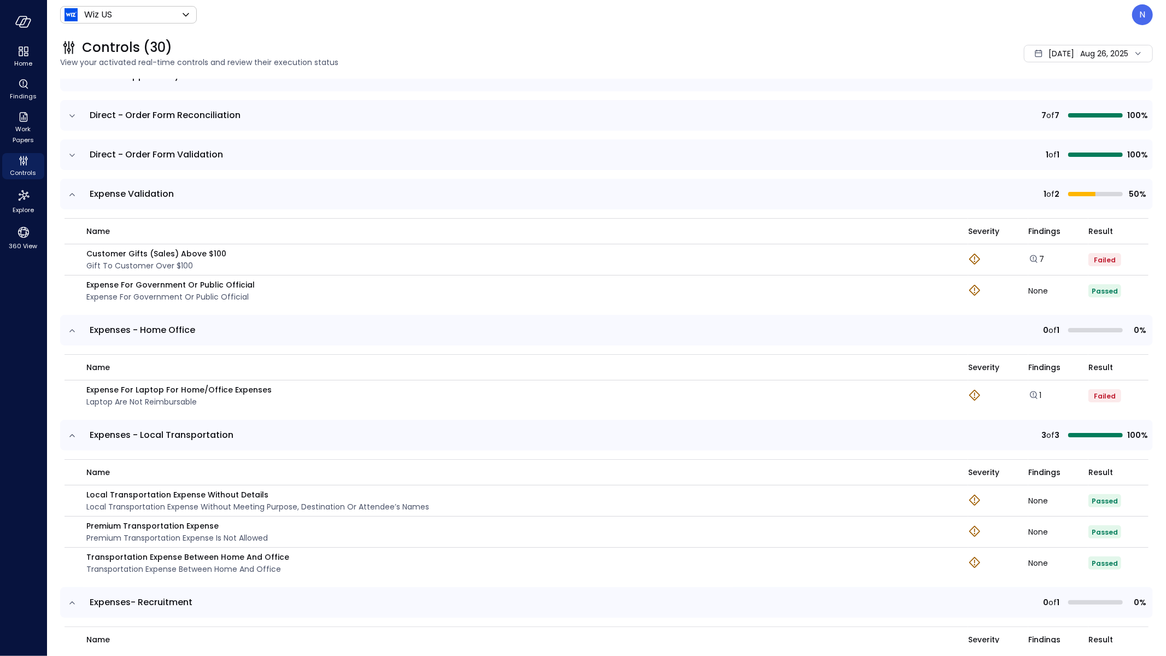
scroll to position [234, 0]
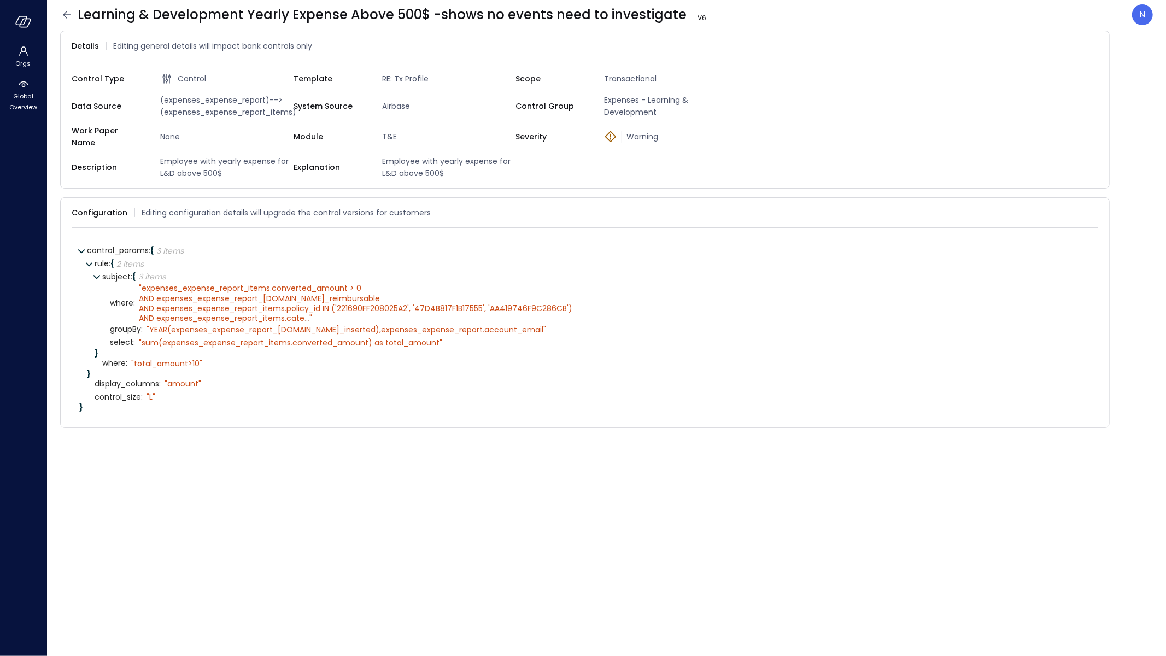
click at [66, 15] on icon at bounding box center [66, 14] width 13 height 13
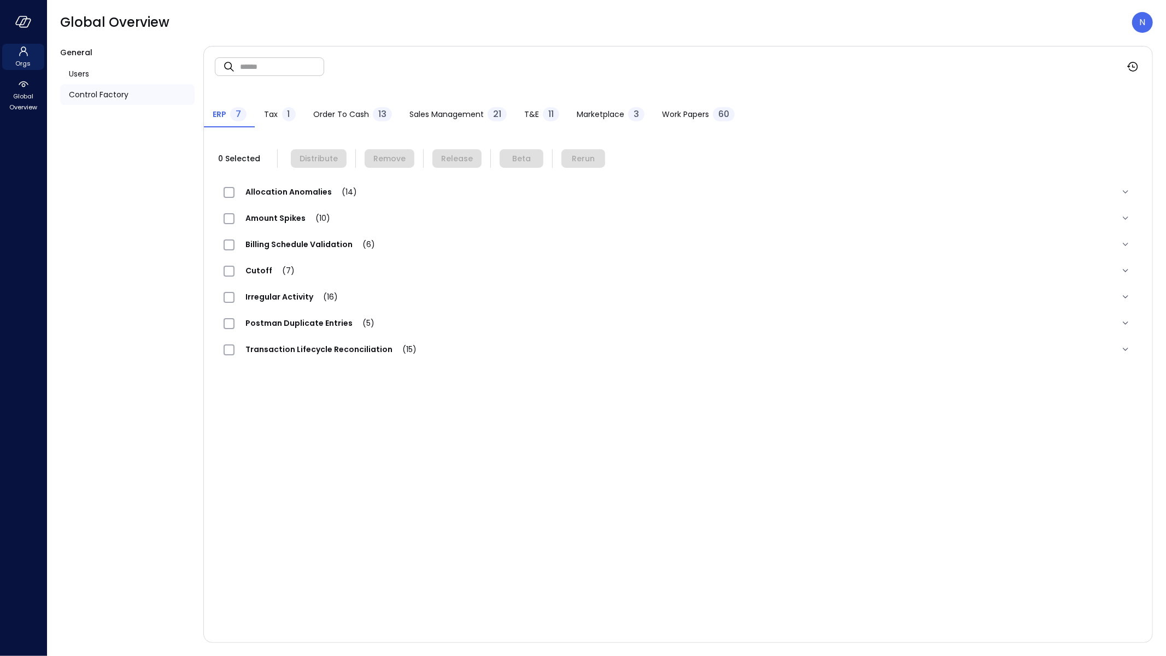
click at [16, 59] on span "Orgs" at bounding box center [23, 63] width 15 height 11
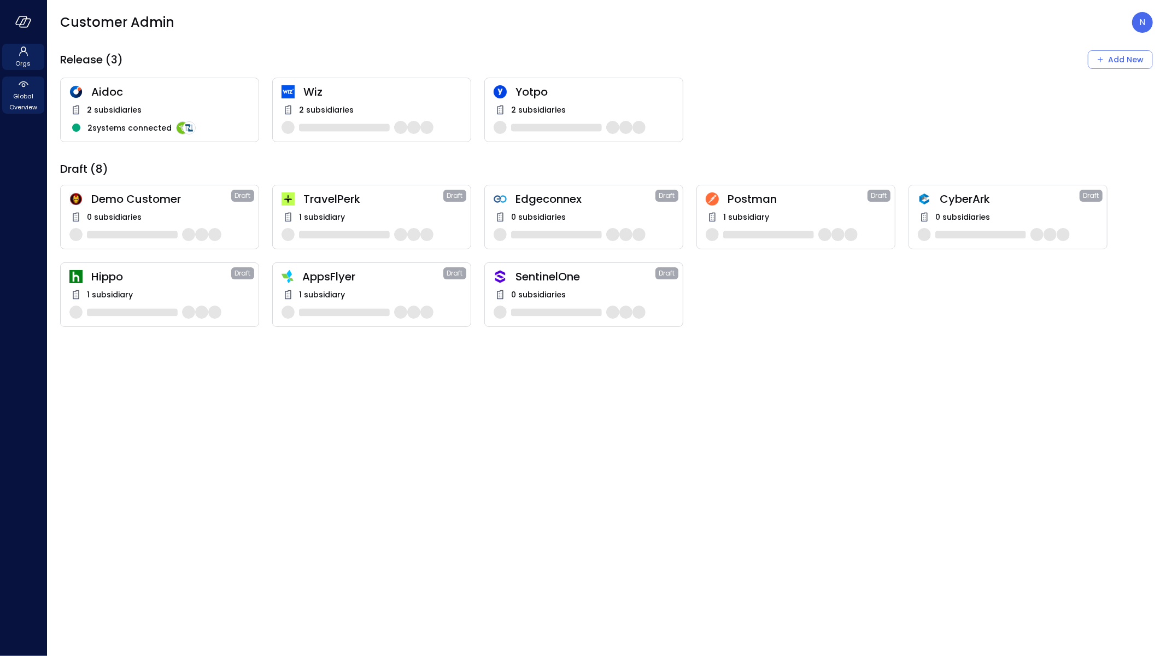
click at [20, 97] on span "Global Overview" at bounding box center [23, 102] width 33 height 22
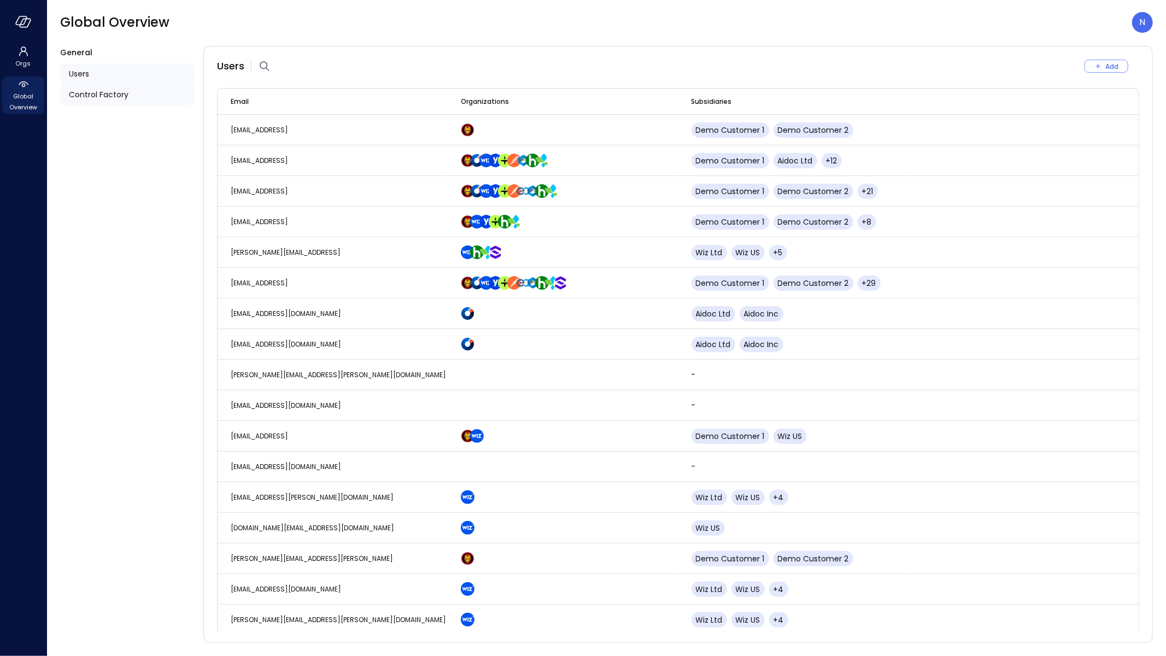
click at [112, 90] on span "Control Factory" at bounding box center [99, 95] width 60 height 12
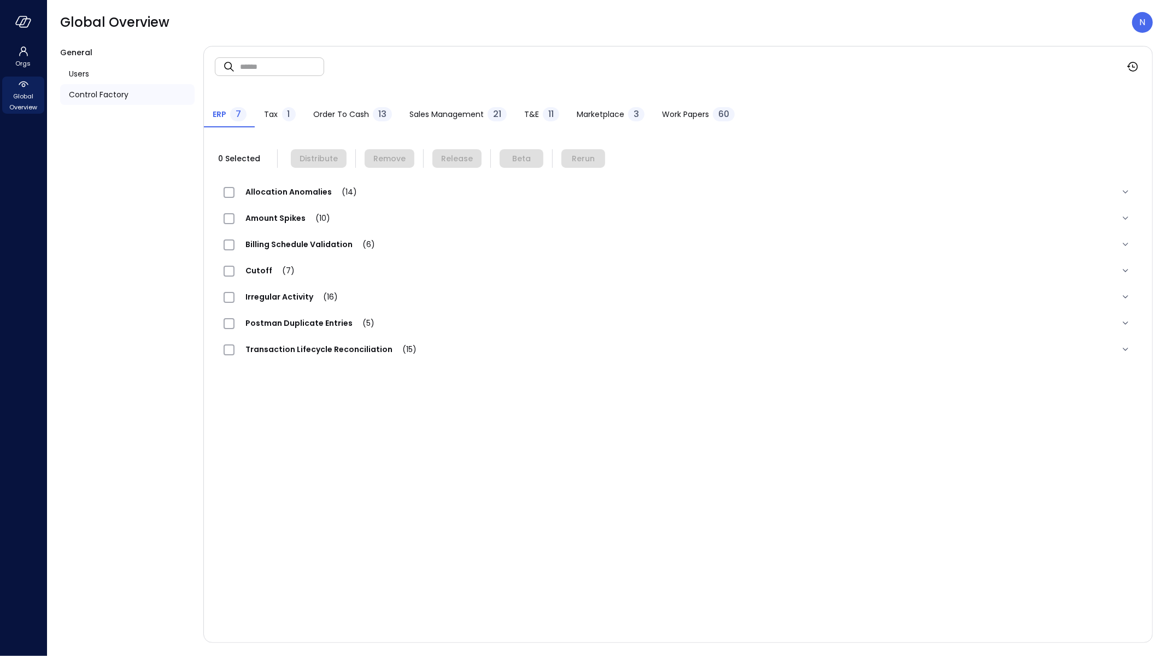
click at [32, 24] on div at bounding box center [23, 22] width 46 height 44
click at [28, 23] on icon "button" at bounding box center [23, 22] width 16 height 12
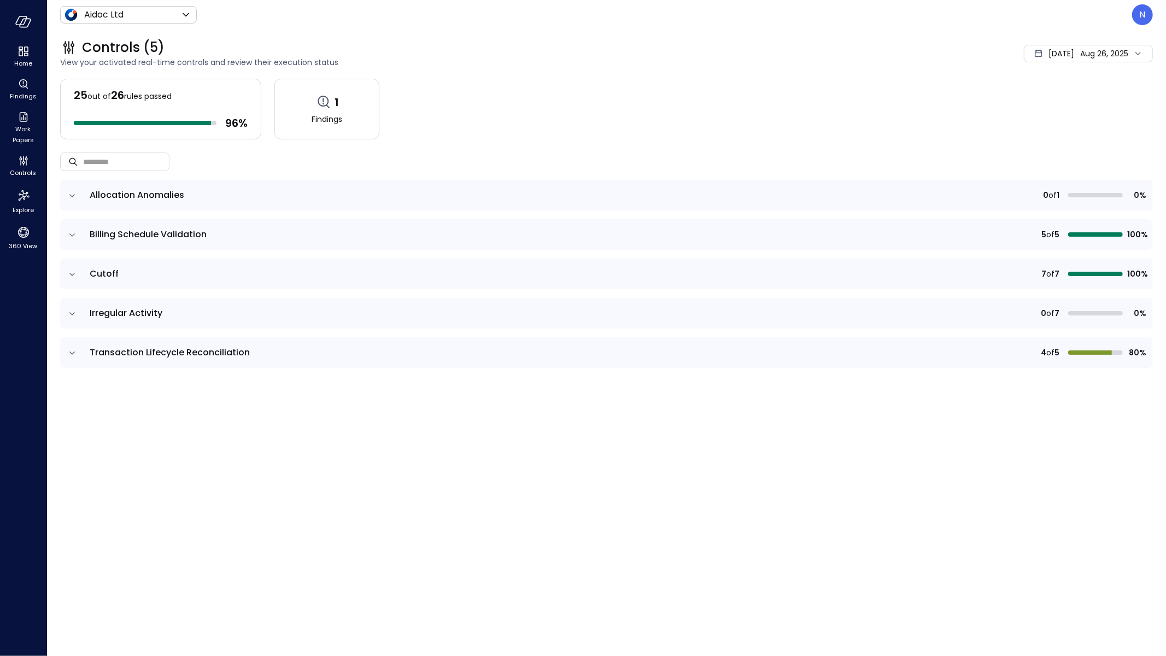
click at [124, 26] on header "Aidoc Ltd ****** ​ N" at bounding box center [606, 15] width 1119 height 30
click at [125, 20] on body "Home Findings Work Papers Controls Explore 360 View Aidoc Ltd ****** ​ N Contro…" at bounding box center [583, 328] width 1166 height 656
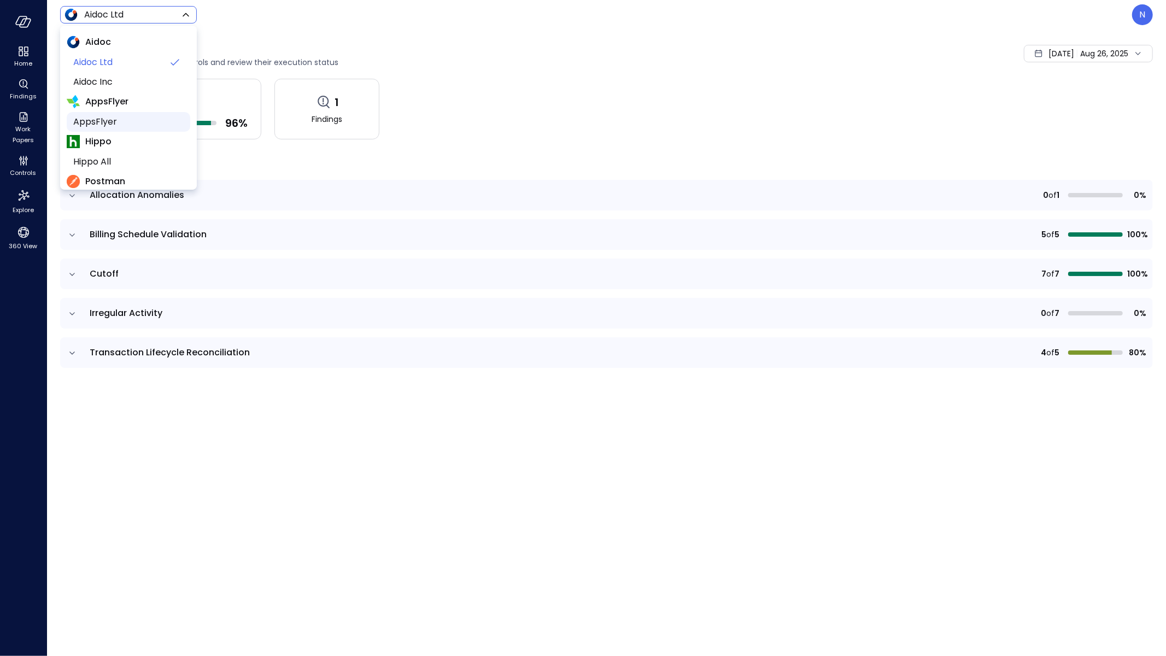
click at [121, 128] on span "AppsFlyer" at bounding box center [127, 121] width 108 height 13
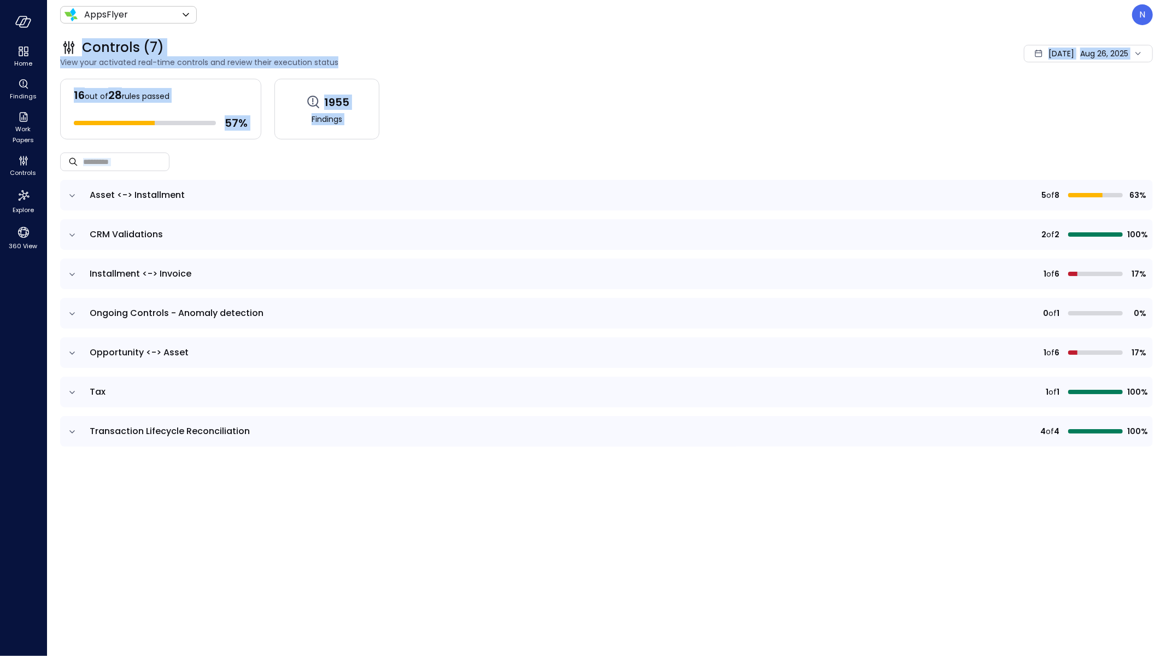
click at [149, 5] on div "AppsFlyer ******* ​ N" at bounding box center [606, 14] width 1093 height 21
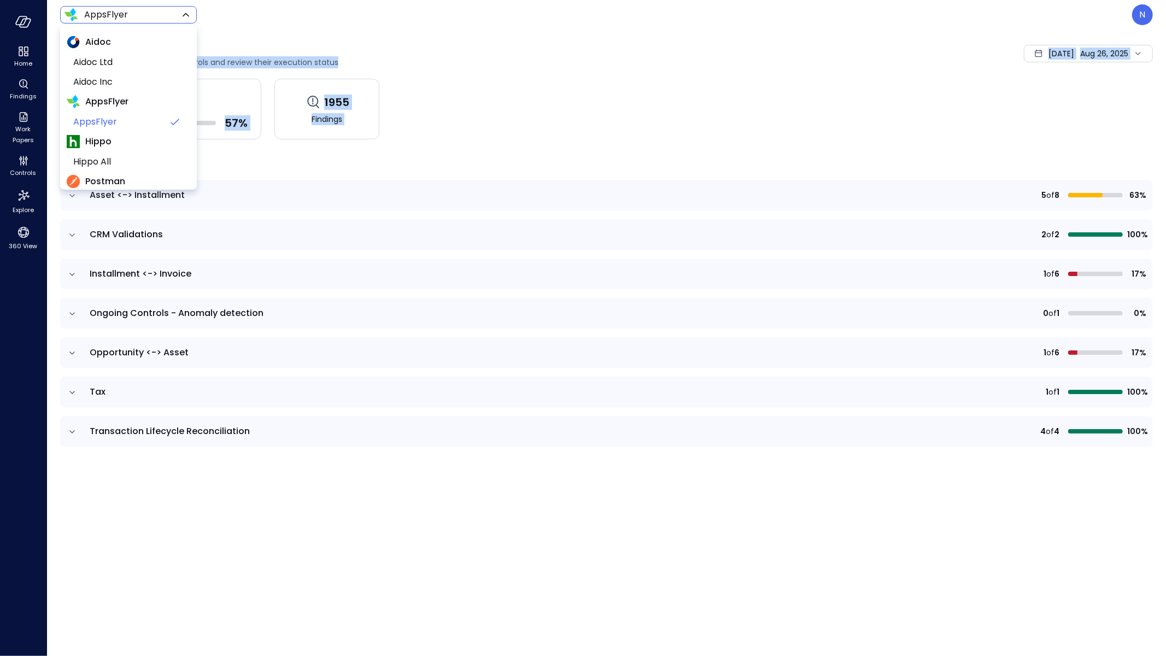
click at [145, 14] on body "Home Findings Work Papers Controls Explore 360 View AppsFlyer ******* ​ N Contr…" at bounding box center [583, 328] width 1166 height 656
click at [130, 130] on li "Wiz US" at bounding box center [129, 124] width 124 height 20
type input "******"
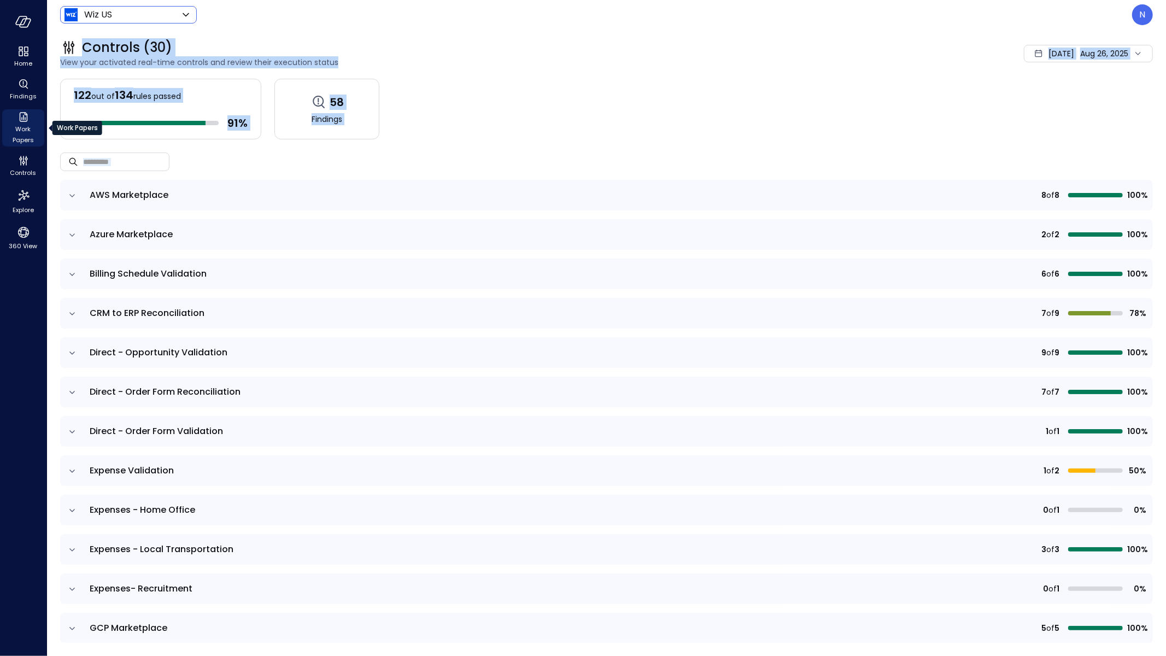
click at [24, 133] on span "Work Papers" at bounding box center [23, 135] width 33 height 22
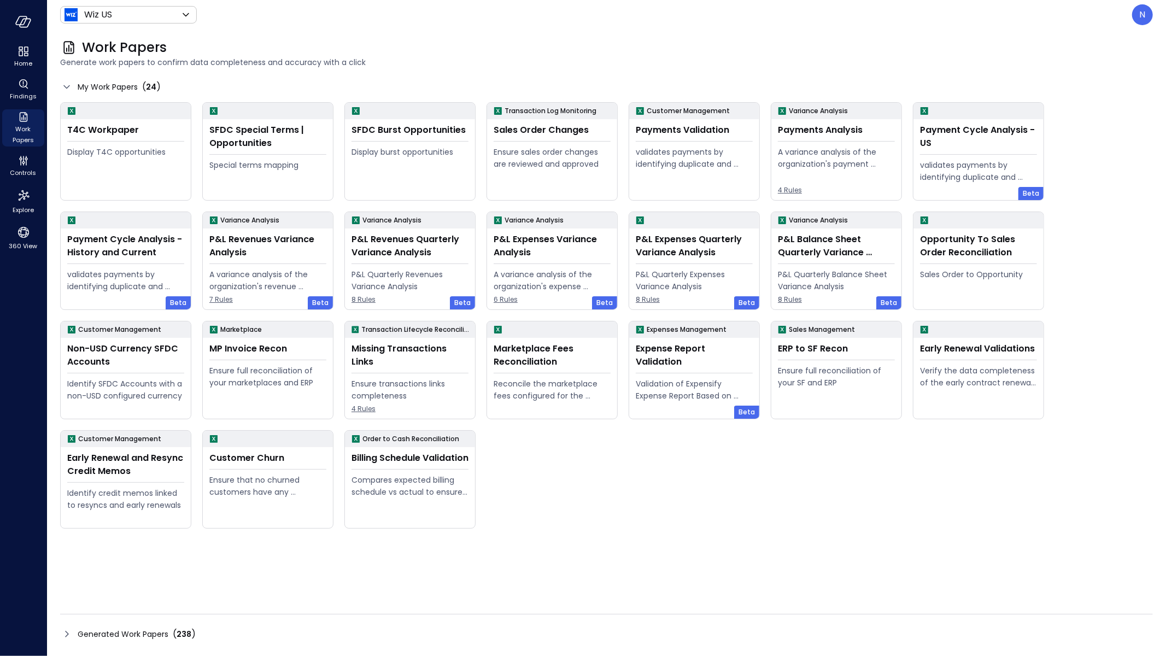
click at [70, 634] on icon at bounding box center [66, 634] width 13 height 13
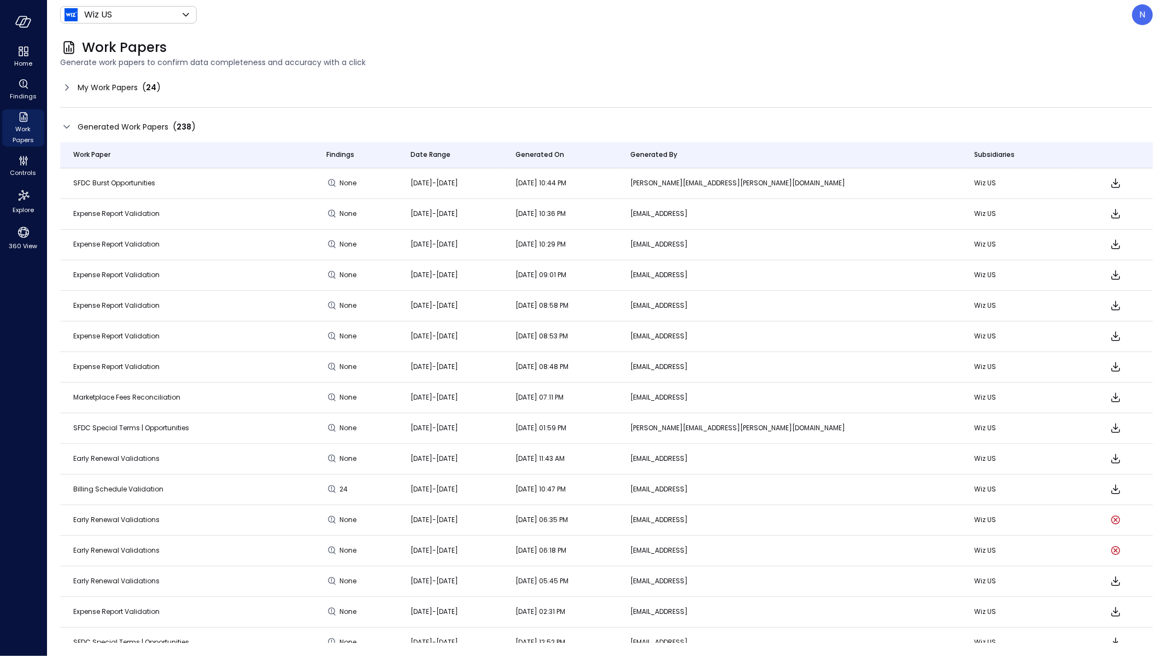
click at [64, 122] on icon at bounding box center [66, 126] width 13 height 13
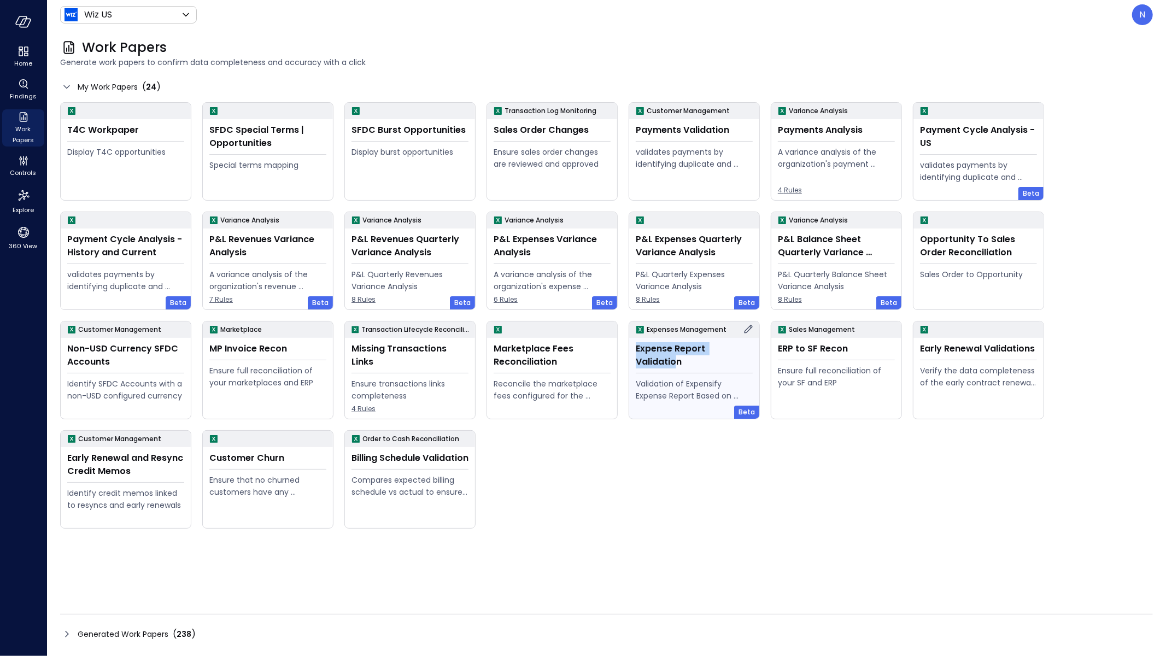
drag, startPoint x: 748, startPoint y: 344, endPoint x: 632, endPoint y: 337, distance: 116.1
click at [632, 338] on div "Expense Report Validation Validation of Expensify Expense Report Based on policy" at bounding box center [694, 378] width 130 height 81
drag, startPoint x: 755, startPoint y: 347, endPoint x: 628, endPoint y: 347, distance: 126.3
click at [629, 347] on div "Expenses Management Expense Report Validation Validation of Expensify Expense R…" at bounding box center [694, 370] width 131 height 98
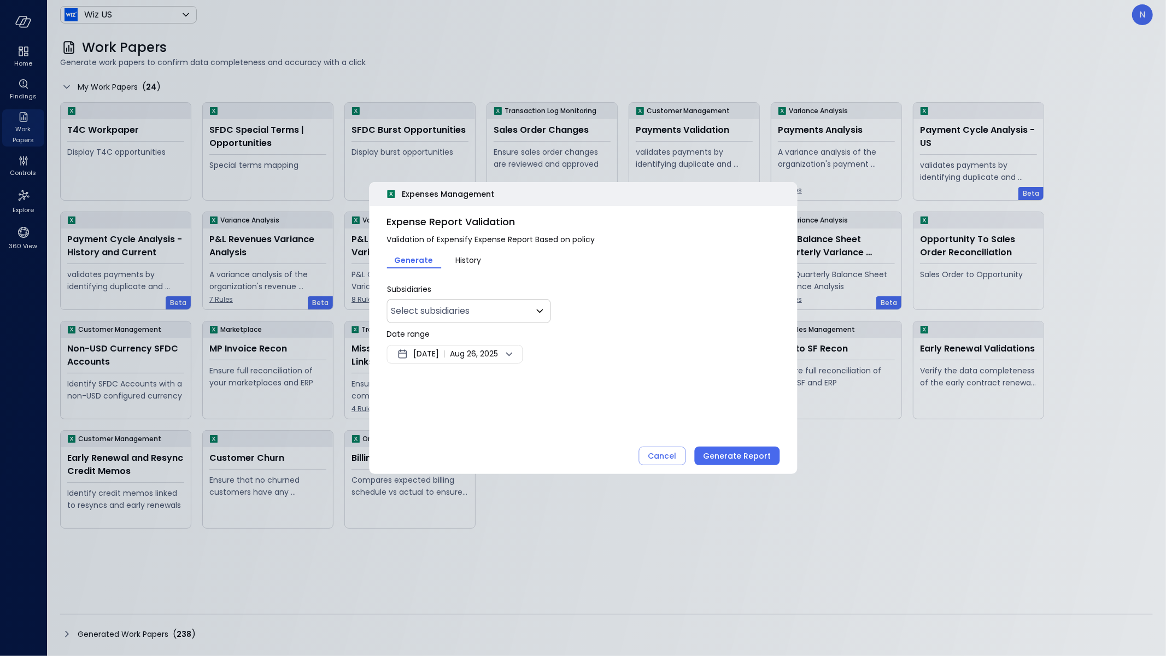
type input "**"
copy div "Expense Report Validation"
drag, startPoint x: 548, startPoint y: 231, endPoint x: 385, endPoint y: 225, distance: 162.5
click at [385, 225] on div "Expense Report Validation Validation of Expensify Expense Report Based on polic…" at bounding box center [583, 289] width 428 height 166
copy span "Expense Report Validation"
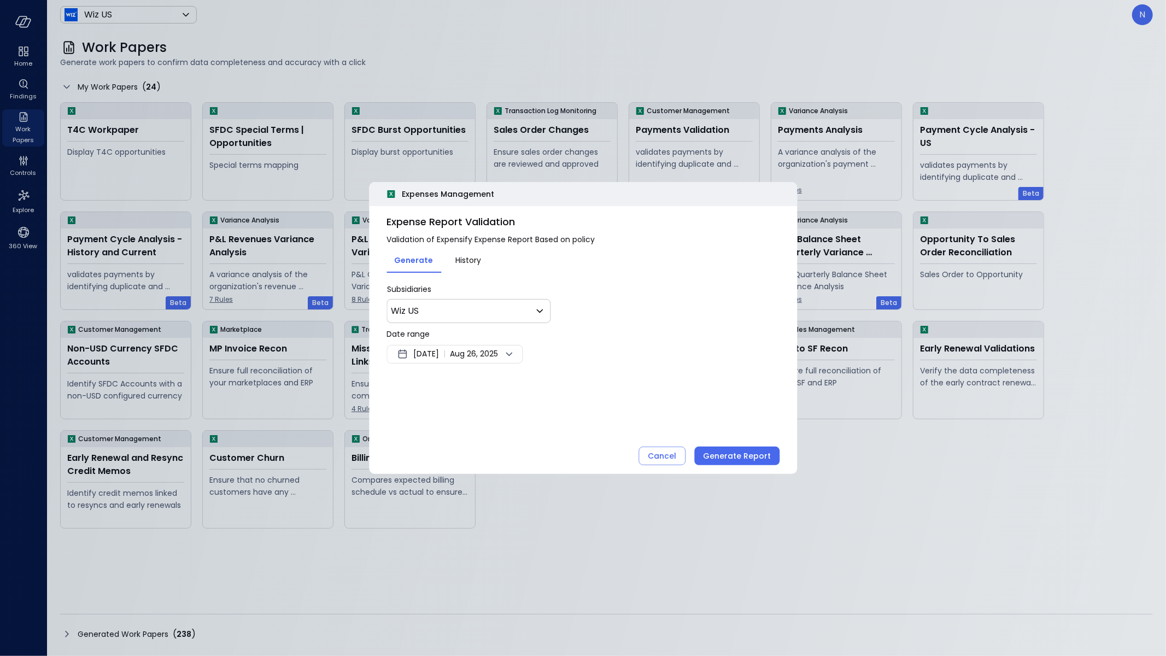
click at [1143, 16] on div at bounding box center [583, 328] width 1166 height 656
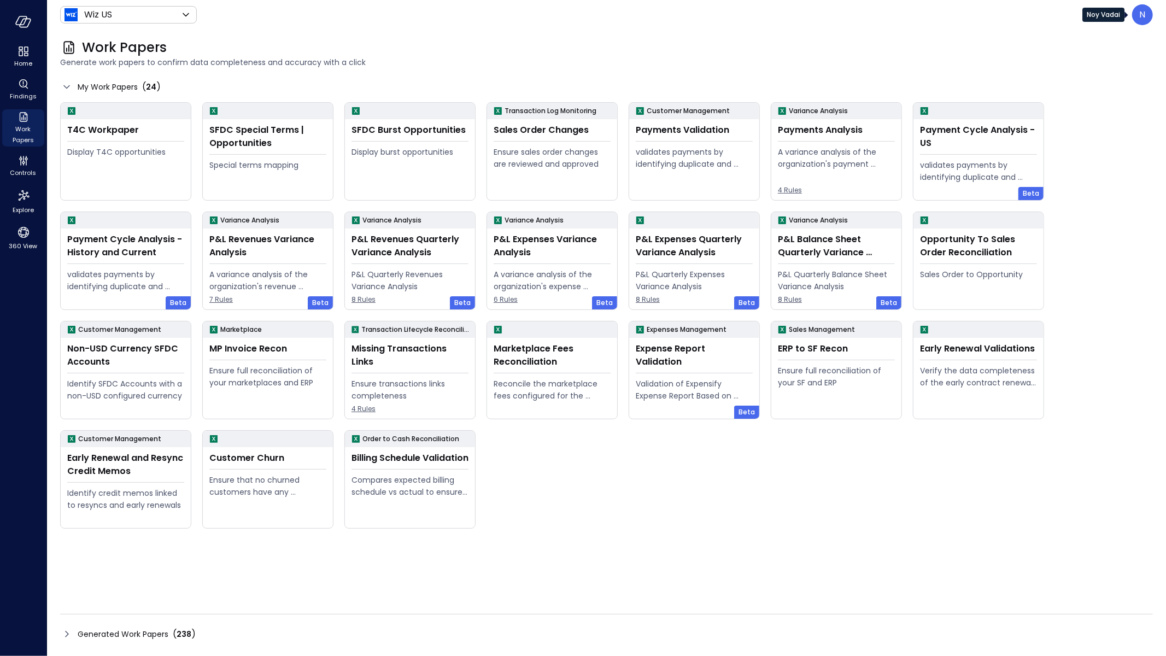
click at [1142, 15] on p "N" at bounding box center [1143, 14] width 6 height 13
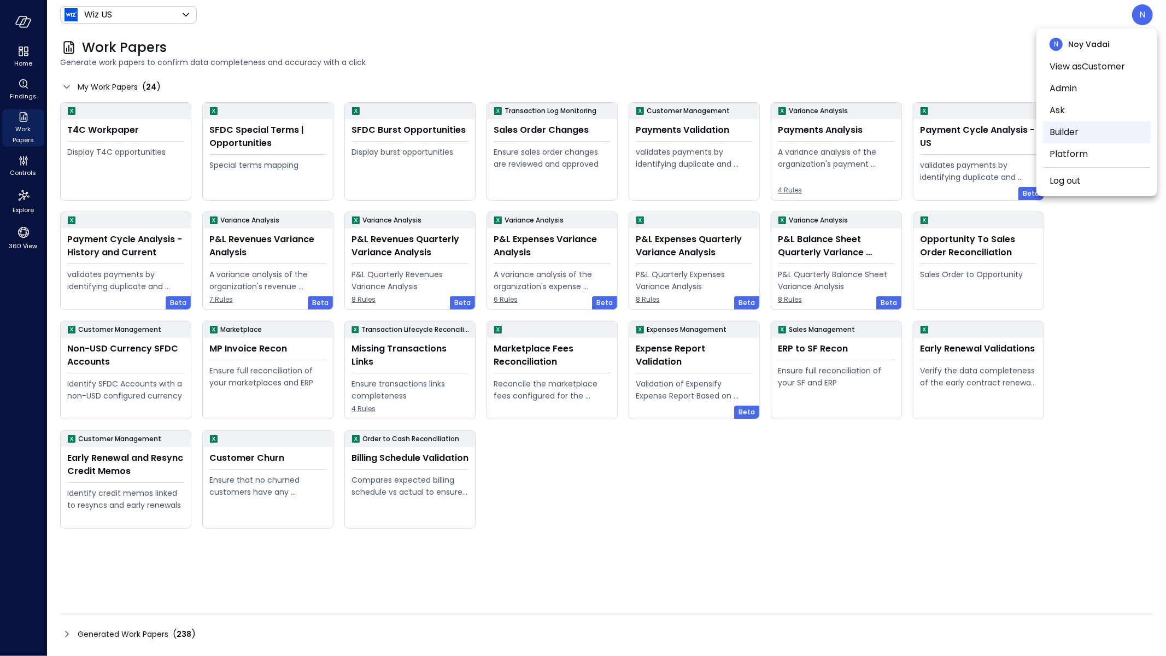
click at [1090, 138] on li "Builder" at bounding box center [1097, 132] width 108 height 22
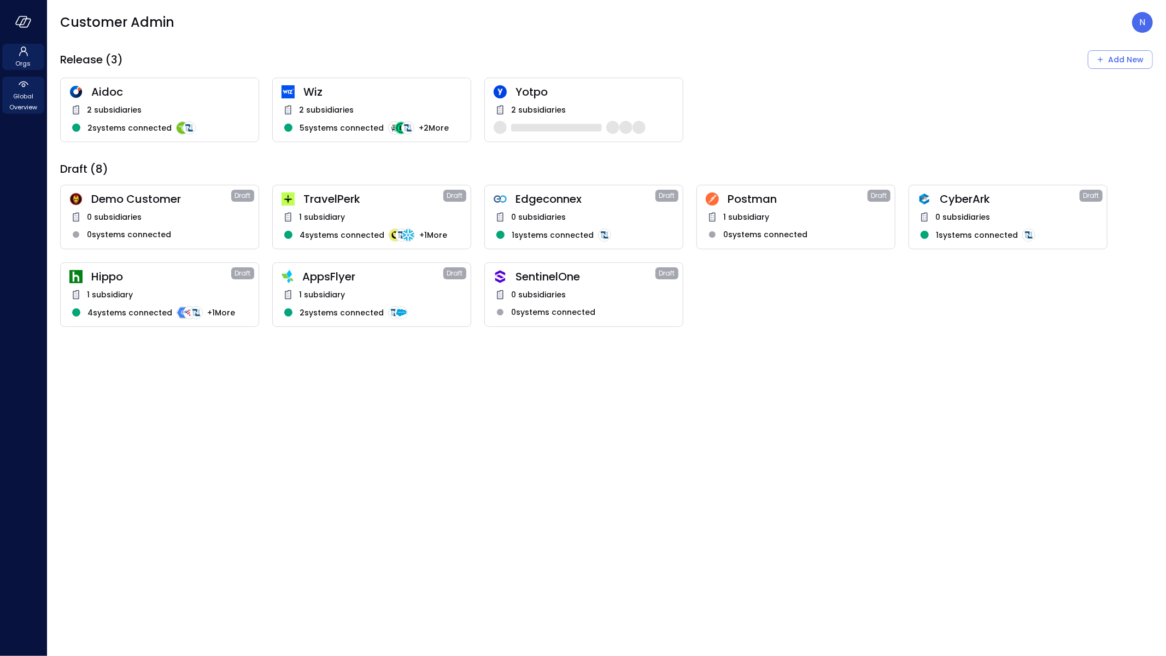
click at [37, 101] on span "Global Overview" at bounding box center [23, 102] width 33 height 22
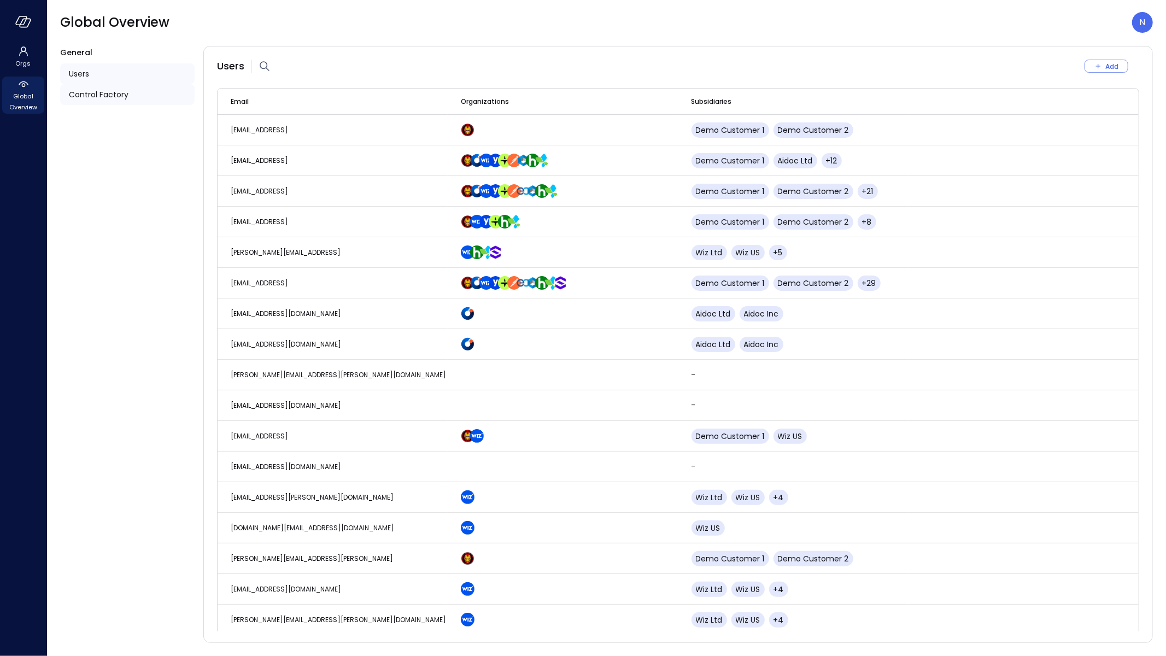
click at [119, 89] on span "Control Factory" at bounding box center [99, 95] width 60 height 12
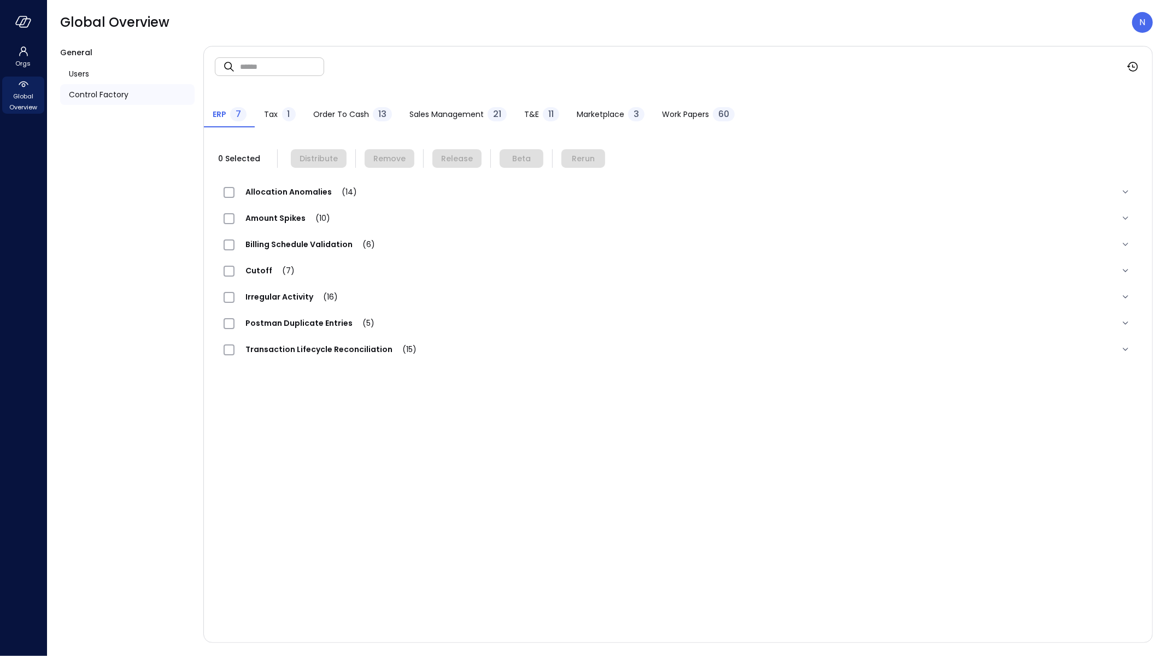
click at [689, 112] on span "Work Papers" at bounding box center [685, 114] width 47 height 12
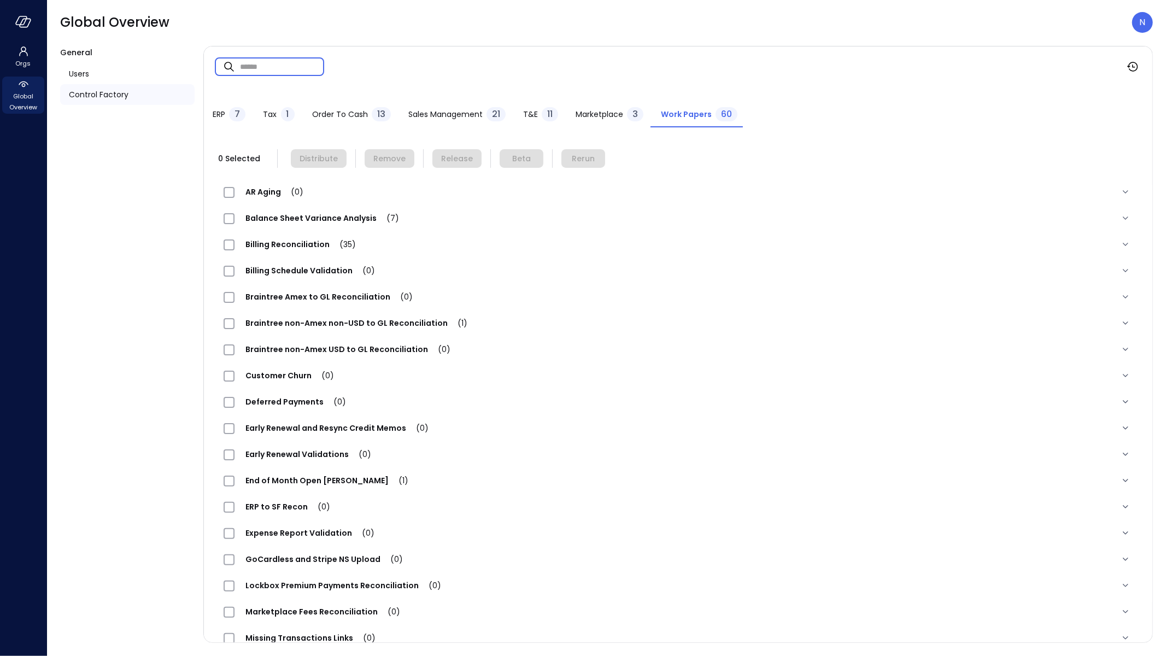
click at [277, 72] on input "text" at bounding box center [282, 66] width 84 height 29
paste input "**********"
type input "**********"
click at [325, 536] on span "Expense Report Validation (1)" at bounding box center [309, 533] width 148 height 11
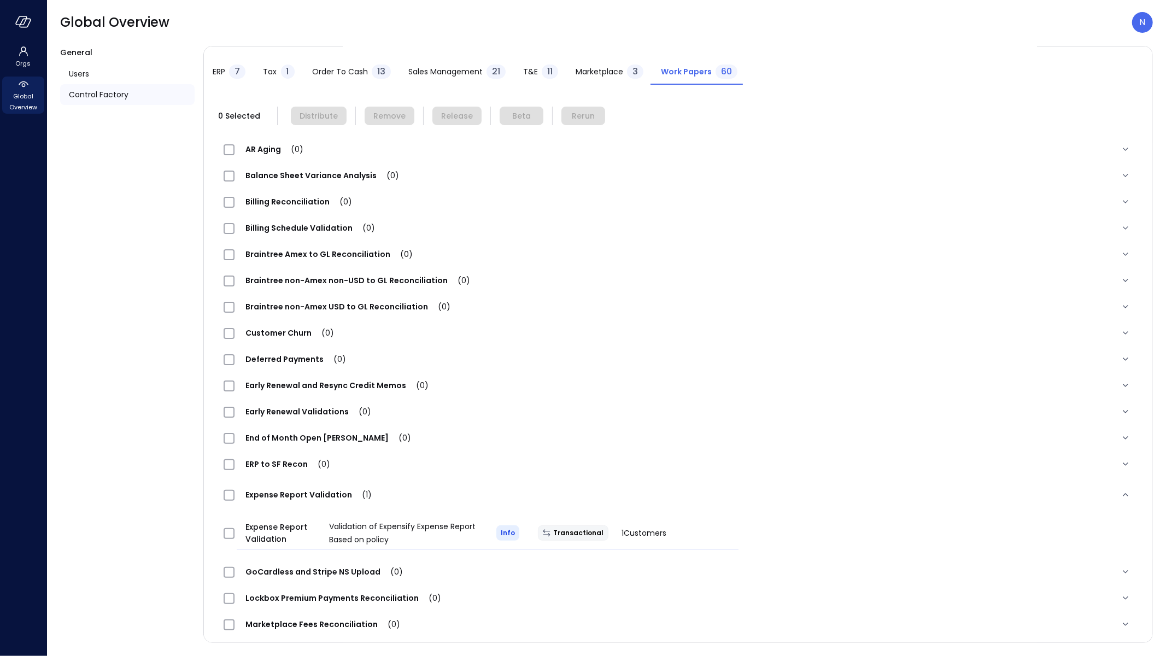
scroll to position [95, 0]
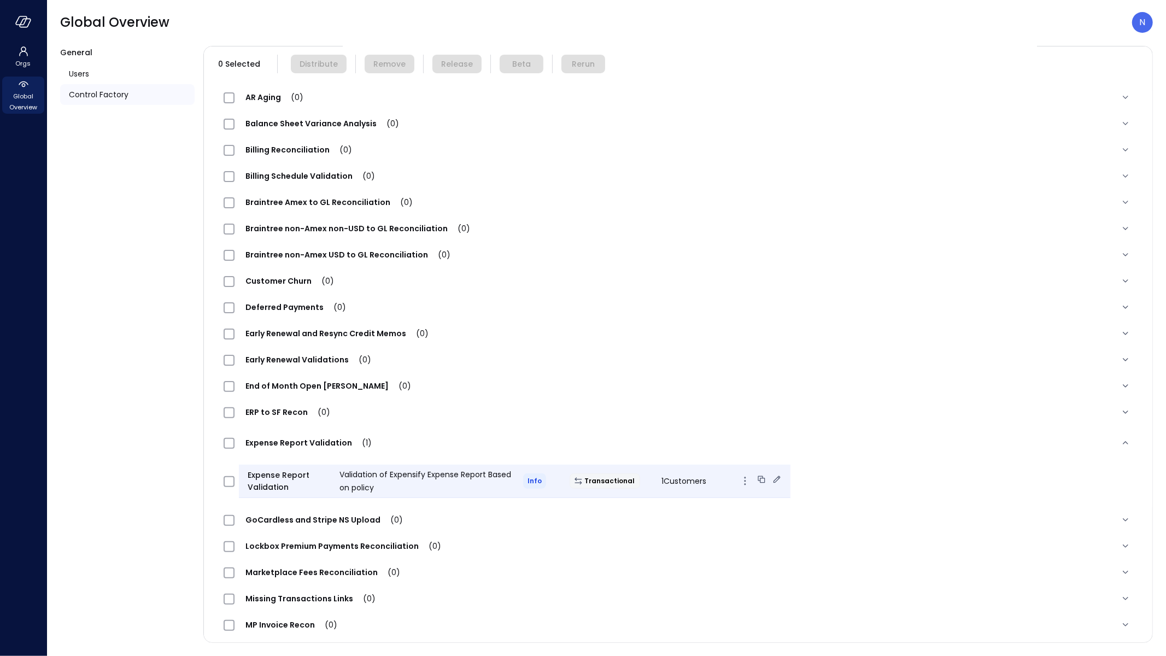
click at [597, 478] on div "Transactional" at bounding box center [607, 480] width 92 height 15
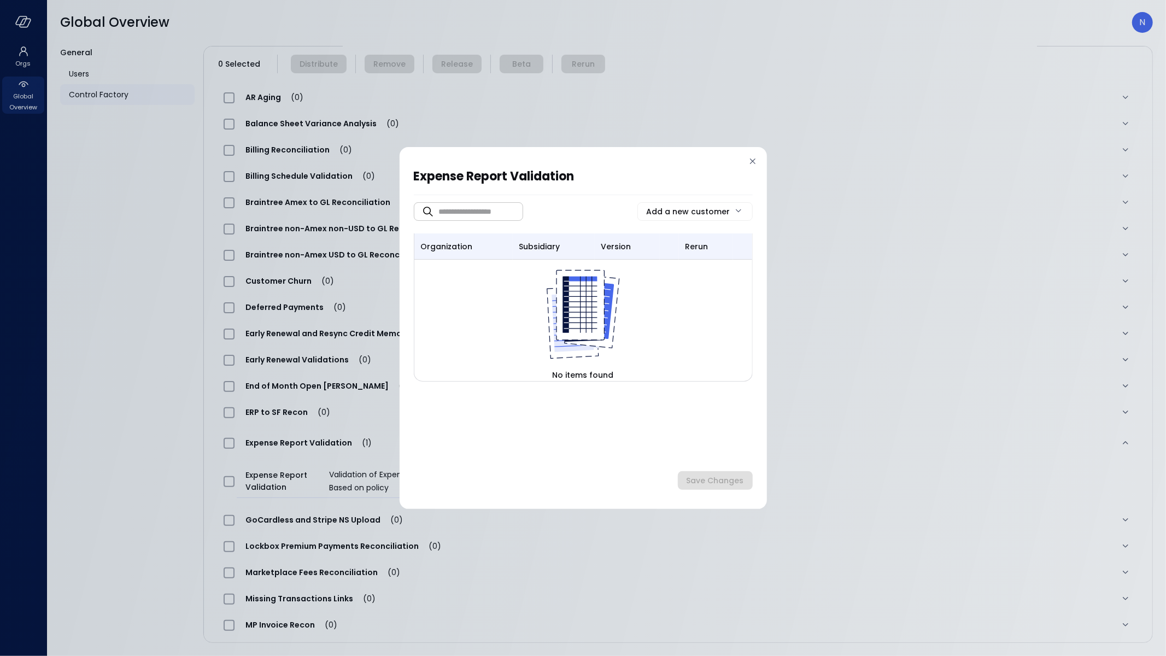
click at [753, 161] on icon at bounding box center [752, 161] width 11 height 11
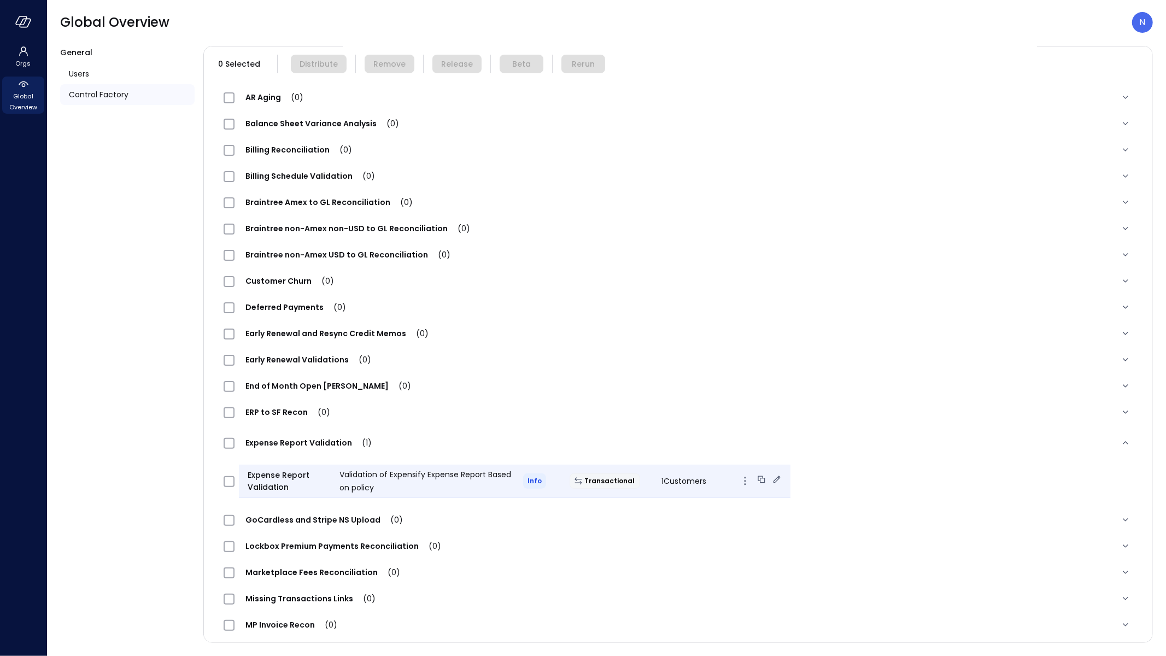
click at [413, 482] on div "Validation of Expensify Expense Report Based on policy" at bounding box center [423, 481] width 184 height 26
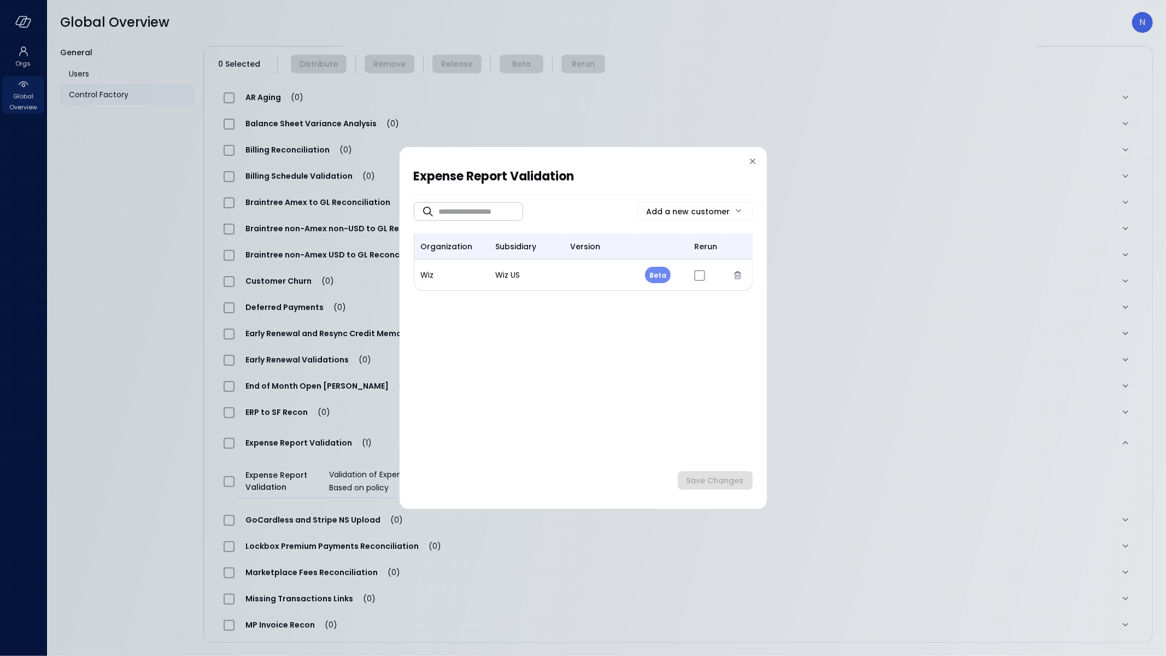
click at [654, 276] on body "**********" at bounding box center [583, 328] width 1166 height 656
click at [662, 328] on li "Release" at bounding box center [672, 324] width 55 height 23
type input "*"
click at [710, 486] on div "Save Changes" at bounding box center [715, 481] width 57 height 14
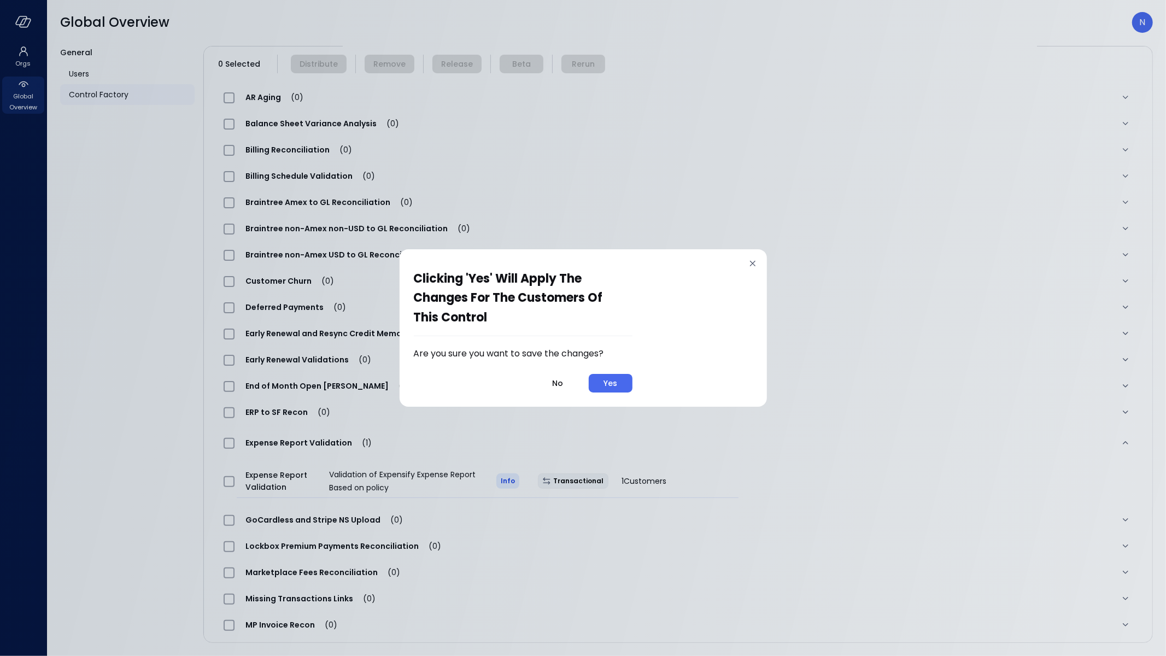
click at [618, 371] on div "Are you sure you want to save the changes? No Yes" at bounding box center [523, 369] width 219 height 45
click at [617, 381] on div "Yes" at bounding box center [611, 384] width 14 height 14
